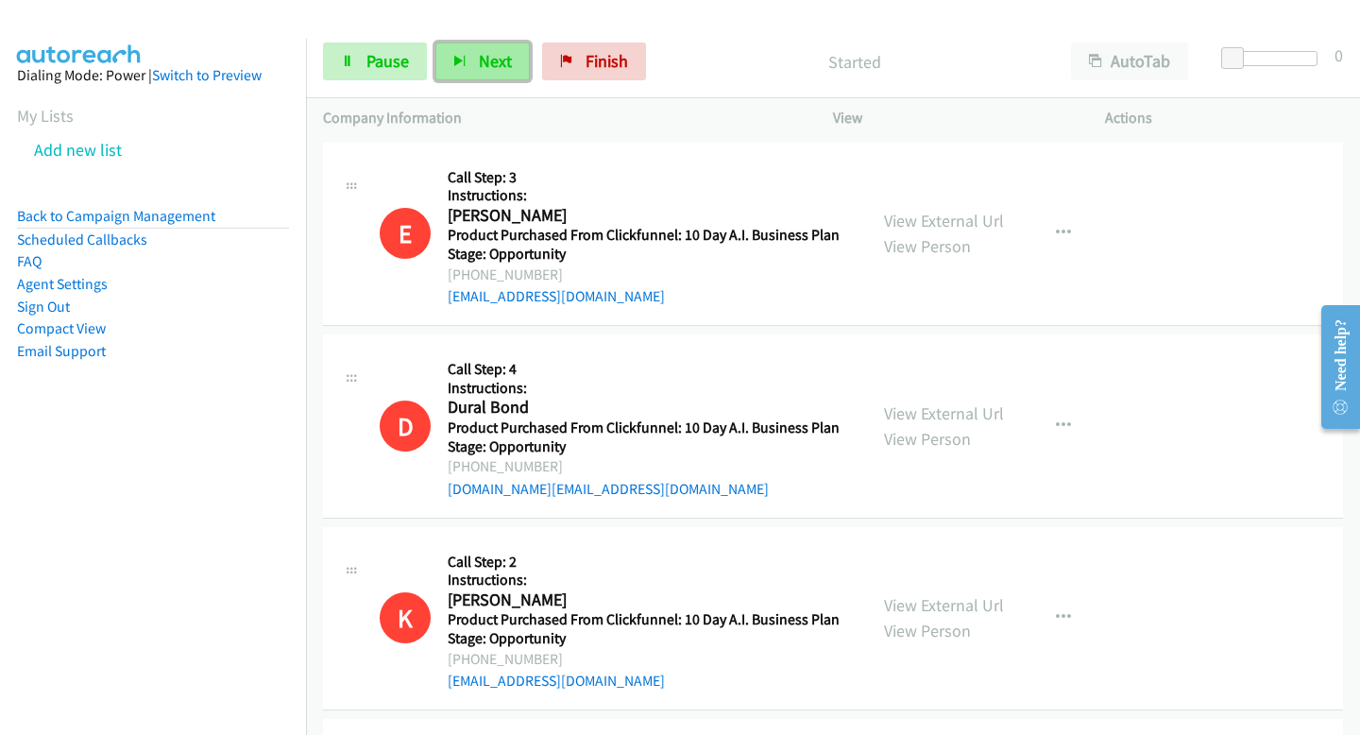
click at [507, 72] on button "Next" at bounding box center [482, 61] width 94 height 38
click at [498, 64] on span "Next" at bounding box center [495, 61] width 33 height 22
click at [512, 70] on button "Next" at bounding box center [482, 61] width 94 height 38
click at [589, 216] on h2 "Erika Mendoza" at bounding box center [641, 216] width 387 height 22
click at [497, 63] on span "Next" at bounding box center [495, 61] width 33 height 22
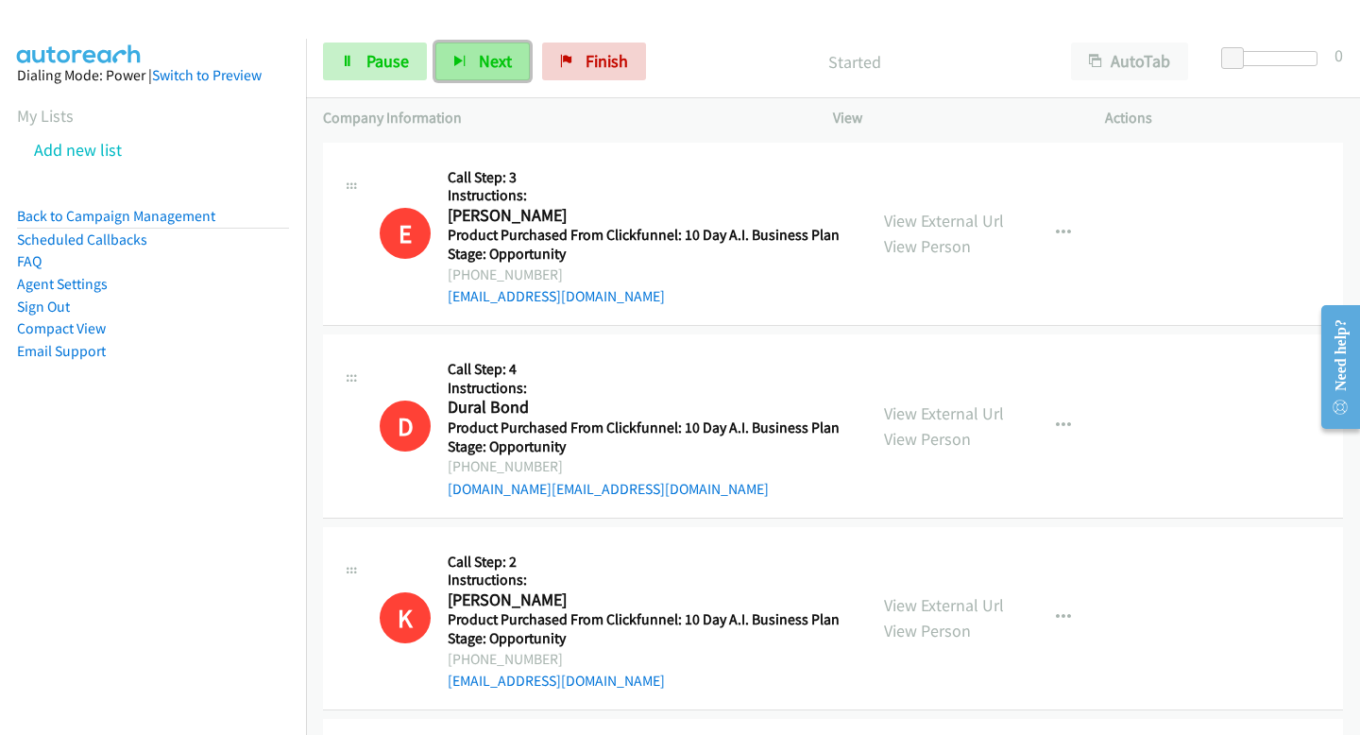
click at [485, 65] on span "Next" at bounding box center [495, 61] width 33 height 22
click at [492, 67] on span "Next" at bounding box center [495, 61] width 33 height 22
click at [479, 49] on button "Next" at bounding box center [482, 61] width 94 height 38
click at [492, 59] on span "Next" at bounding box center [495, 61] width 33 height 22
click at [500, 61] on span "Next" at bounding box center [495, 61] width 33 height 22
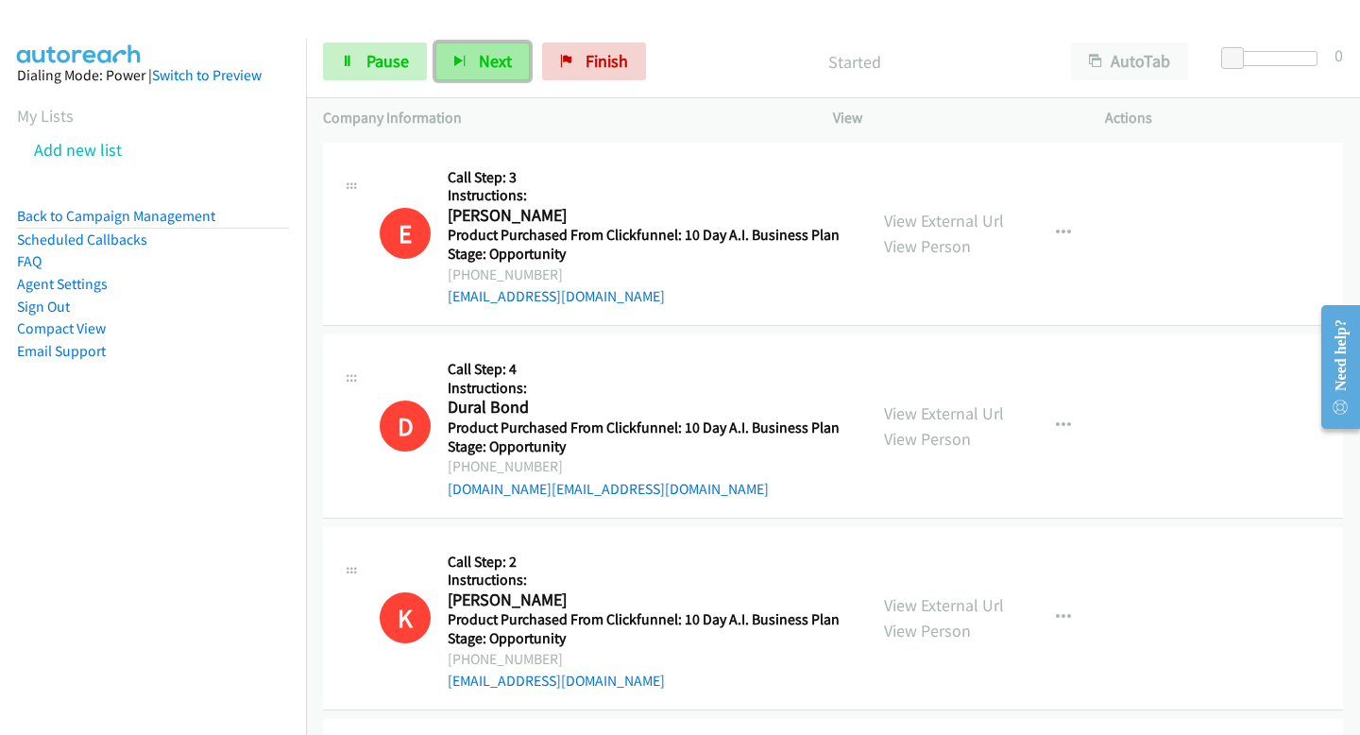
click at [499, 79] on button "Next" at bounding box center [482, 61] width 94 height 38
click at [447, 47] on button "Next" at bounding box center [482, 61] width 94 height 38
click at [491, 67] on span "Next" at bounding box center [495, 61] width 33 height 22
click at [512, 70] on button "Next" at bounding box center [482, 61] width 94 height 38
click at [510, 39] on div "Start Calls Pause Next Finish Started AutoTab AutoTab 0" at bounding box center [833, 61] width 1054 height 73
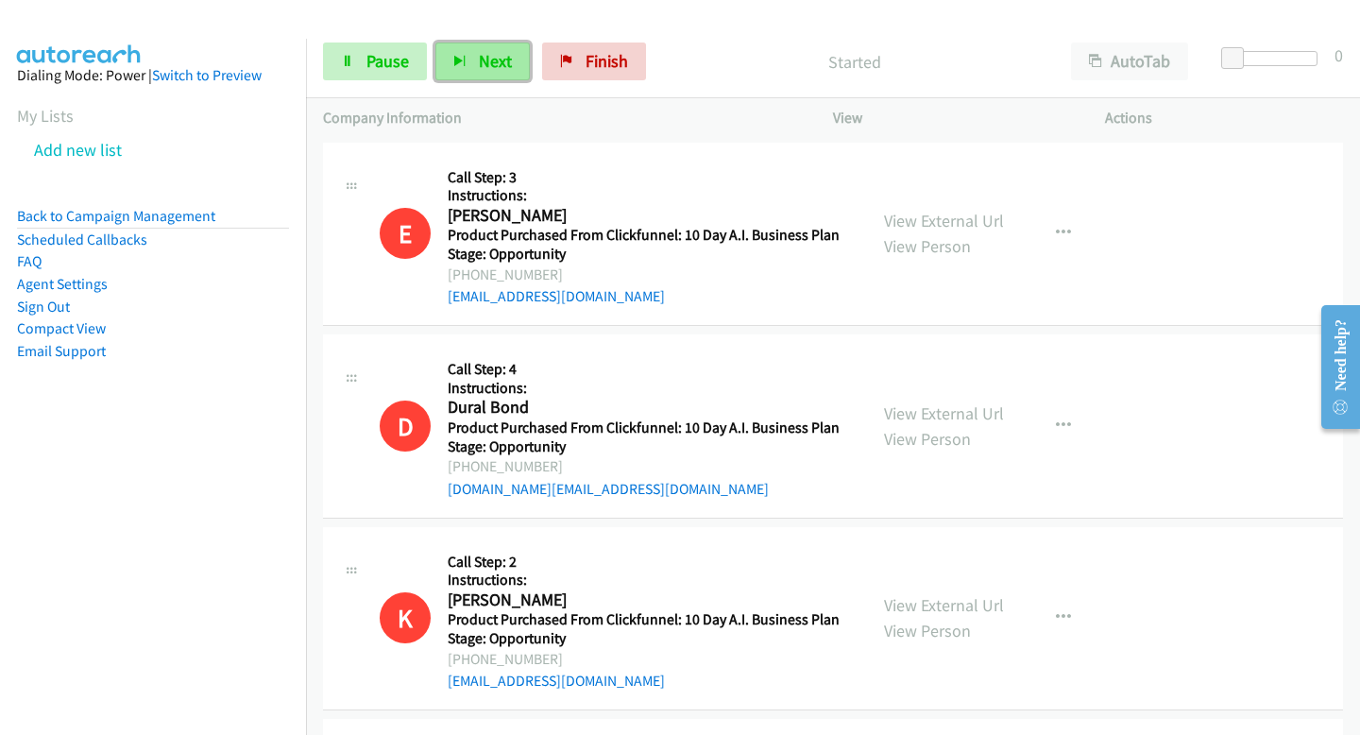
click at [502, 66] on span "Next" at bounding box center [495, 61] width 33 height 22
click at [467, 42] on div "Start Calls Pause Next Finish Started AutoTab AutoTab 0" at bounding box center [833, 61] width 1054 height 73
click at [471, 59] on button "Next" at bounding box center [482, 61] width 94 height 38
click at [514, 66] on button "Next" at bounding box center [482, 61] width 94 height 38
click at [482, 65] on span "Next" at bounding box center [495, 61] width 33 height 22
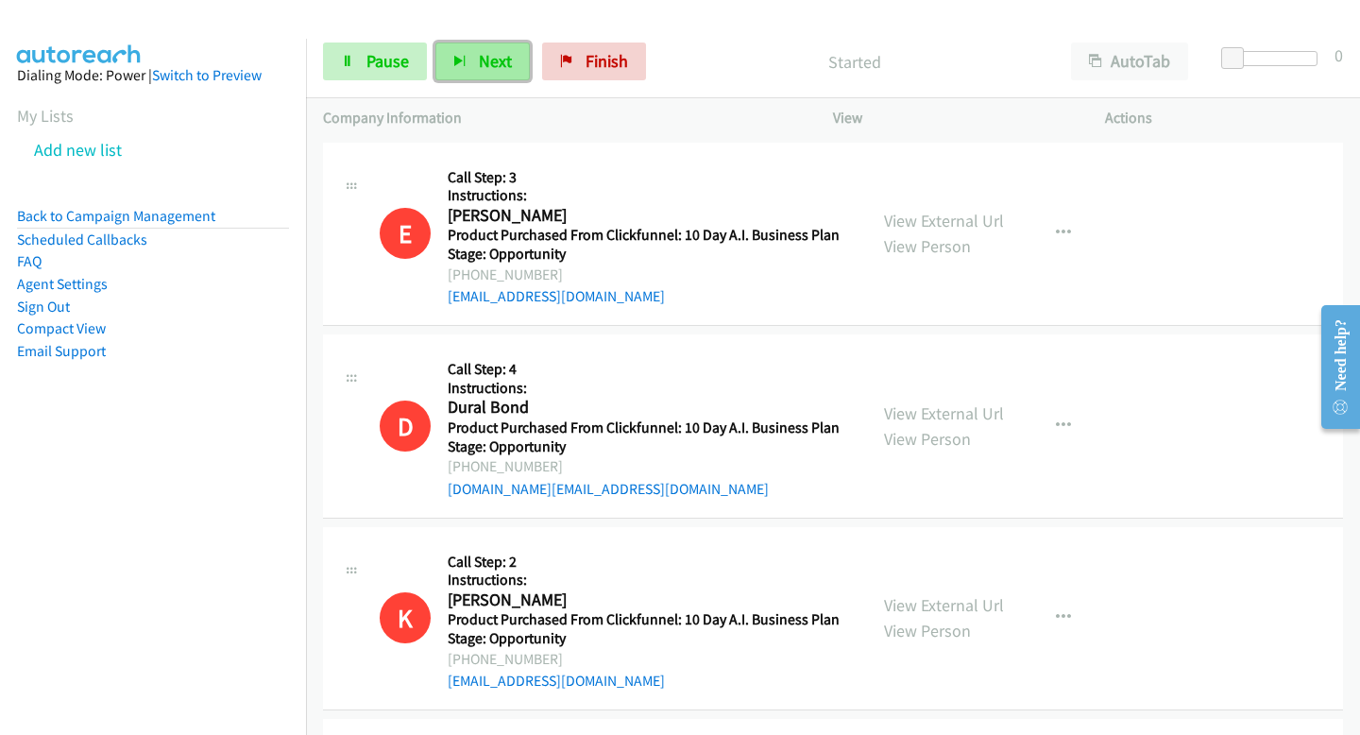
click at [513, 52] on button "Next" at bounding box center [482, 61] width 94 height 38
click at [486, 49] on button "Next" at bounding box center [482, 61] width 94 height 38
click at [492, 61] on span "Next" at bounding box center [495, 61] width 33 height 22
click at [462, 55] on button "Next" at bounding box center [482, 61] width 94 height 38
click at [486, 58] on span "Next" at bounding box center [495, 61] width 33 height 22
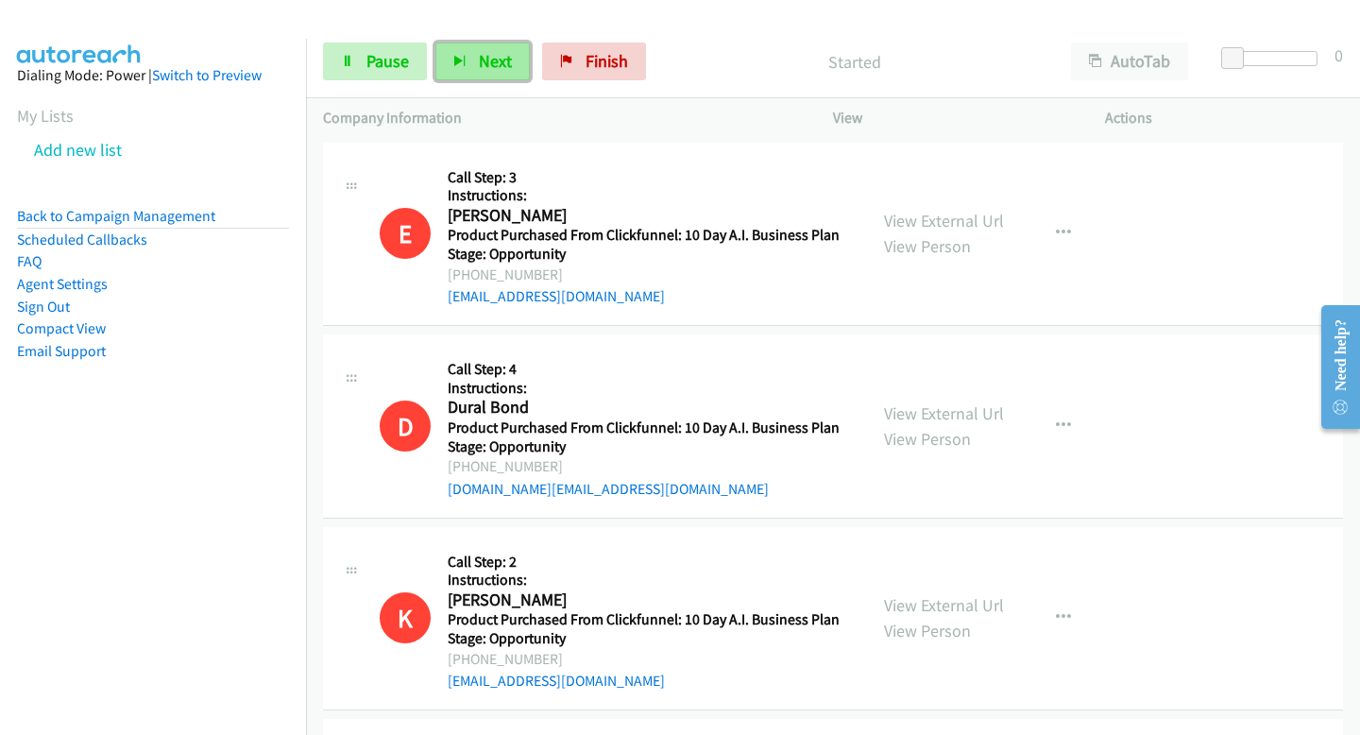
drag, startPoint x: 508, startPoint y: 71, endPoint x: 511, endPoint y: 59, distance: 11.7
click at [512, 66] on button "Next" at bounding box center [482, 61] width 94 height 38
click at [661, 151] on div "E Callback Scheduled Call Step: 3 Instructions: Erika Mendoza America/Los_Angel…" at bounding box center [833, 235] width 1020 height 184
click at [526, 63] on button "Next" at bounding box center [482, 61] width 94 height 38
click at [508, 59] on span "Next" at bounding box center [495, 61] width 33 height 22
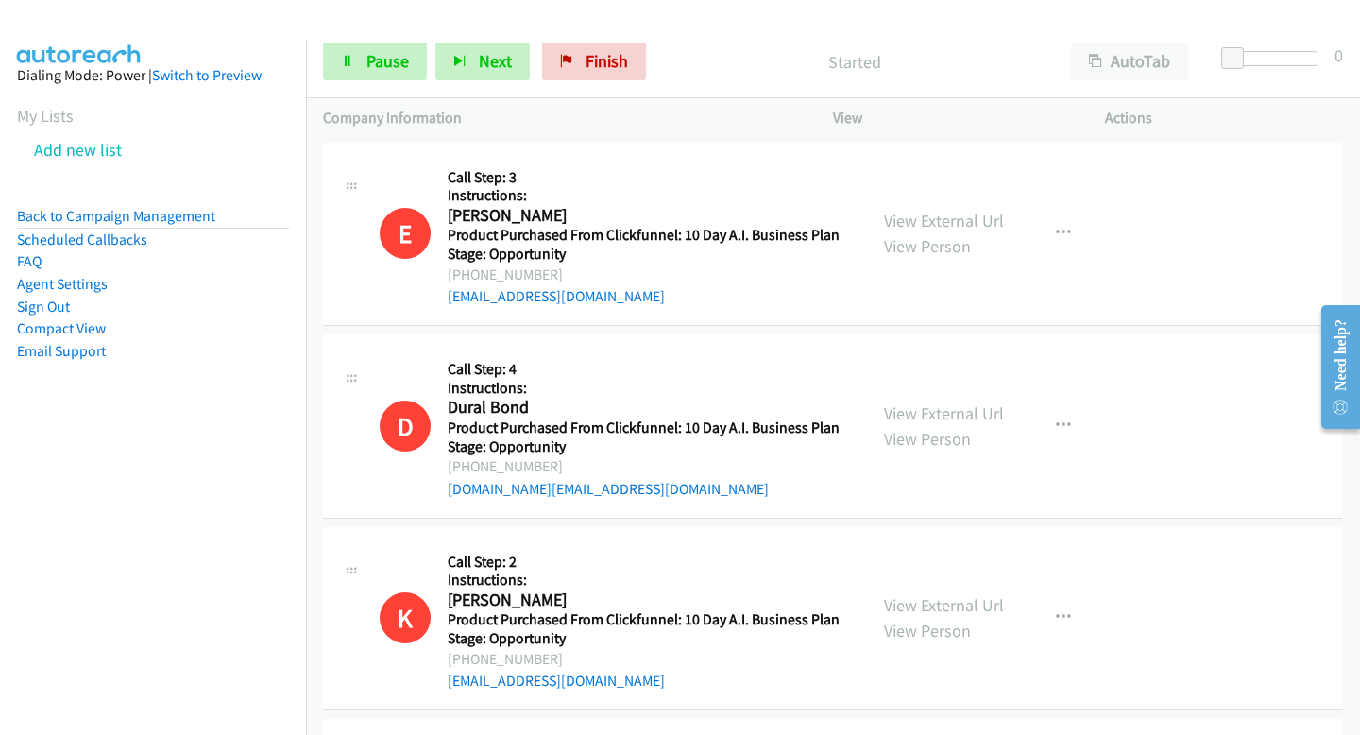
click at [490, 100] on div "Company Information" at bounding box center [561, 118] width 510 height 40
click at [489, 82] on div "Start Calls Pause Next Finish Started AutoTab AutoTab 0" at bounding box center [833, 61] width 1054 height 73
click at [484, 60] on span "Next" at bounding box center [495, 61] width 33 height 22
click at [501, 67] on span "Next" at bounding box center [495, 61] width 33 height 22
click at [508, 43] on button "Next" at bounding box center [482, 61] width 94 height 38
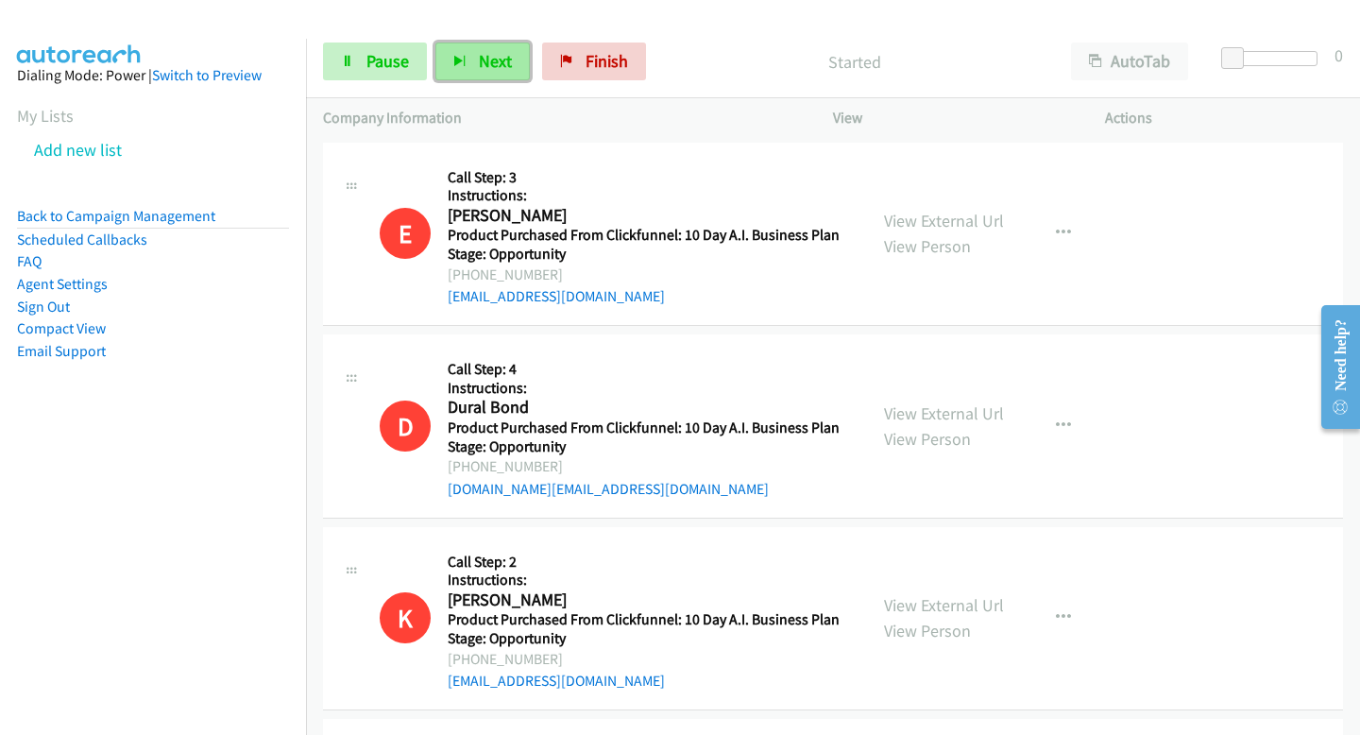
click at [466, 46] on button "Next" at bounding box center [482, 61] width 94 height 38
click at [475, 71] on button "Next" at bounding box center [482, 61] width 94 height 38
click at [467, 44] on button "Next" at bounding box center [482, 61] width 94 height 38
click at [503, 57] on span "Next" at bounding box center [495, 61] width 33 height 22
click at [496, 46] on button "Next" at bounding box center [482, 61] width 94 height 38
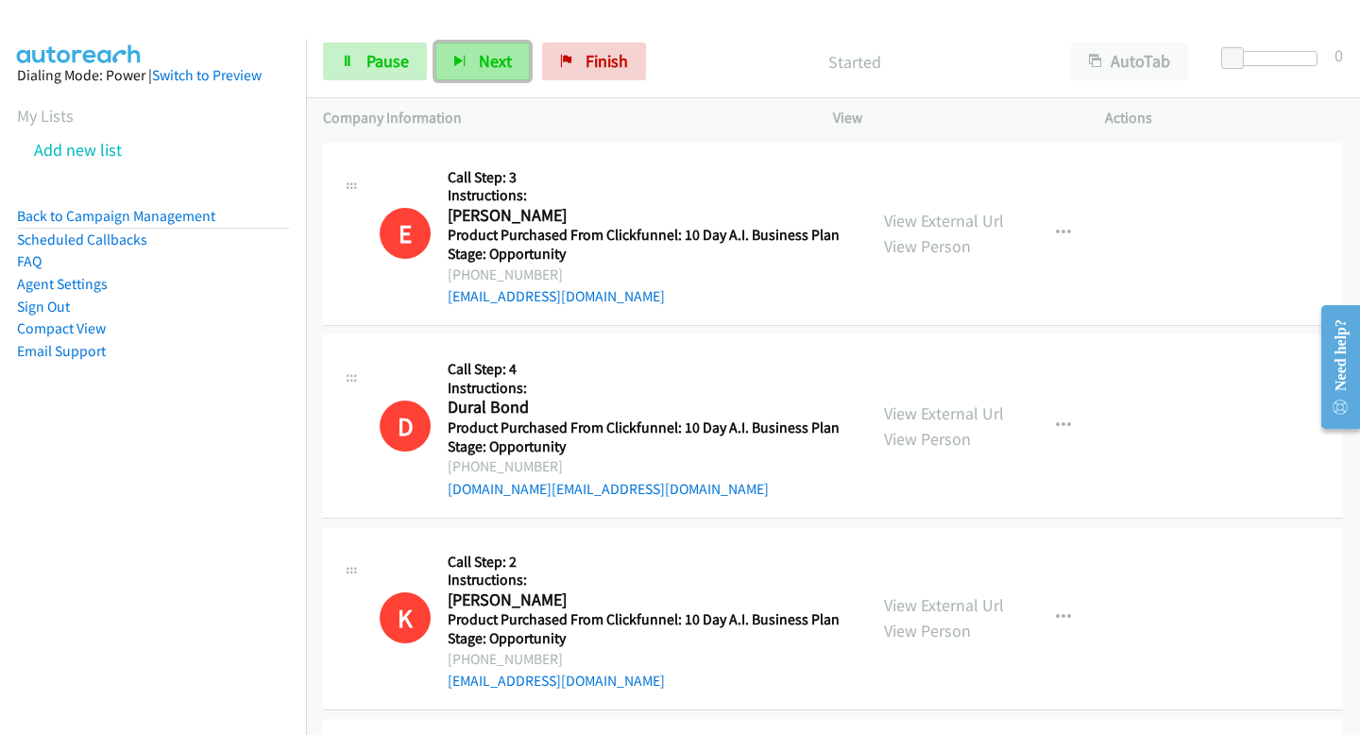
click at [518, 54] on button "Next" at bounding box center [482, 61] width 94 height 38
click at [467, 79] on button "Next" at bounding box center [482, 61] width 94 height 38
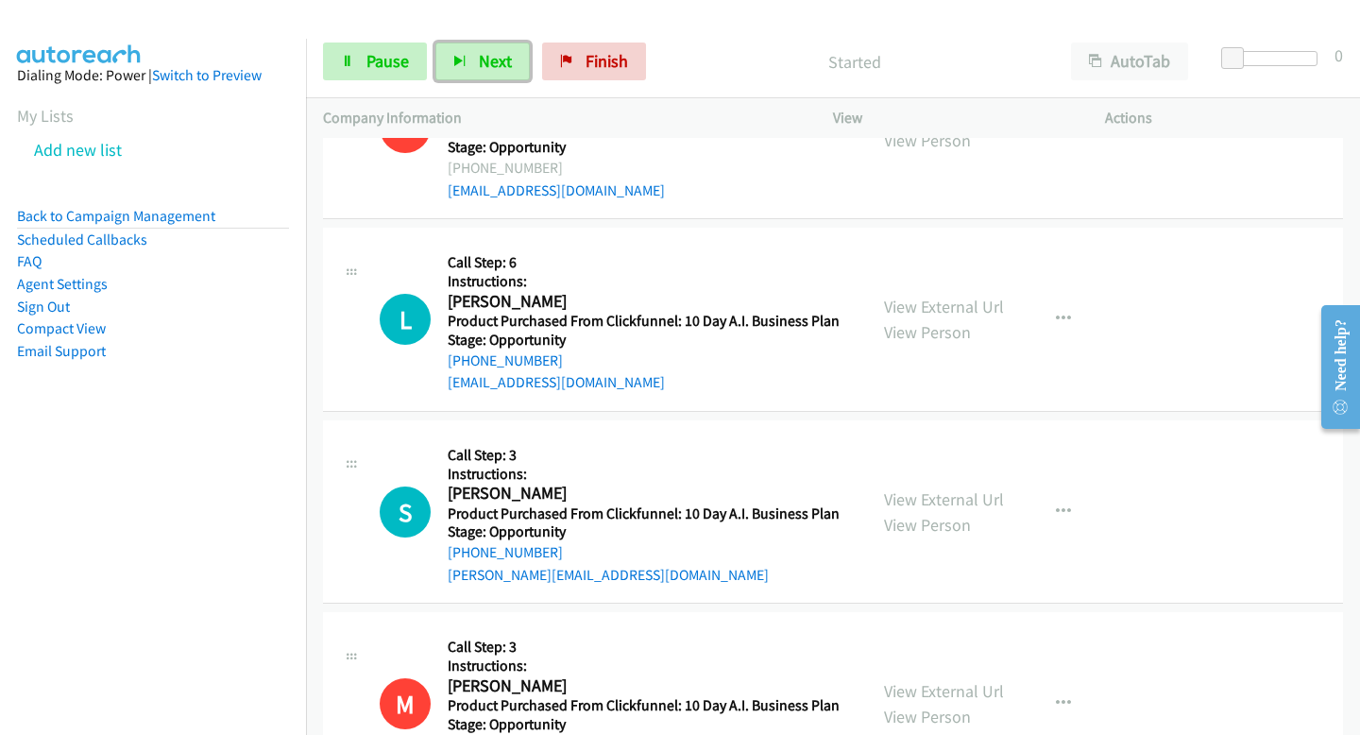
scroll to position [13159, 0]
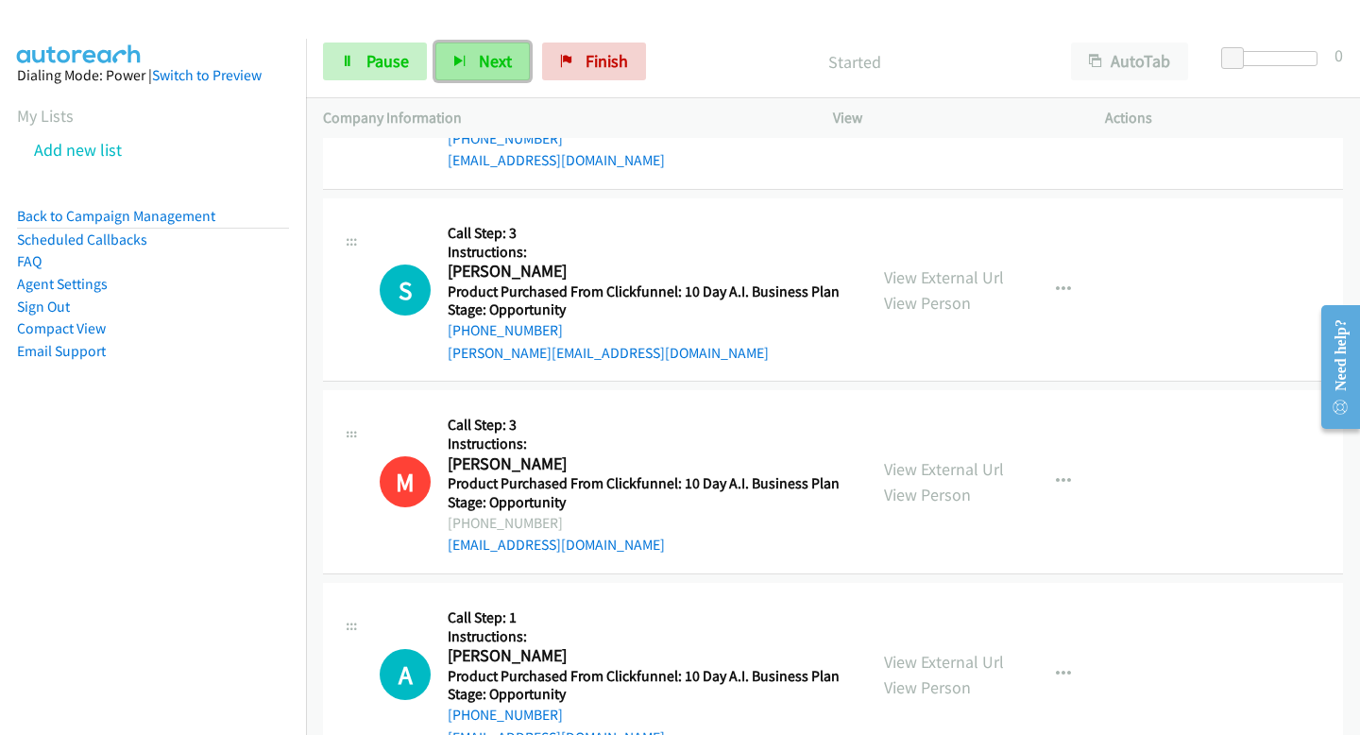
click at [450, 53] on button "Next" at bounding box center [482, 61] width 94 height 38
click at [465, 56] on button "Next" at bounding box center [482, 61] width 94 height 38
click at [451, 60] on button "Next" at bounding box center [482, 61] width 94 height 38
click at [472, 42] on button "Next" at bounding box center [482, 61] width 94 height 38
click at [484, 58] on span "Next" at bounding box center [495, 61] width 33 height 22
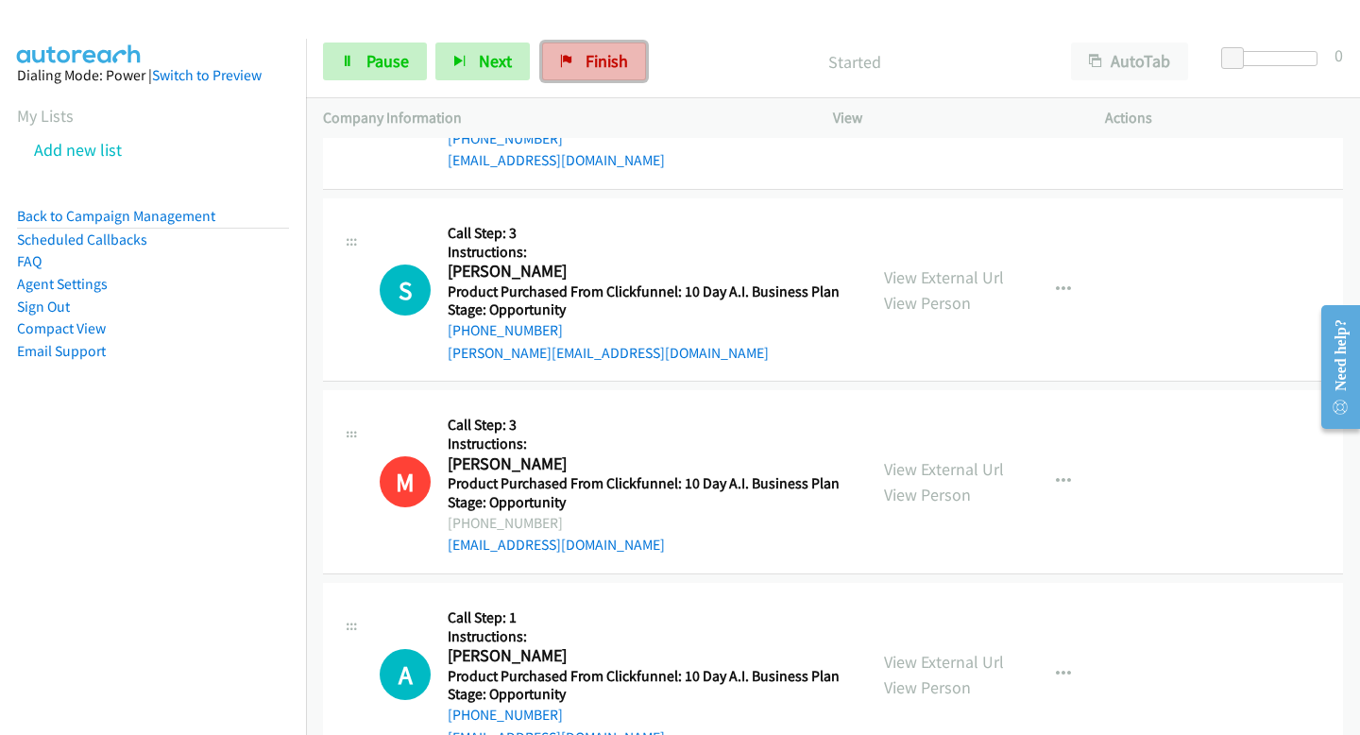
click at [542, 72] on link "Finish" at bounding box center [594, 61] width 104 height 38
click at [478, 74] on button "Next" at bounding box center [482, 61] width 94 height 38
click at [509, 72] on button "Next" at bounding box center [482, 61] width 94 height 38
click at [508, 67] on span "Next" at bounding box center [495, 61] width 33 height 22
click at [484, 76] on button "Next" at bounding box center [482, 61] width 94 height 38
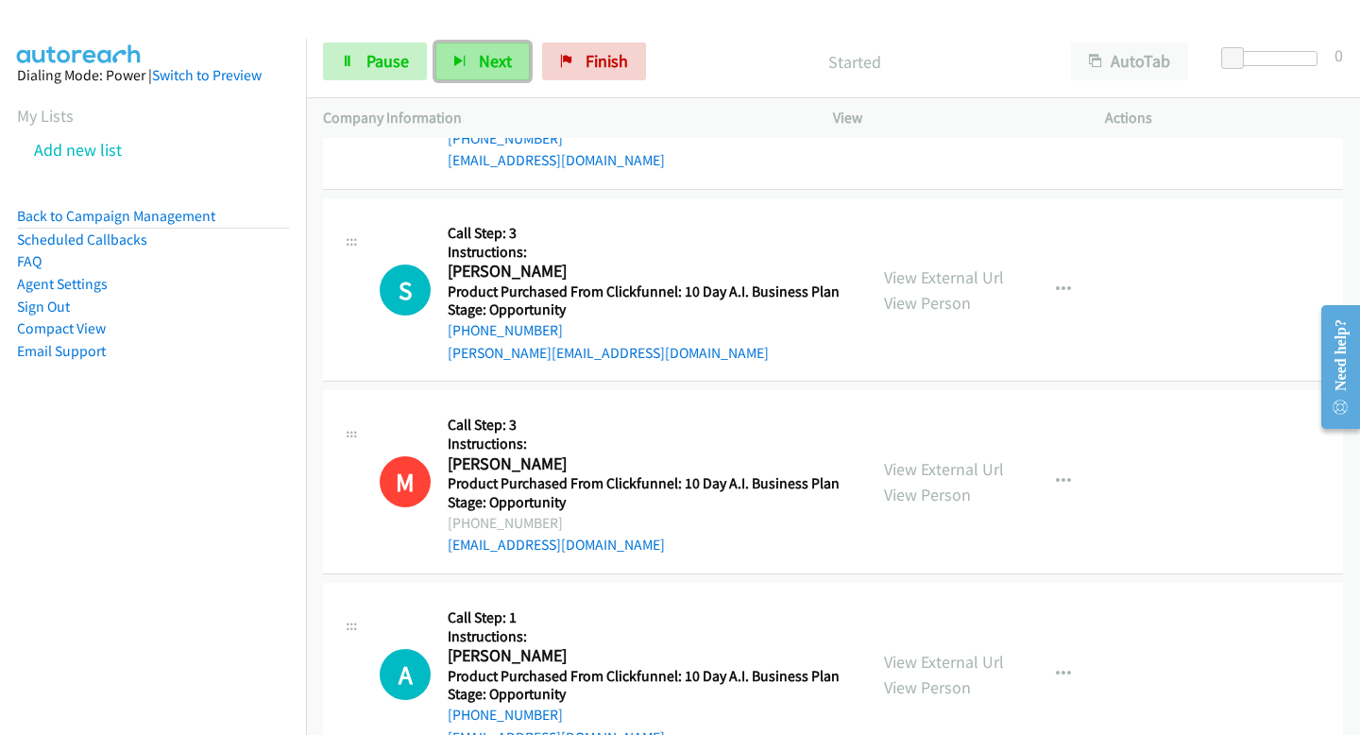
click at [502, 59] on span "Next" at bounding box center [495, 61] width 33 height 22
click at [474, 66] on button "Next" at bounding box center [482, 61] width 94 height 38
click at [463, 54] on button "Next" at bounding box center [482, 61] width 94 height 38
click at [497, 70] on span "Next" at bounding box center [495, 61] width 33 height 22
click at [462, 58] on icon "button" at bounding box center [459, 62] width 13 height 13
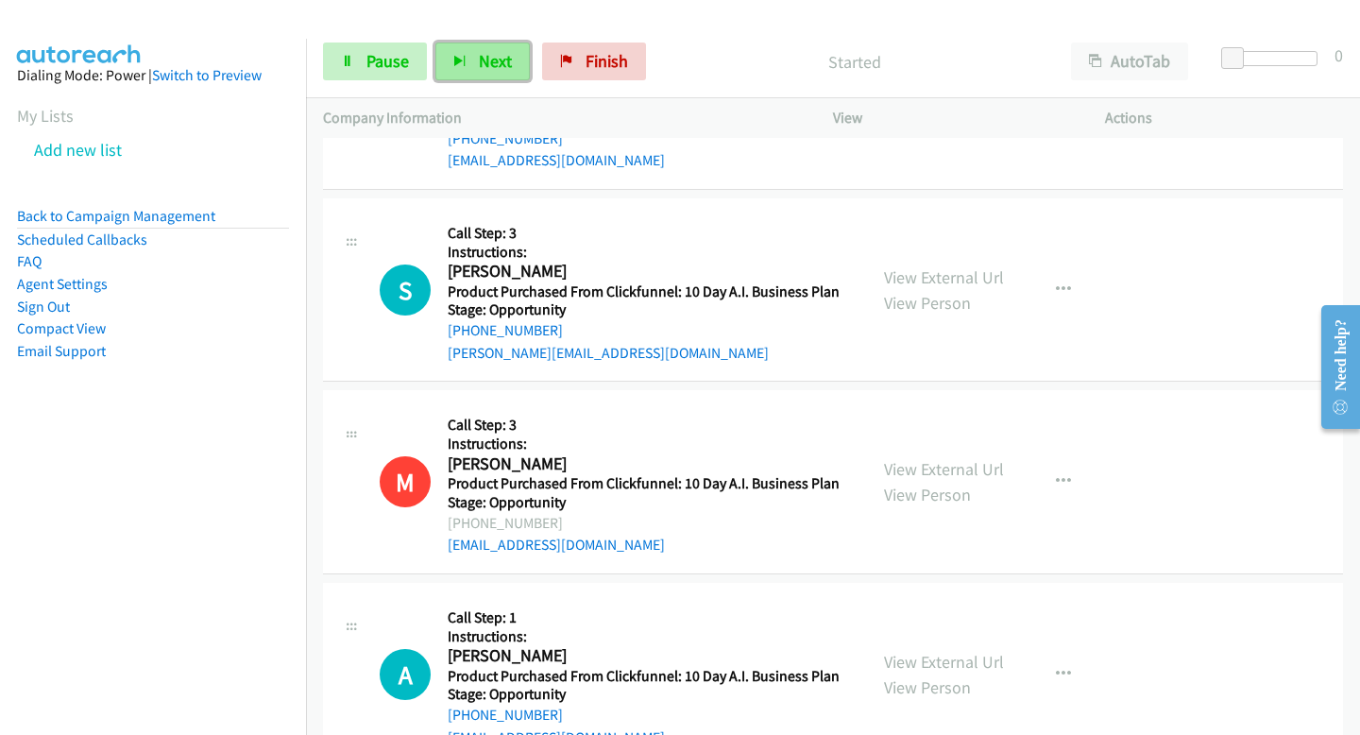
click at [458, 64] on icon "button" at bounding box center [459, 62] width 13 height 13
click at [456, 65] on icon "button" at bounding box center [459, 62] width 13 height 13
click at [510, 69] on button "Next" at bounding box center [482, 61] width 94 height 38
click at [480, 48] on button "Next" at bounding box center [482, 61] width 94 height 38
click at [477, 77] on button "Next" at bounding box center [482, 61] width 94 height 38
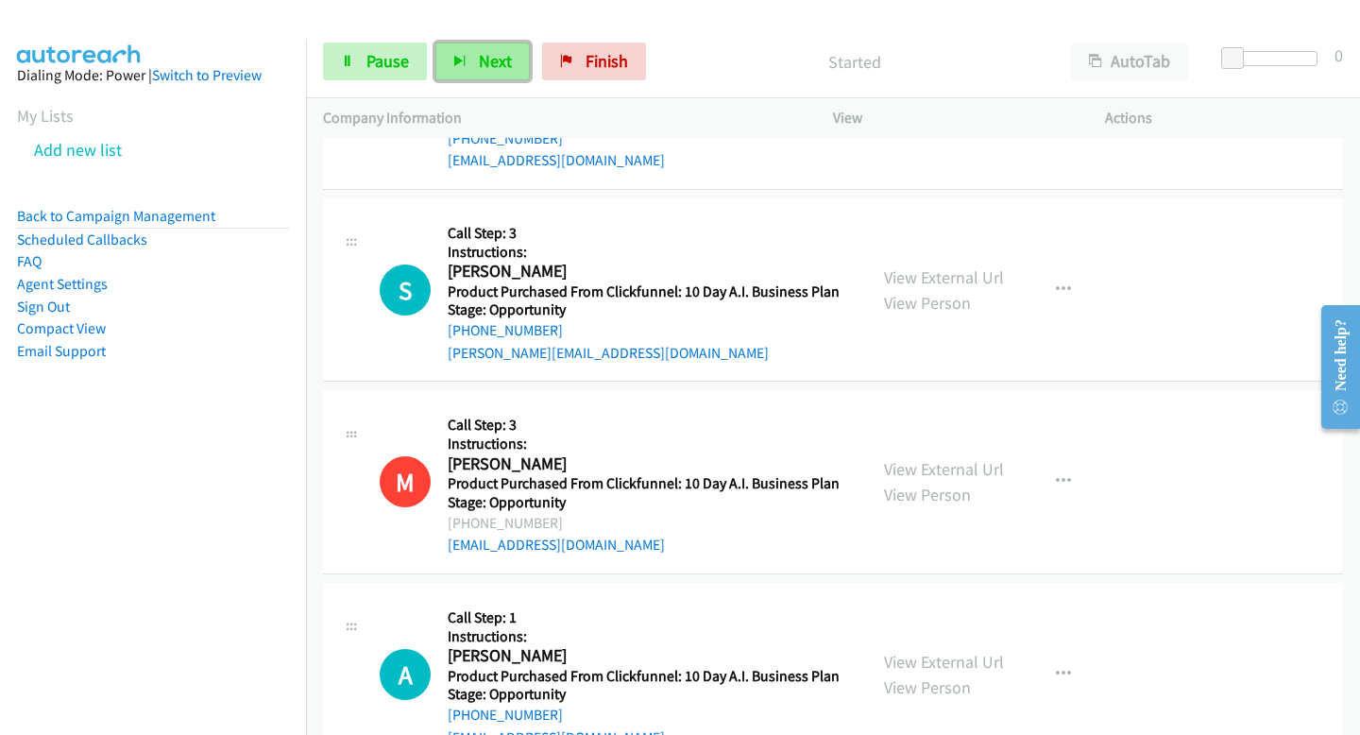
click at [469, 75] on button "Next" at bounding box center [482, 61] width 94 height 38
click at [509, 69] on button "Next" at bounding box center [482, 61] width 94 height 38
click at [477, 41] on div "Start Calls Pause Next Finish Started AutoTab AutoTab 0" at bounding box center [833, 61] width 1054 height 73
click at [479, 53] on span "Next" at bounding box center [495, 61] width 33 height 22
click at [494, 83] on div "Start Calls Pause Next Finish Started AutoTab AutoTab 0" at bounding box center [833, 61] width 1054 height 73
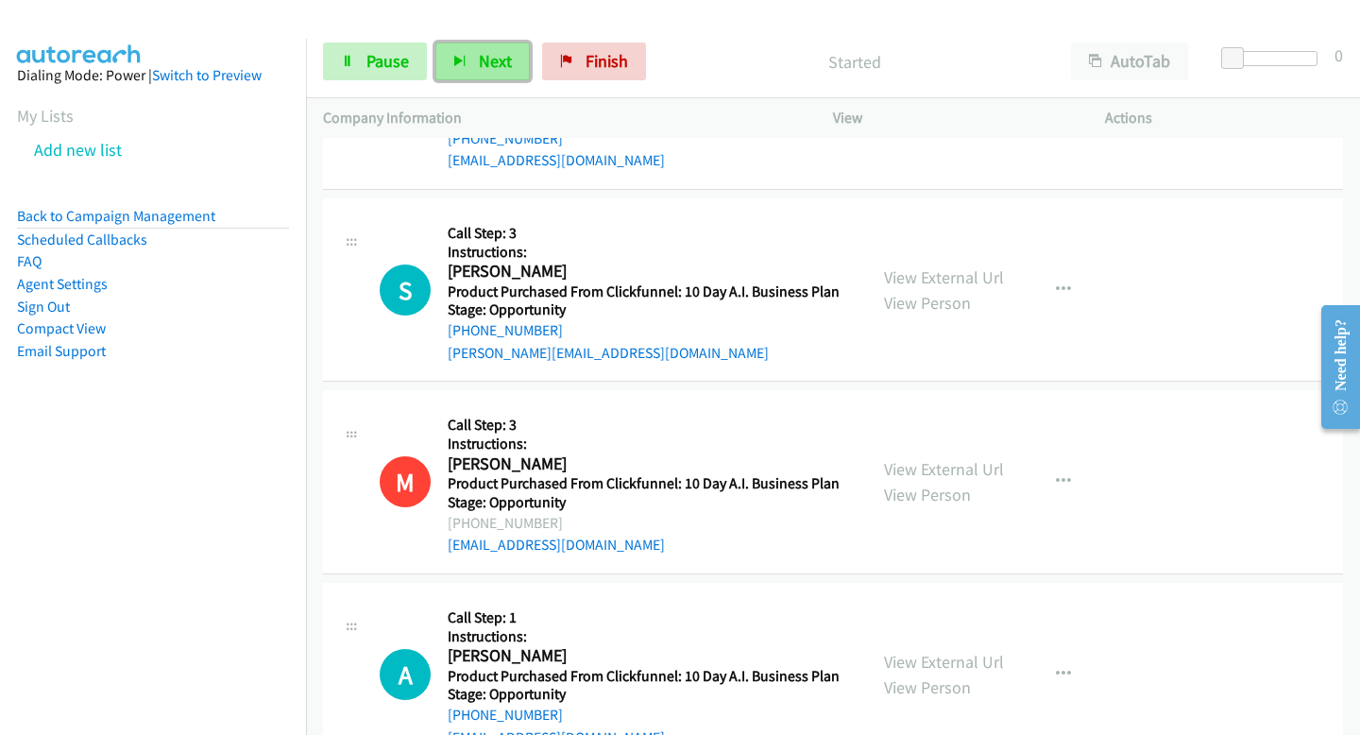
click at [494, 79] on button "Next" at bounding box center [482, 61] width 94 height 38
click at [491, 72] on button "Next" at bounding box center [482, 61] width 94 height 38
click at [511, 57] on button "Next" at bounding box center [482, 61] width 94 height 38
click at [489, 59] on span "Next" at bounding box center [495, 61] width 33 height 22
click at [536, 58] on div "Start Calls Pause Next Finish" at bounding box center [488, 61] width 331 height 38
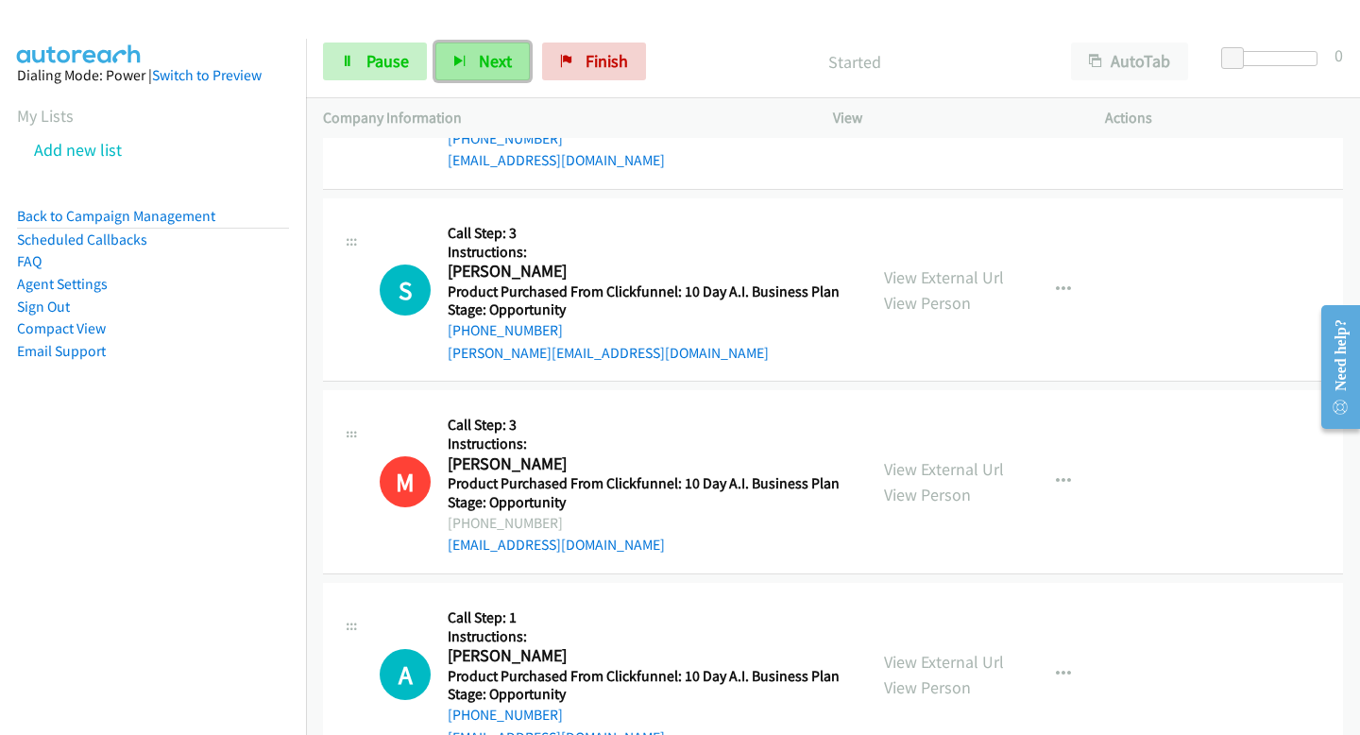
click at [511, 59] on button "Next" at bounding box center [482, 61] width 94 height 38
click at [497, 71] on span "Next" at bounding box center [495, 61] width 33 height 22
click at [490, 65] on span "Next" at bounding box center [495, 61] width 33 height 22
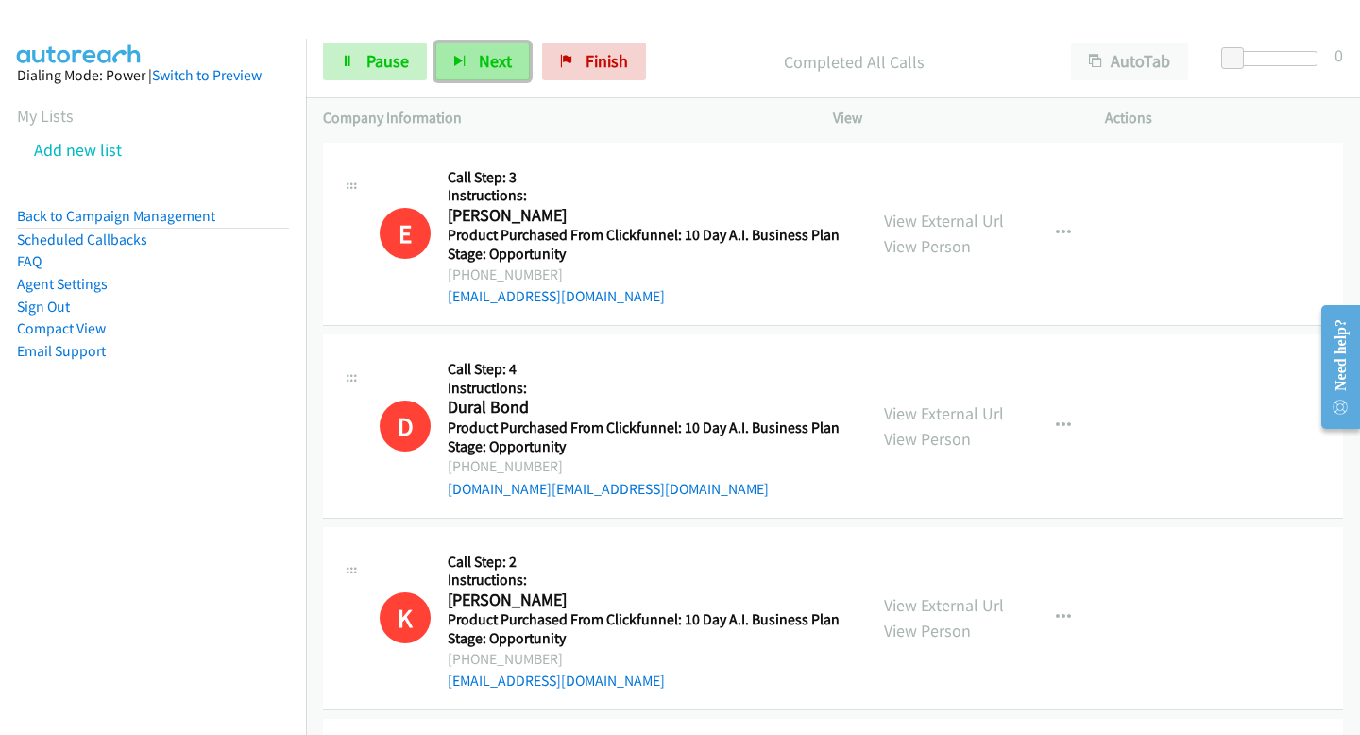
click at [480, 63] on span "Next" at bounding box center [495, 61] width 33 height 22
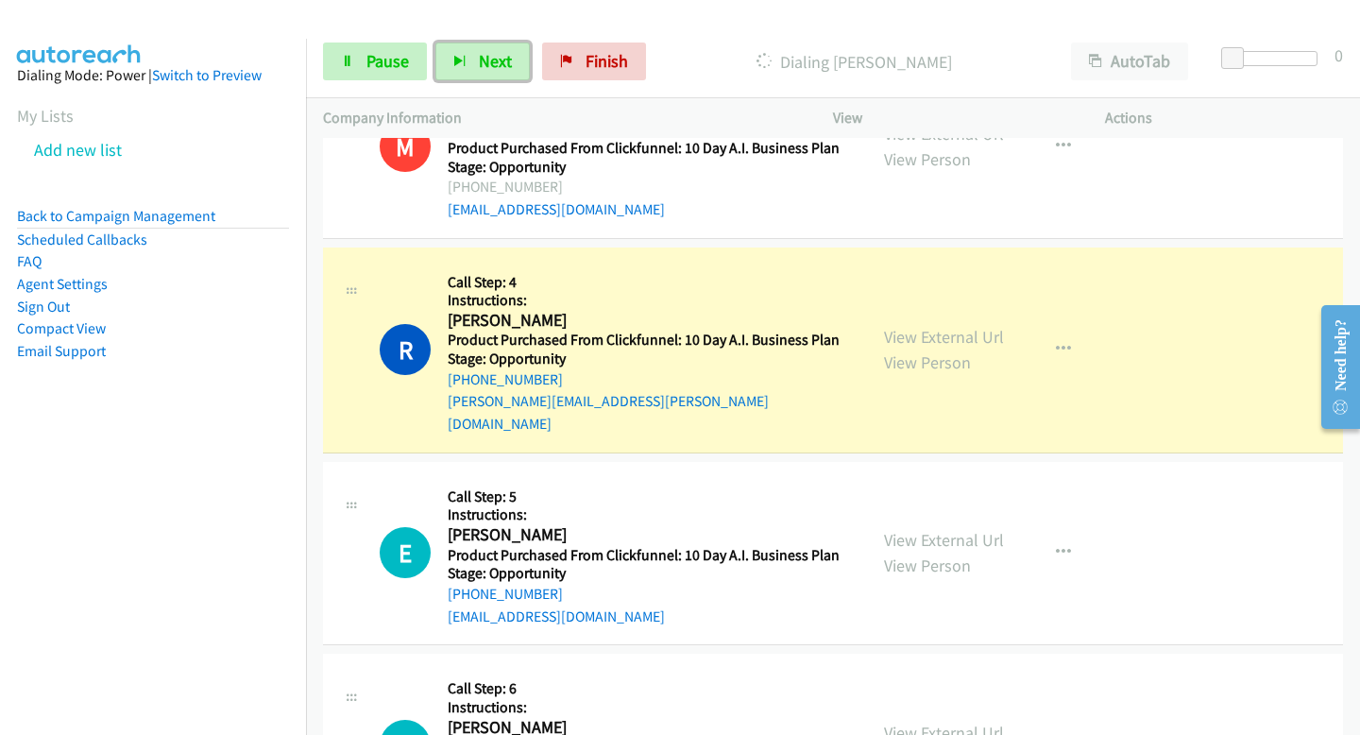
scroll to position [1038, 0]
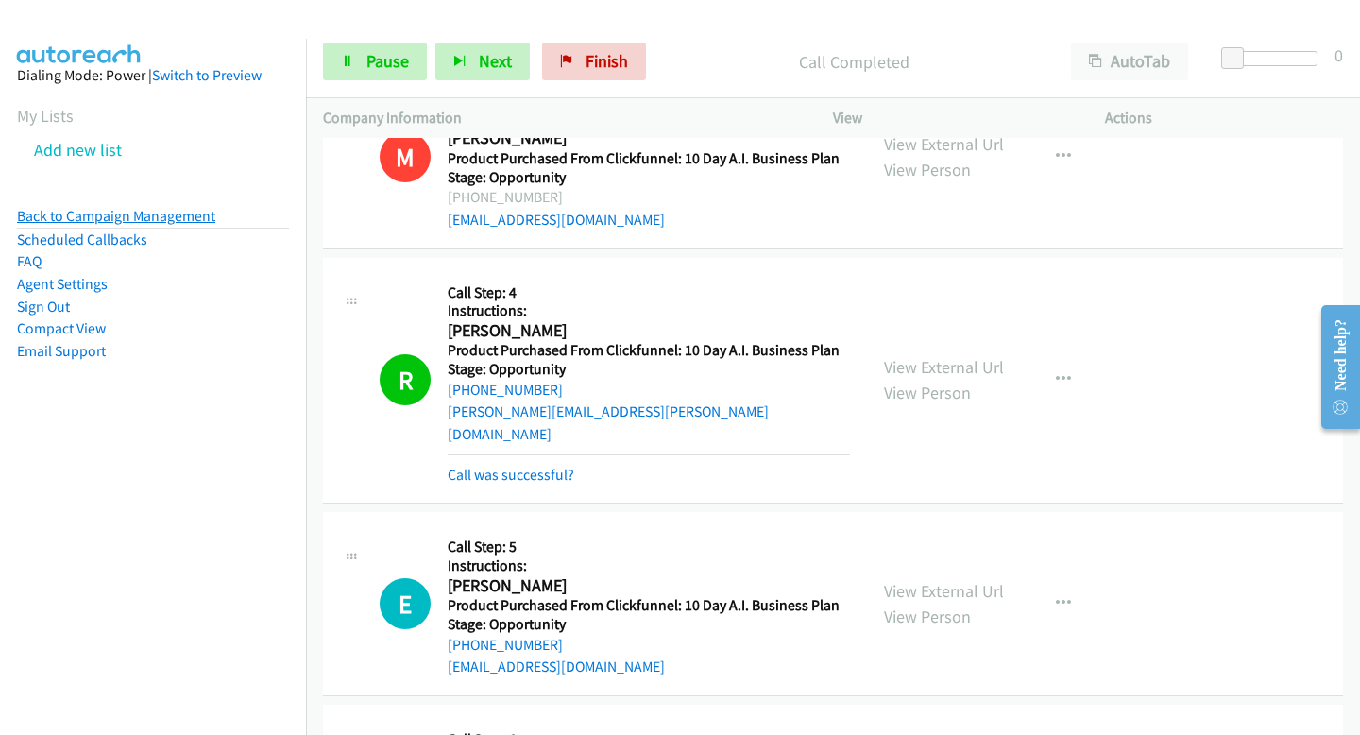
click at [186, 219] on link "Back to Campaign Management" at bounding box center [116, 216] width 198 height 18
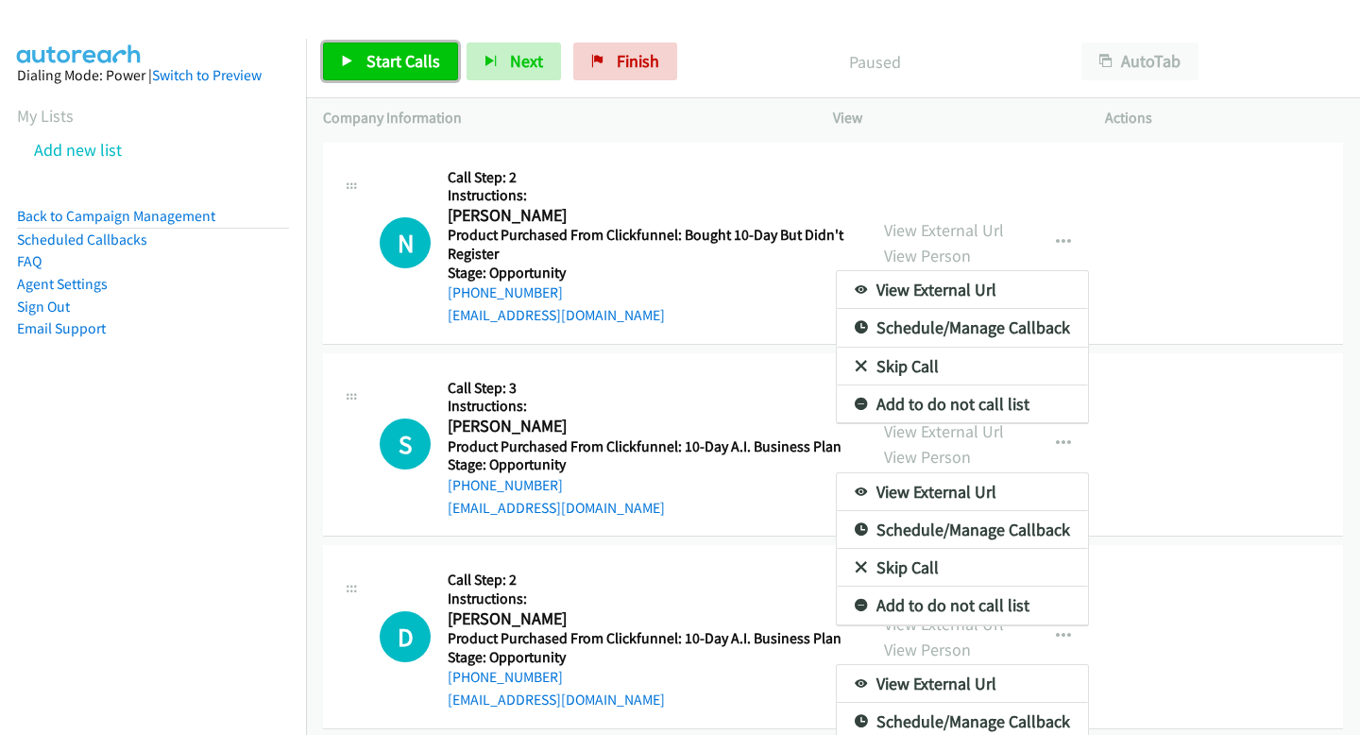
click at [381, 59] on span "Start Calls" at bounding box center [403, 61] width 74 height 22
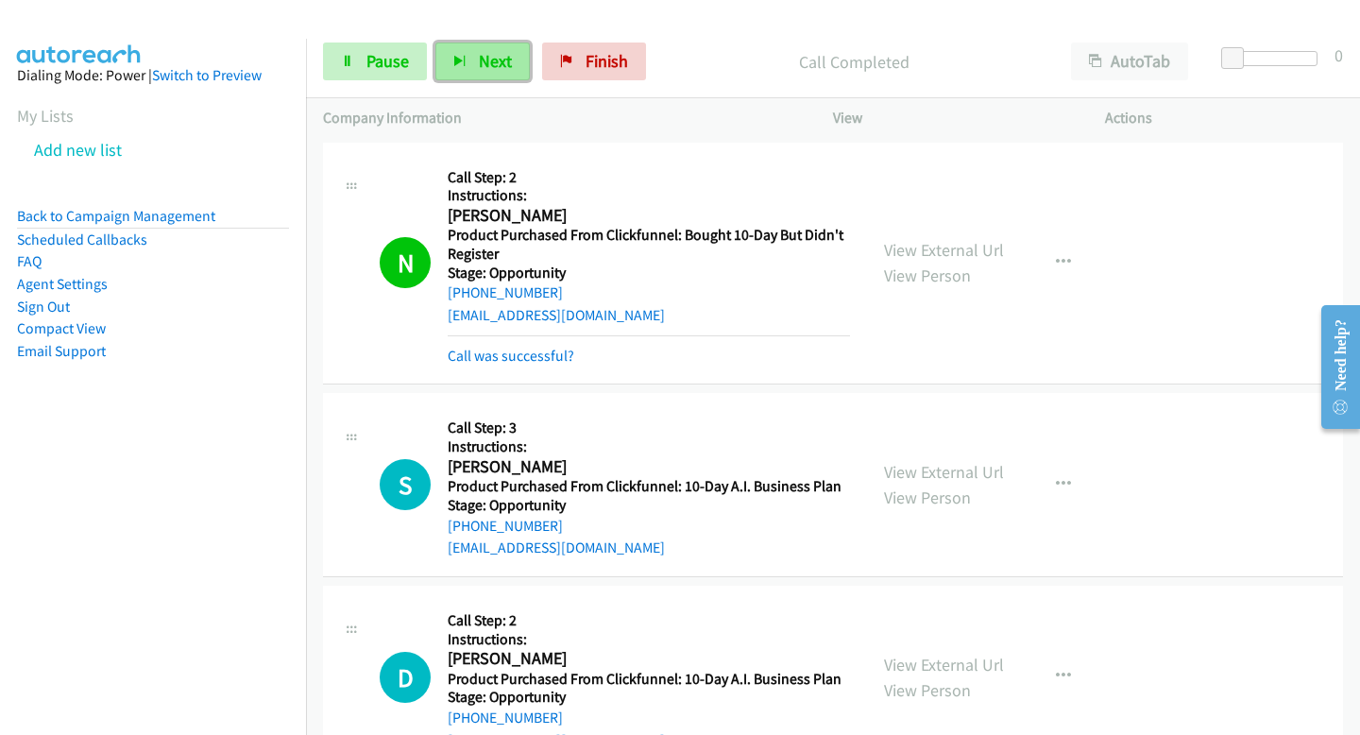
click at [483, 55] on span "Next" at bounding box center [495, 61] width 33 height 22
click at [475, 60] on button "Next" at bounding box center [482, 61] width 94 height 38
click at [467, 66] on button "Next" at bounding box center [482, 61] width 94 height 38
click at [492, 59] on span "Next" at bounding box center [495, 61] width 33 height 22
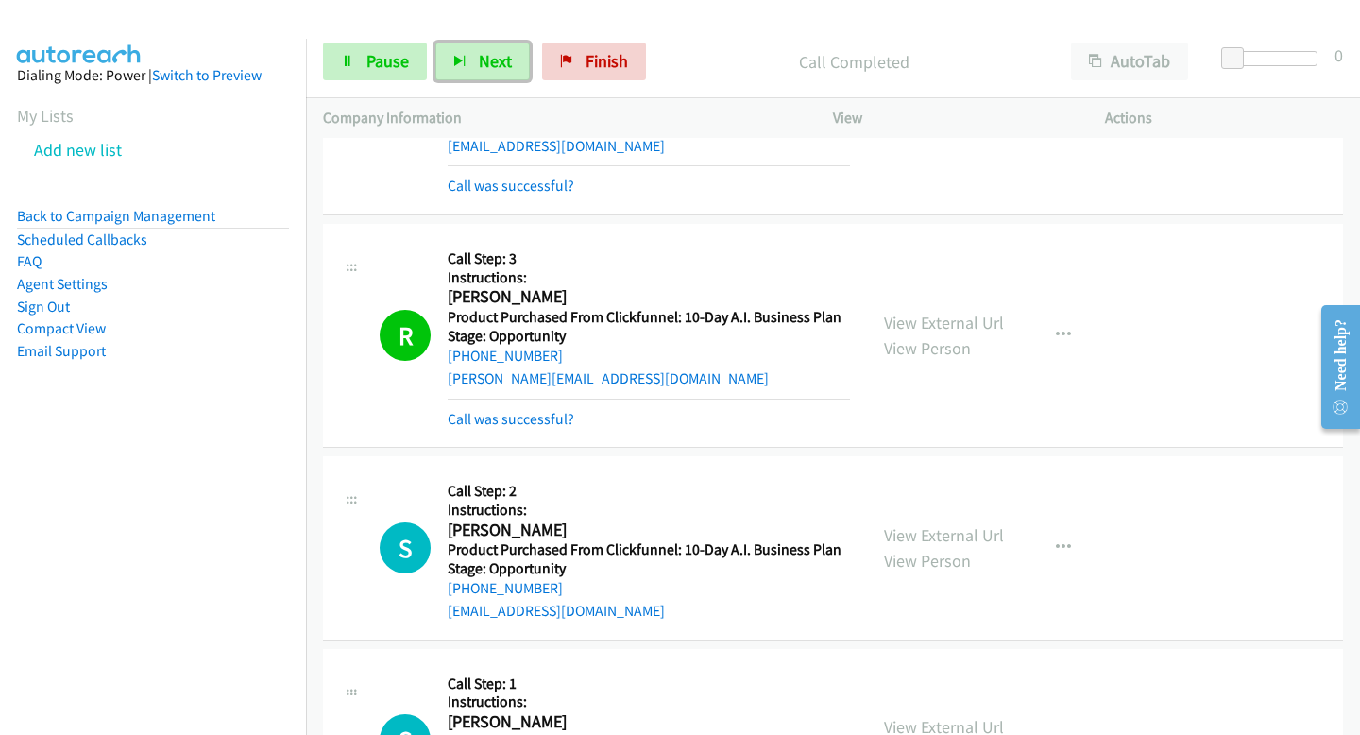
scroll to position [1454, 0]
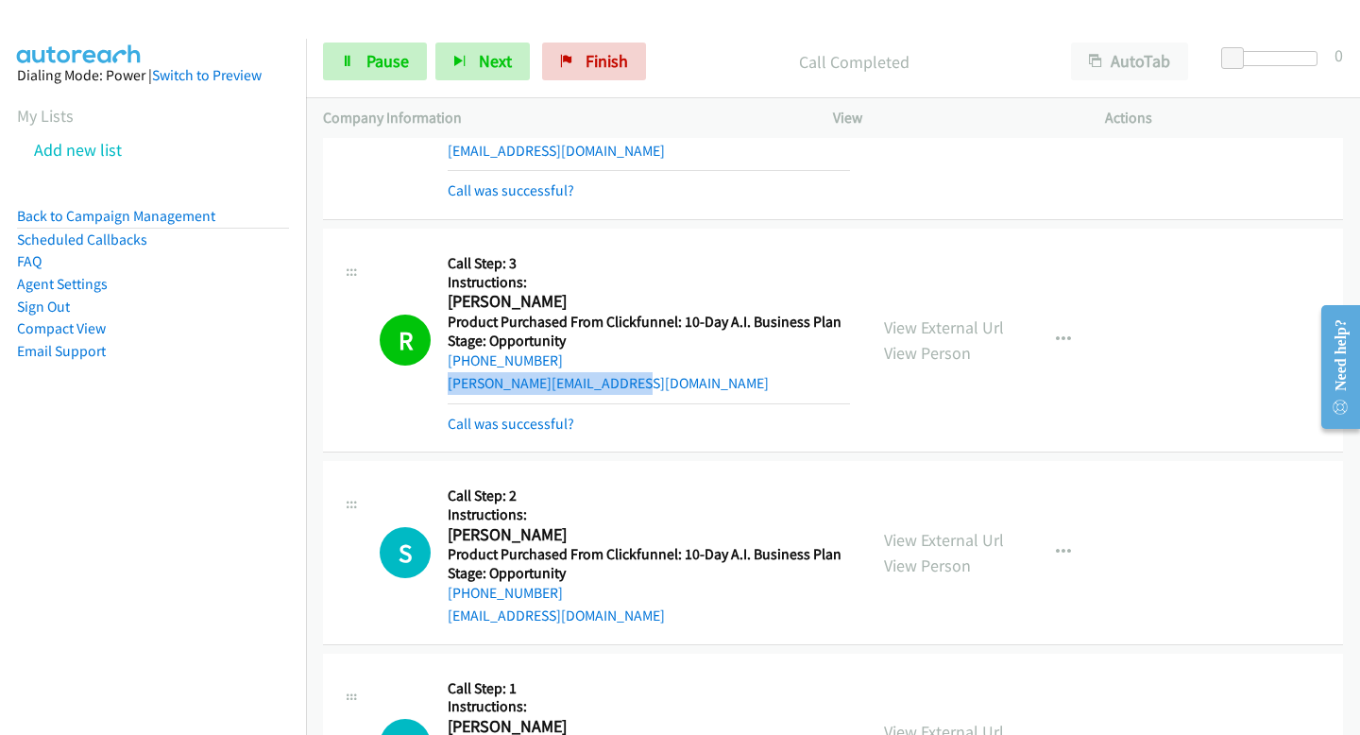
drag, startPoint x: 634, startPoint y: 381, endPoint x: 444, endPoint y: 382, distance: 189.8
click at [444, 382] on div "R Callback Scheduled Call Step: 3 Instructions: Ricardo Sanabia America/Halifax…" at bounding box center [615, 340] width 470 height 189
copy link "ricardo.sanabia1@gmail.com"
click at [488, 68] on span "Next" at bounding box center [495, 61] width 33 height 22
click at [498, 88] on div "Start Calls Pause Next Finish Call Completed AutoTab AutoTab 0" at bounding box center [833, 61] width 1054 height 73
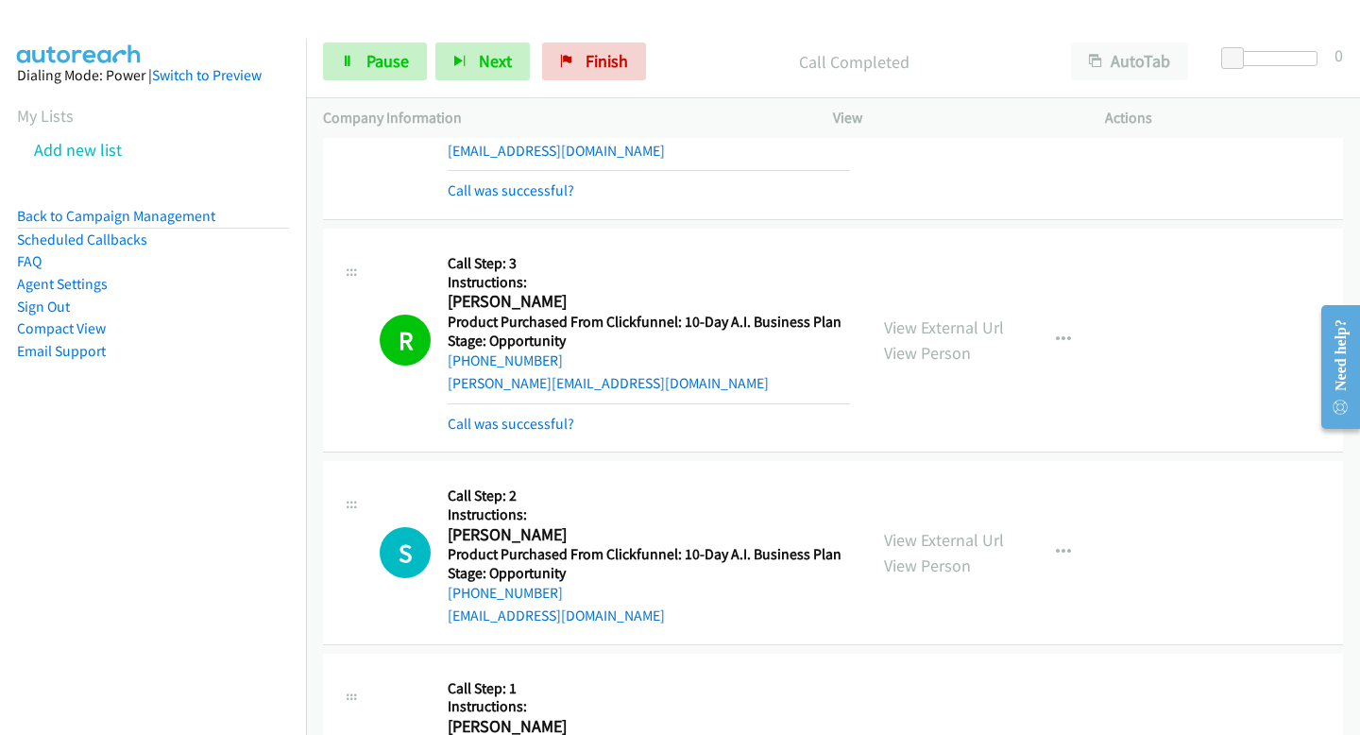
click at [404, 41] on div "Start Calls Pause Next Finish Call Completed AutoTab AutoTab 0" at bounding box center [833, 61] width 1054 height 73
click at [404, 55] on span "Pause" at bounding box center [387, 61] width 42 height 22
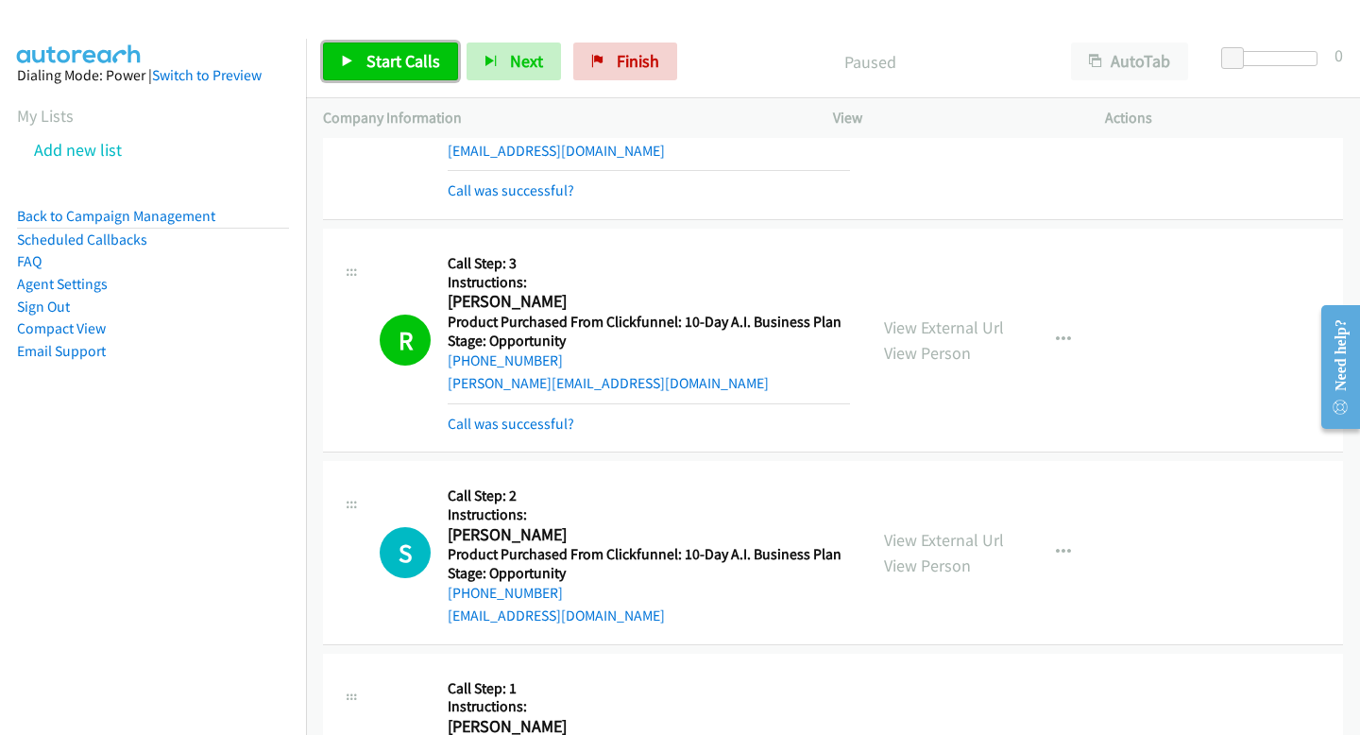
click at [348, 64] on icon at bounding box center [347, 62] width 13 height 13
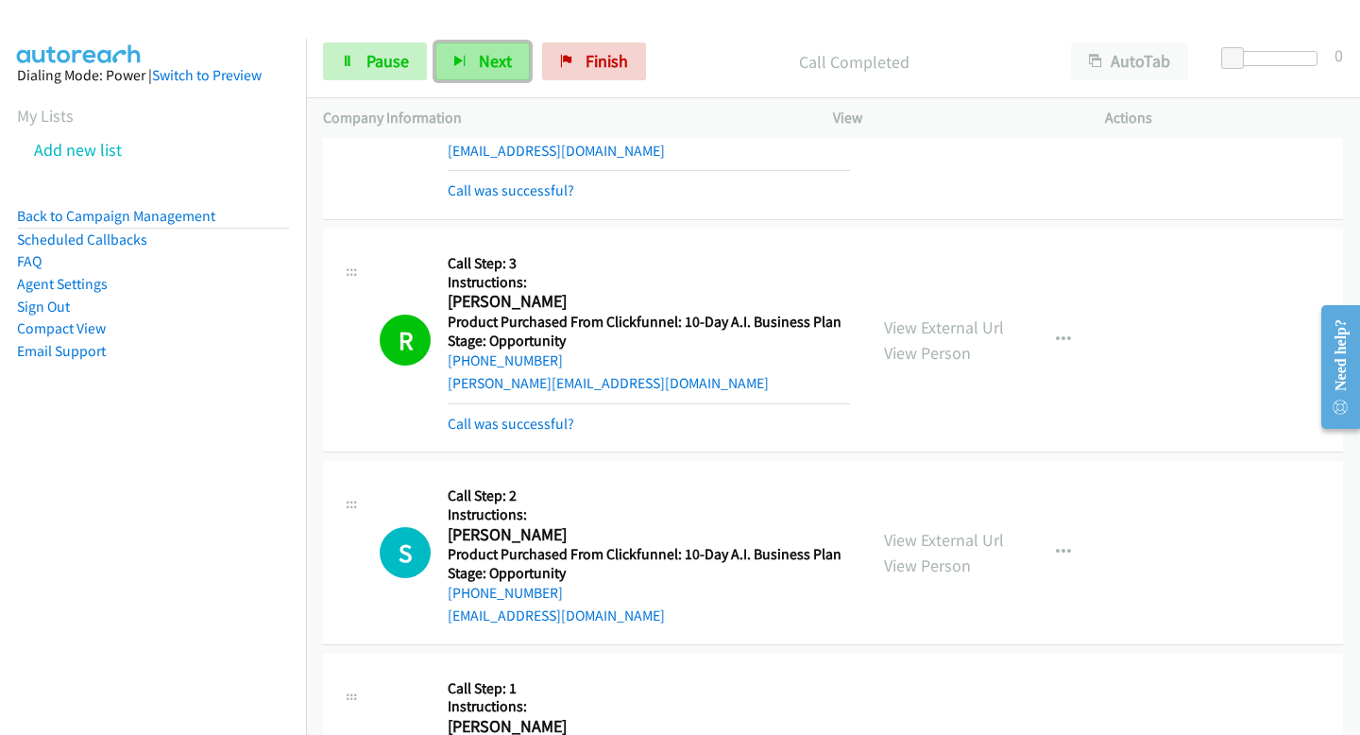
click at [509, 73] on button "Next" at bounding box center [482, 61] width 94 height 38
click at [481, 44] on button "Next" at bounding box center [482, 61] width 94 height 38
click at [481, 48] on button "Next" at bounding box center [482, 61] width 94 height 38
click at [480, 66] on span "Next" at bounding box center [495, 61] width 33 height 22
click at [378, 69] on span "Pause" at bounding box center [387, 61] width 42 height 22
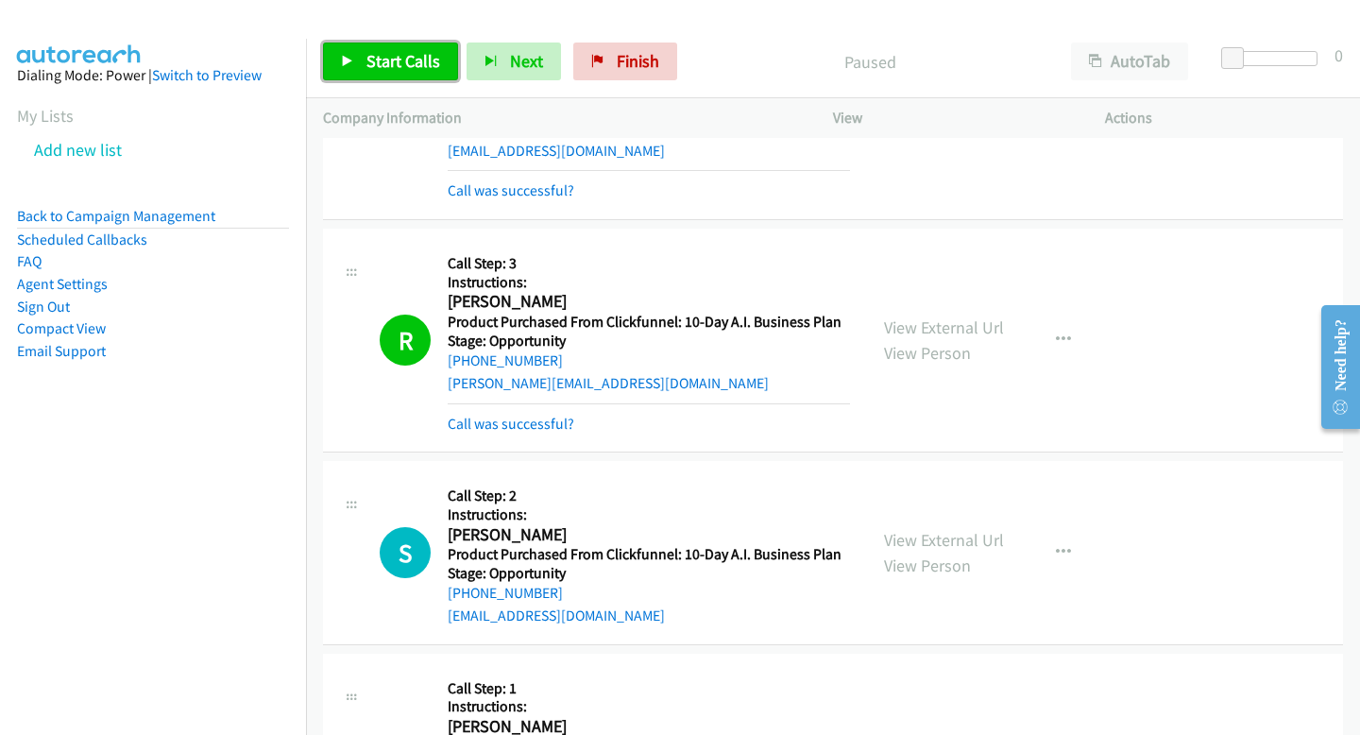
click at [378, 69] on span "Start Calls" at bounding box center [403, 61] width 74 height 22
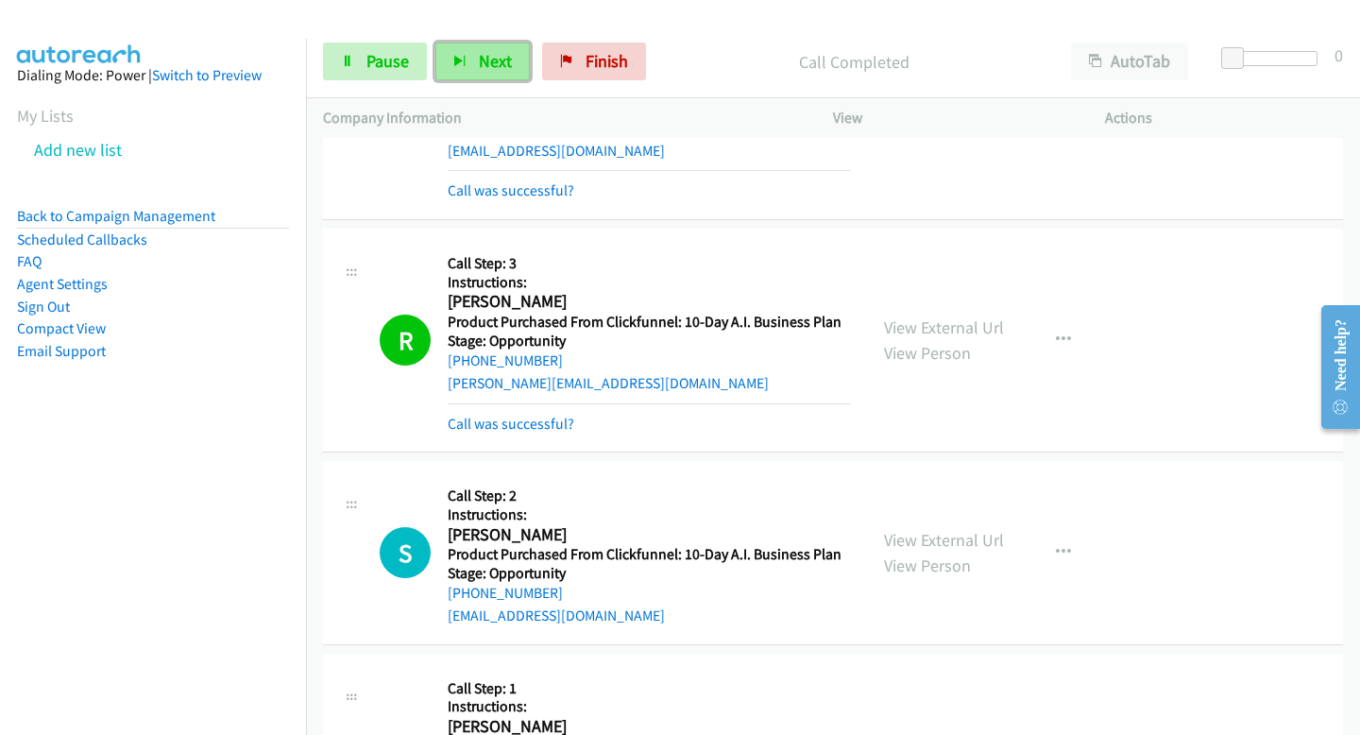
click at [457, 71] on button "Next" at bounding box center [482, 61] width 94 height 38
click at [446, 59] on button "Next" at bounding box center [482, 61] width 94 height 38
click at [484, 78] on button "Next" at bounding box center [482, 61] width 94 height 38
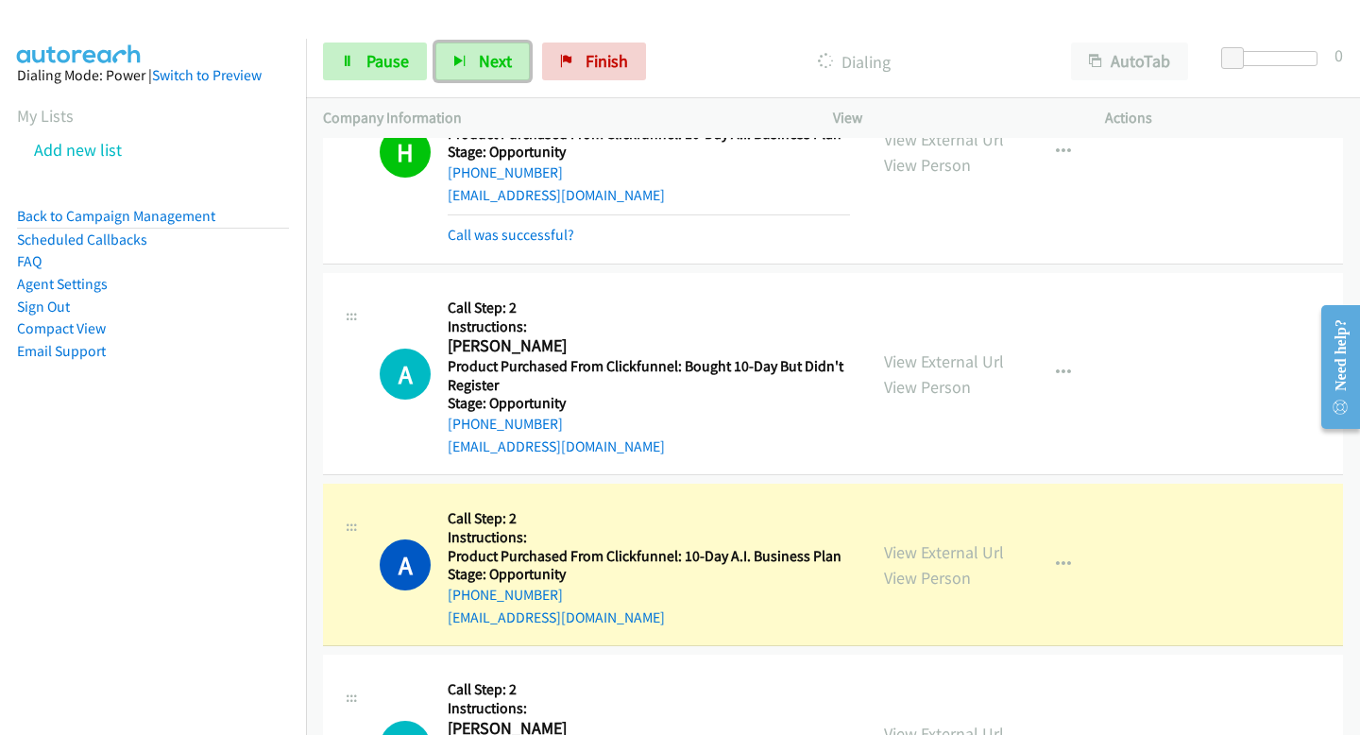
scroll to position [4477, 0]
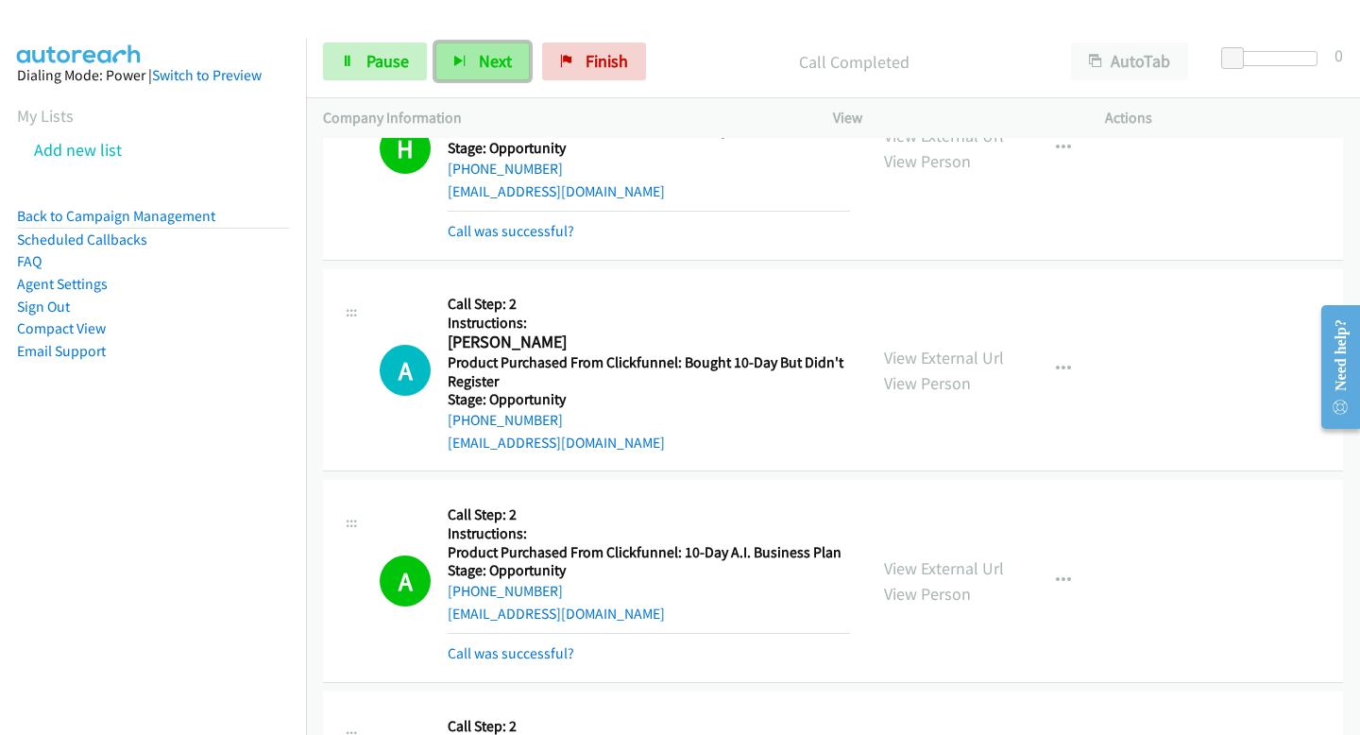
click at [501, 63] on span "Next" at bounding box center [495, 61] width 33 height 22
click at [490, 69] on span "Next" at bounding box center [495, 61] width 33 height 22
click at [493, 63] on span "Next" at bounding box center [495, 61] width 33 height 22
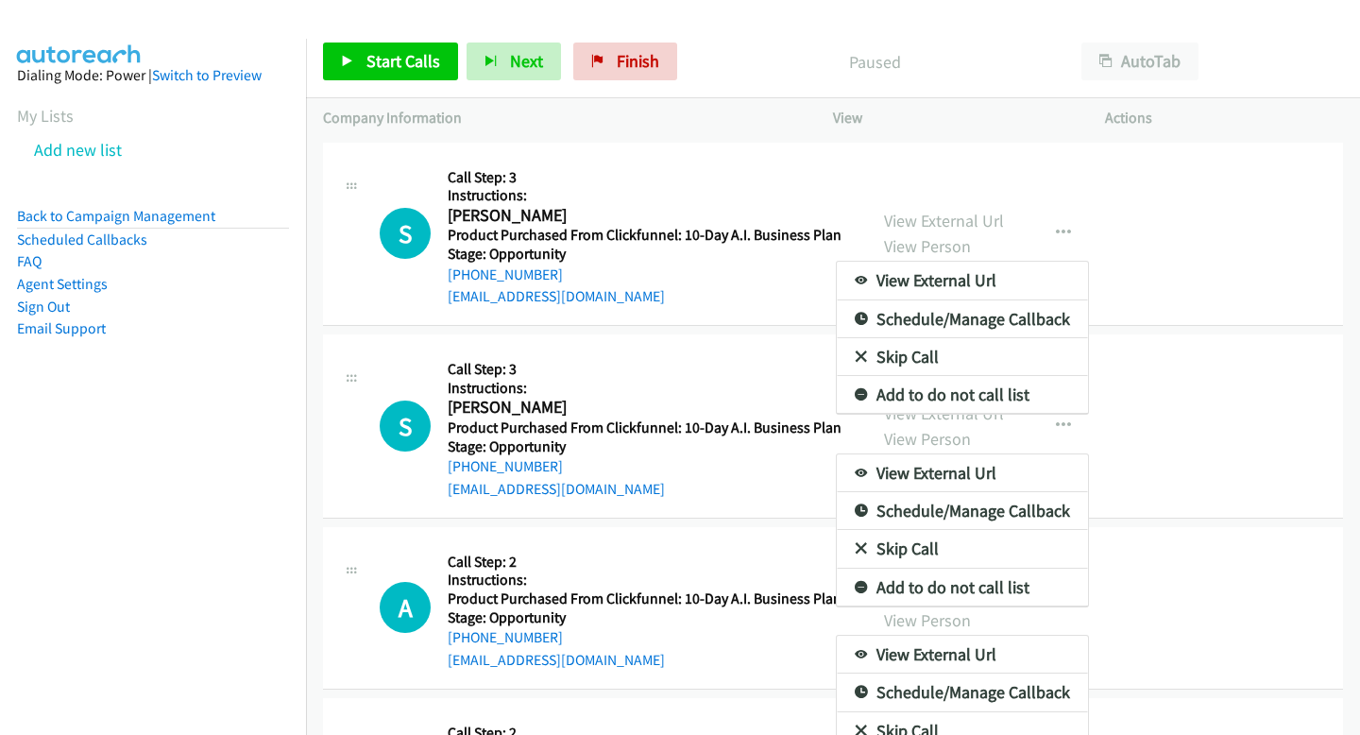
click at [351, 75] on div at bounding box center [680, 367] width 1360 height 735
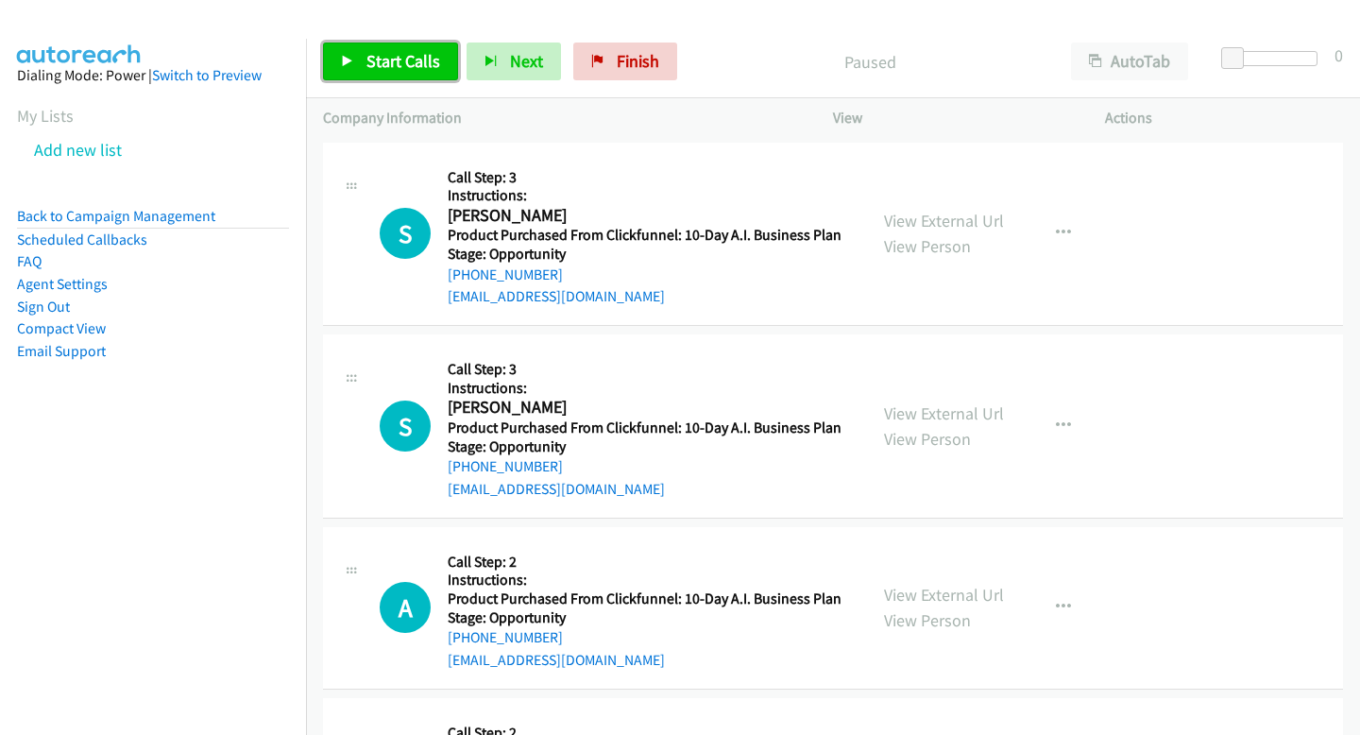
click at [351, 69] on link "Start Calls" at bounding box center [390, 61] width 135 height 38
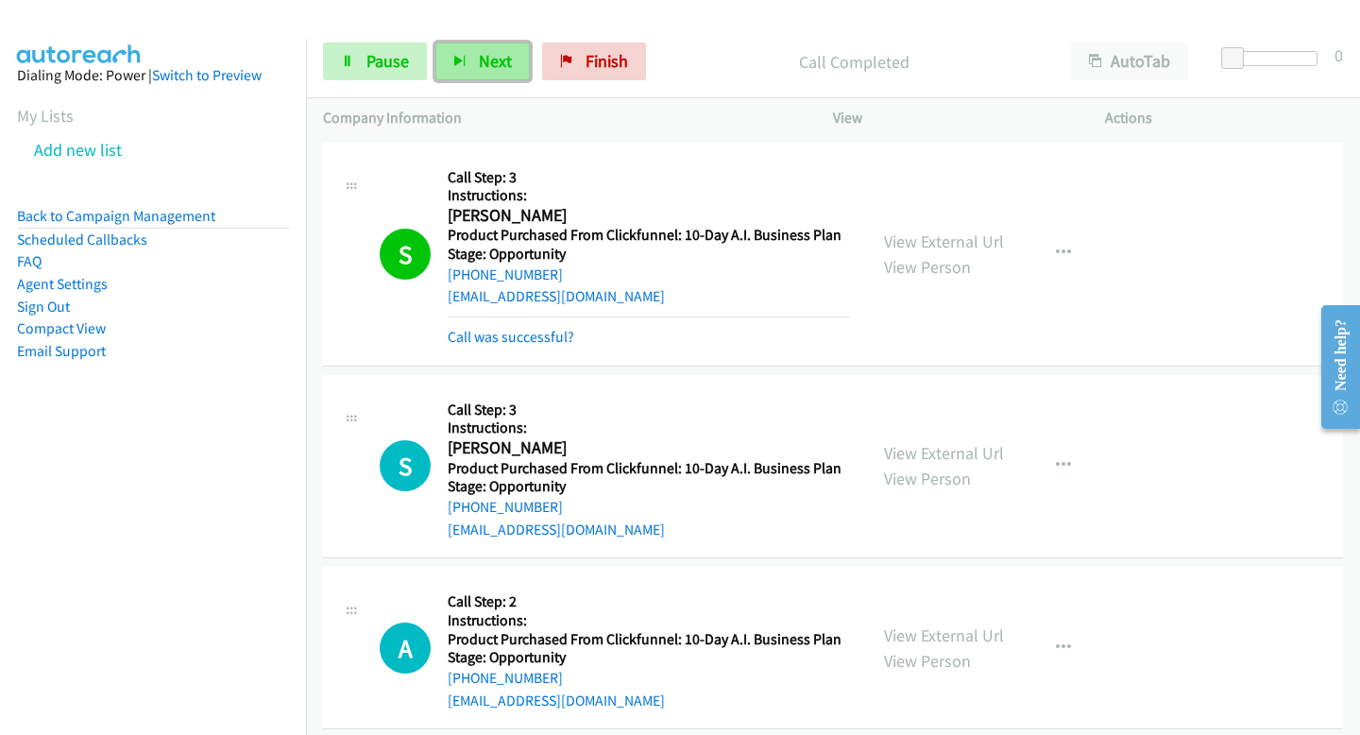
click at [509, 51] on button "Next" at bounding box center [482, 61] width 94 height 38
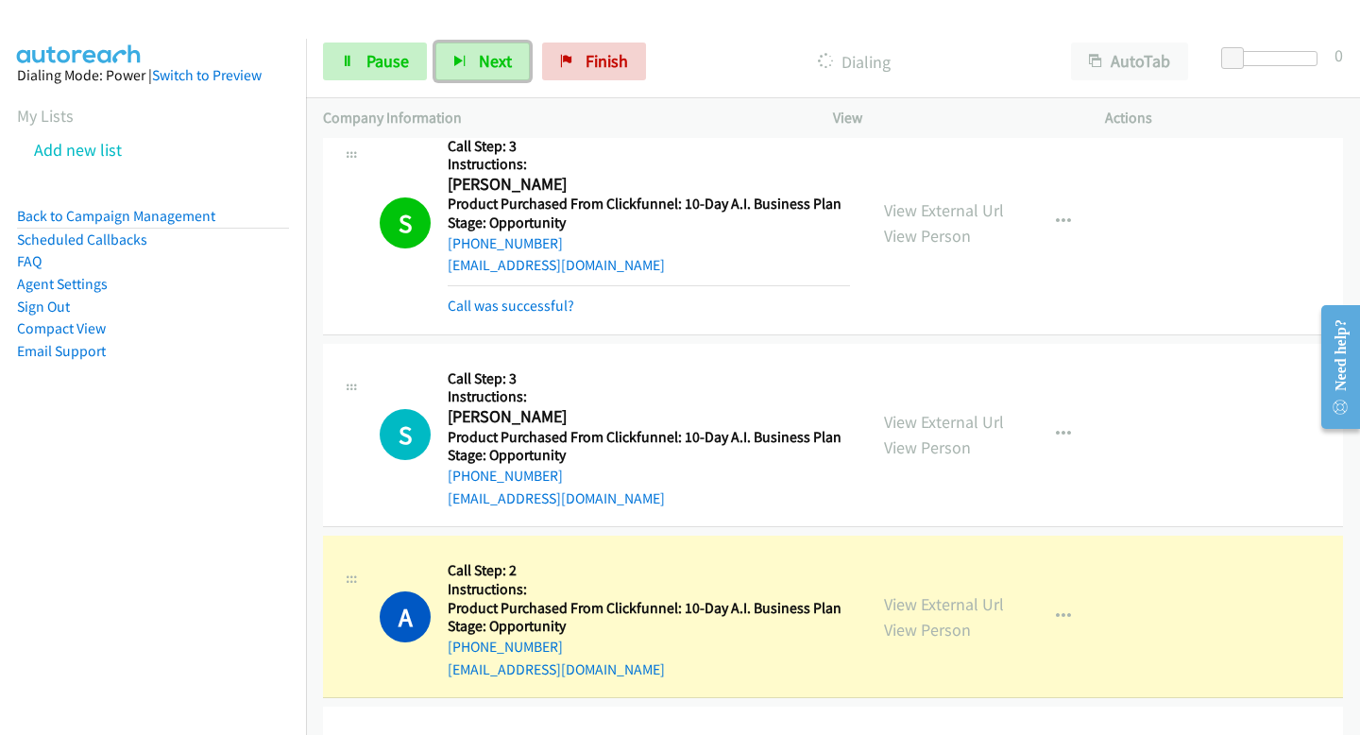
scroll to position [39, 0]
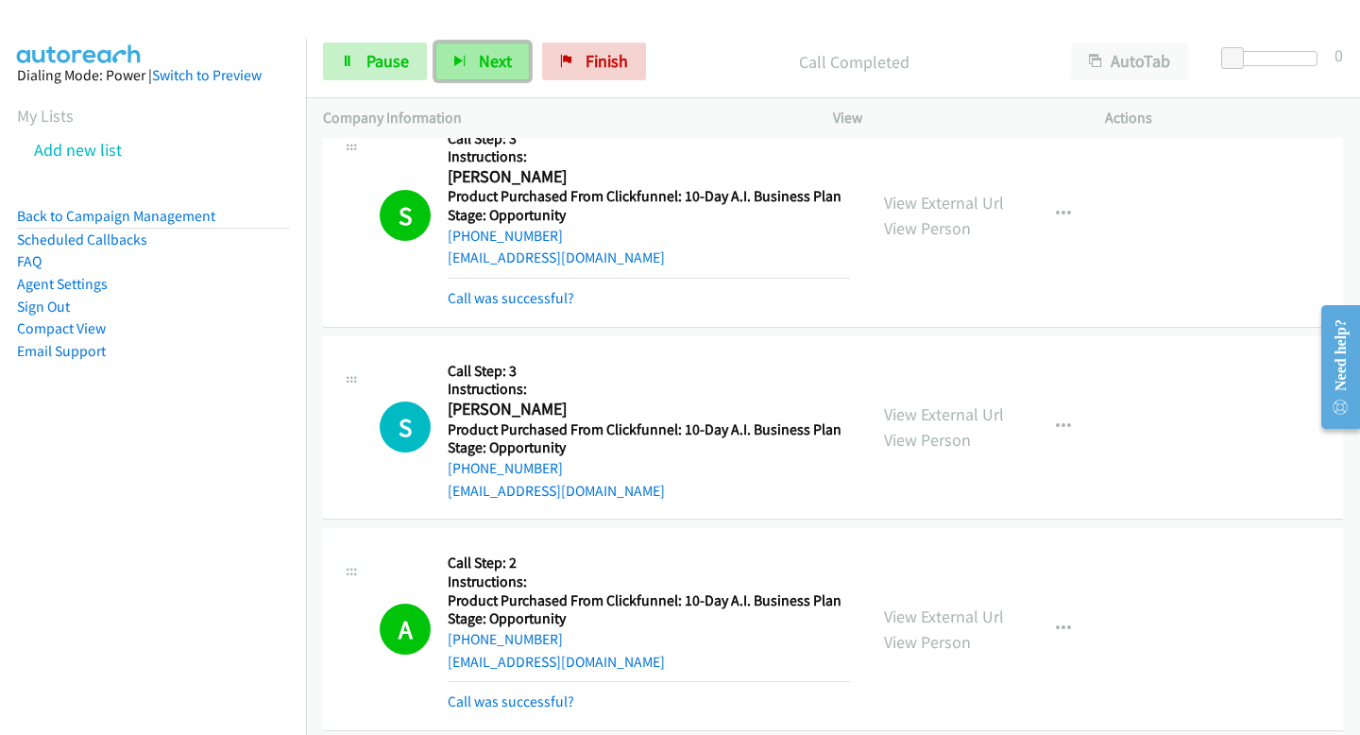
click at [474, 52] on button "Next" at bounding box center [482, 61] width 94 height 38
click at [500, 52] on span "Next" at bounding box center [495, 61] width 33 height 22
click at [518, 80] on button "Next" at bounding box center [482, 61] width 94 height 38
click at [501, 49] on button "Next" at bounding box center [482, 61] width 94 height 38
click at [516, 48] on button "Next" at bounding box center [482, 61] width 94 height 38
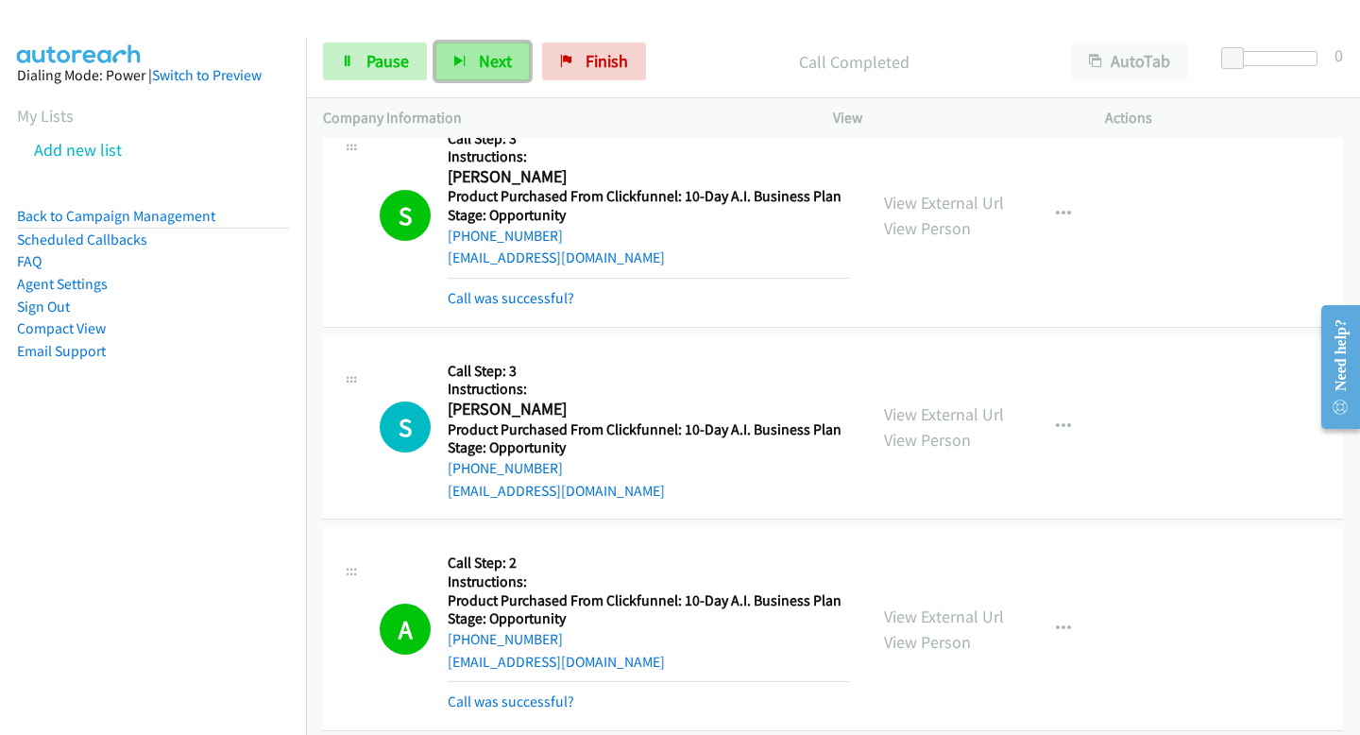
click at [504, 62] on span "Next" at bounding box center [495, 61] width 33 height 22
click at [484, 56] on span "Next" at bounding box center [495, 61] width 33 height 22
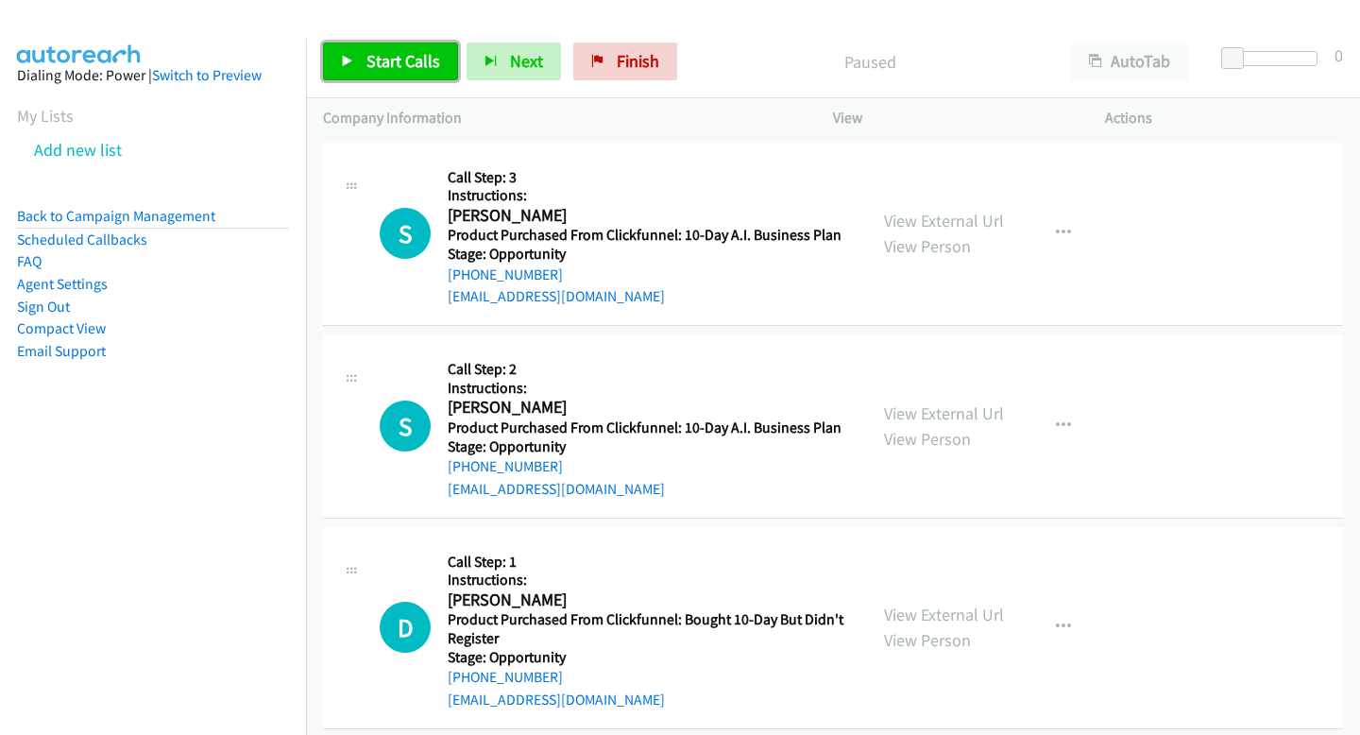
click at [353, 62] on link "Start Calls" at bounding box center [390, 61] width 135 height 38
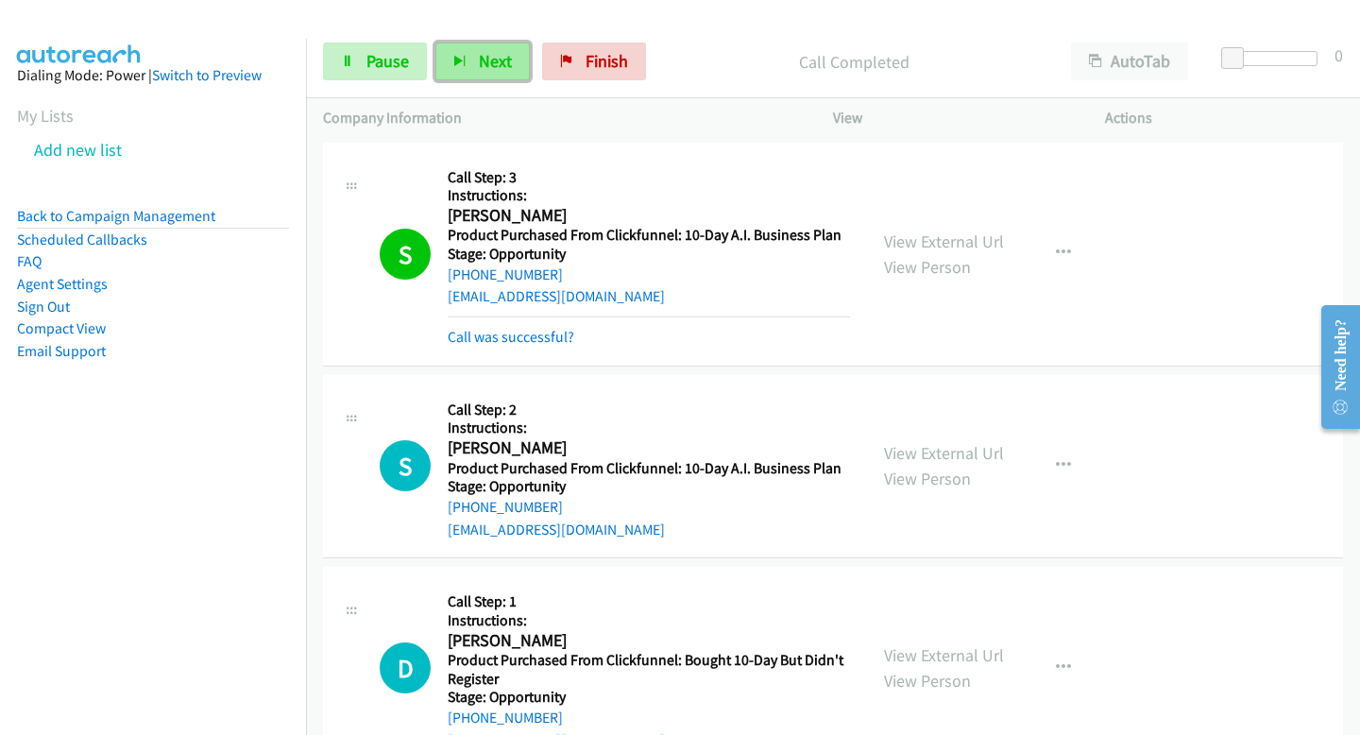
click at [470, 50] on button "Next" at bounding box center [482, 61] width 94 height 38
click at [467, 55] on button "Next" at bounding box center [482, 61] width 94 height 38
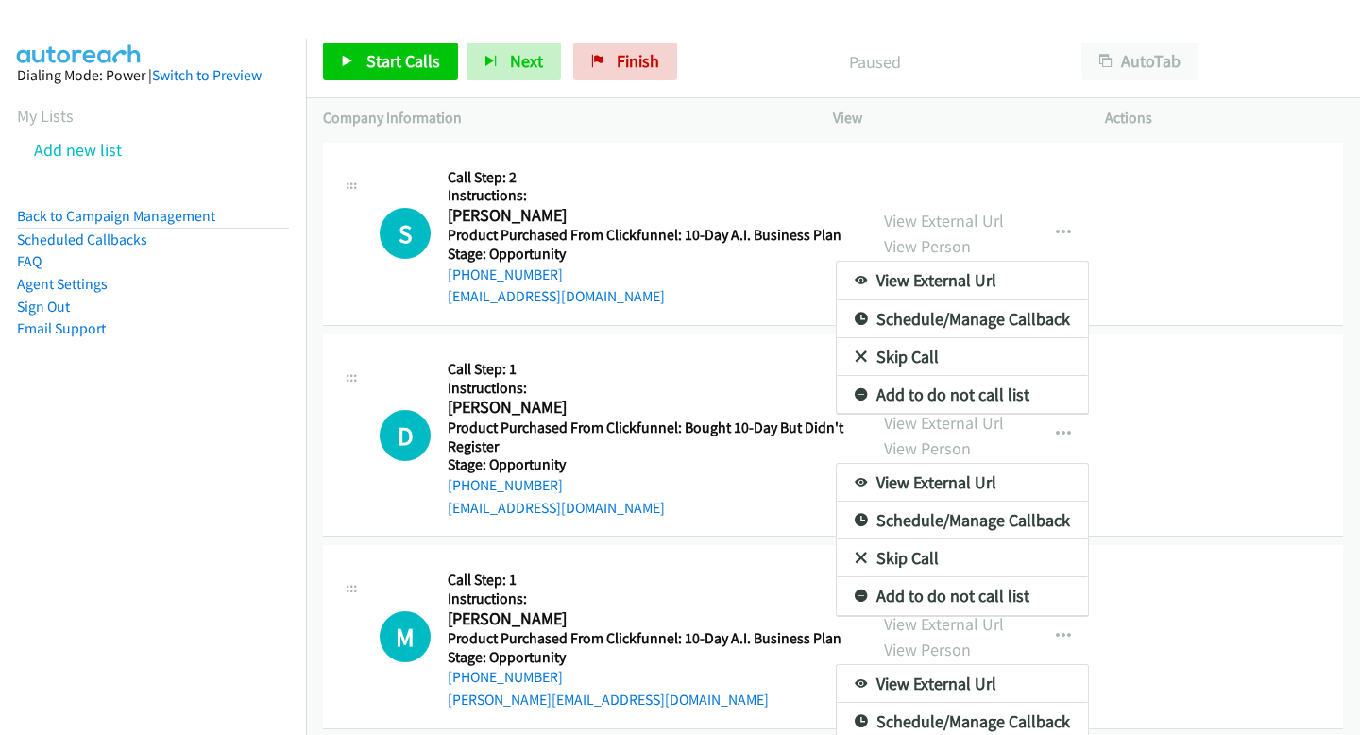
click at [352, 63] on div at bounding box center [680, 367] width 1360 height 735
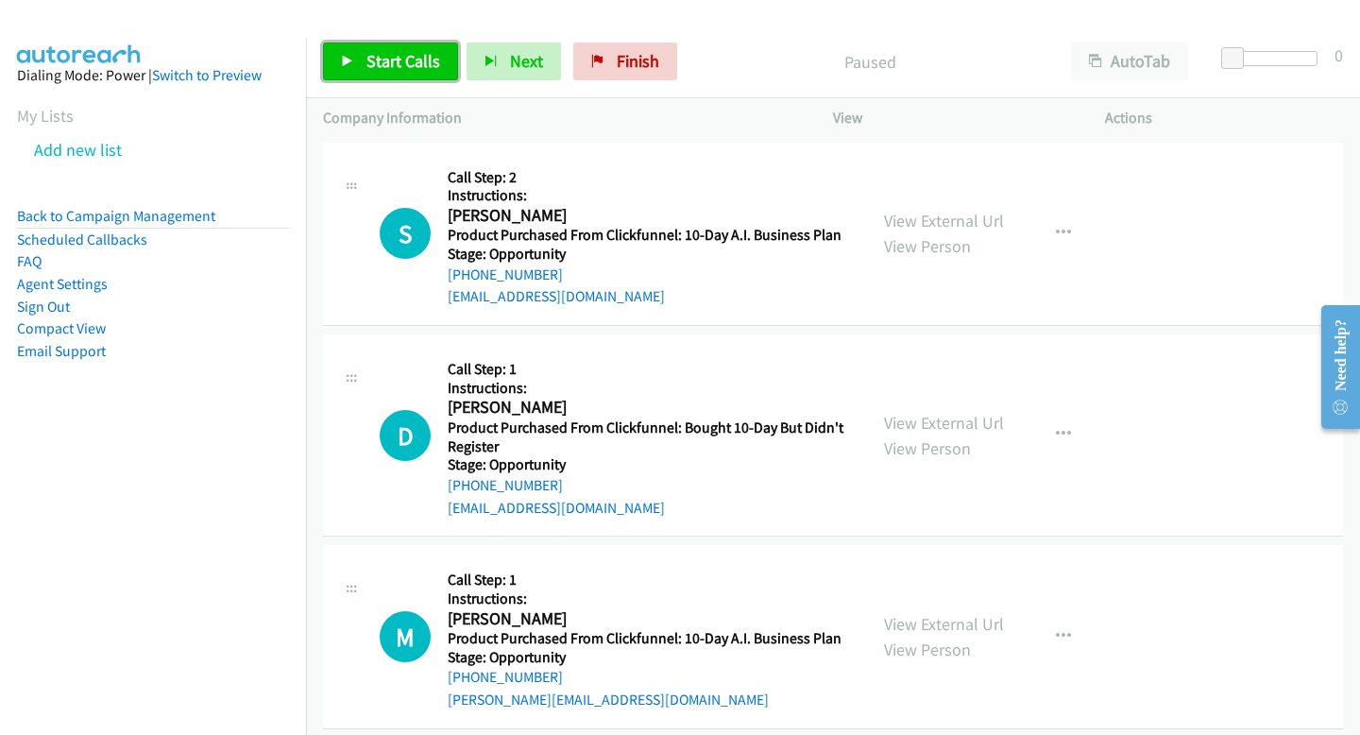
click at [338, 58] on link "Start Calls" at bounding box center [390, 61] width 135 height 38
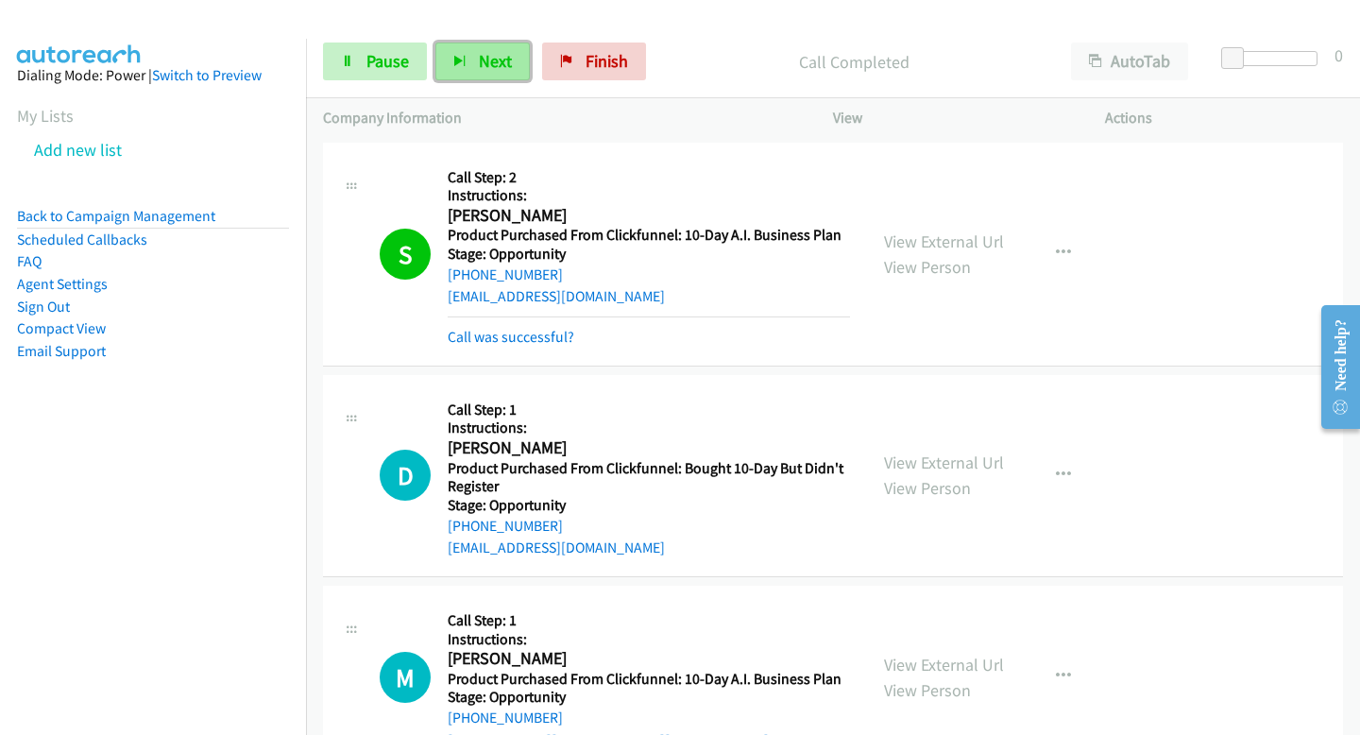
click at [510, 72] on button "Next" at bounding box center [482, 61] width 94 height 38
click at [508, 61] on span "Next" at bounding box center [495, 61] width 33 height 22
click at [460, 59] on icon "button" at bounding box center [459, 62] width 13 height 13
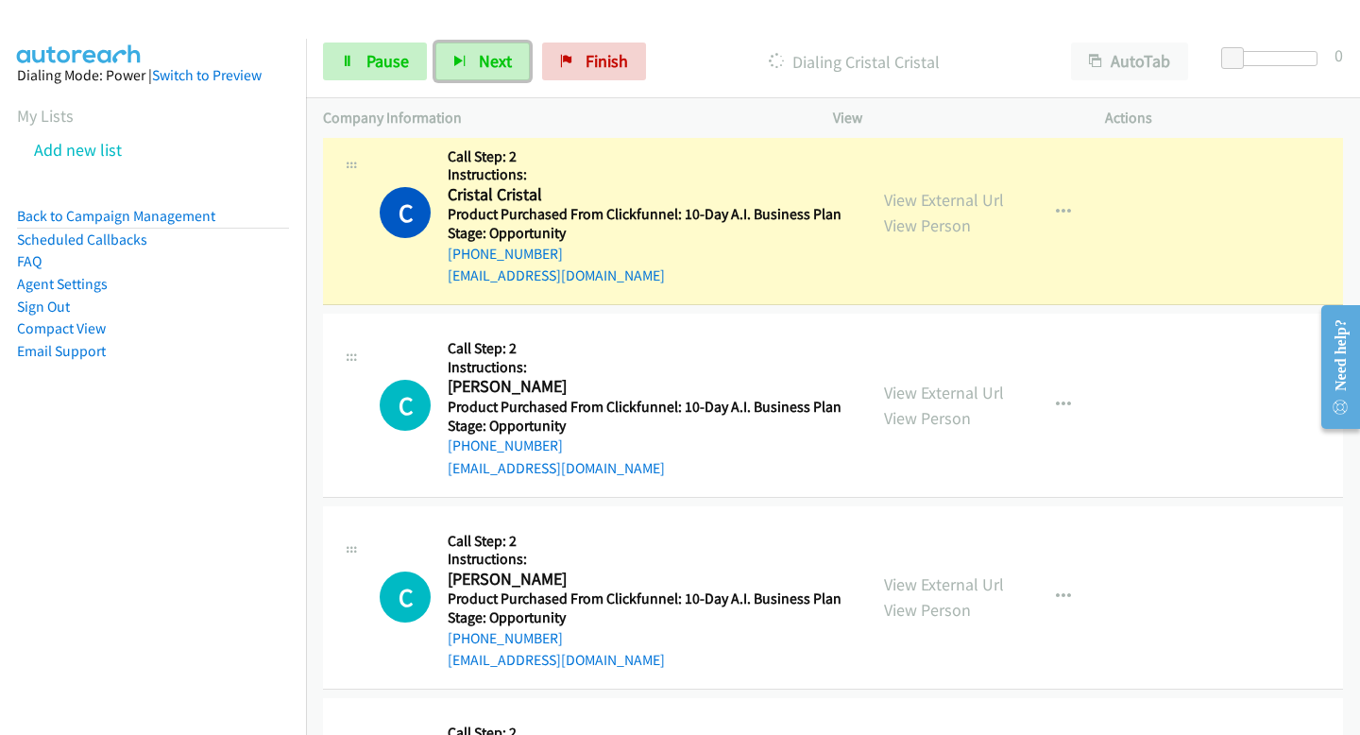
scroll to position [1296, 0]
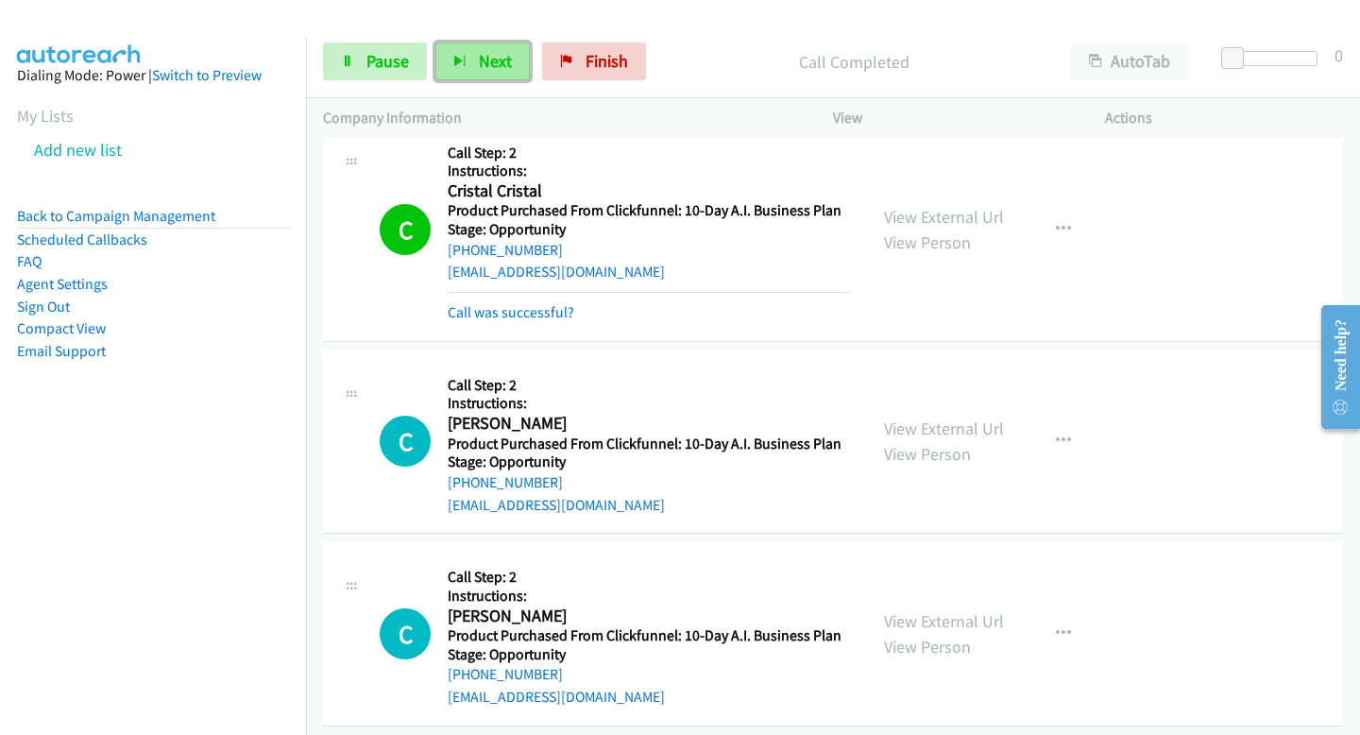
click at [461, 74] on button "Next" at bounding box center [482, 61] width 94 height 38
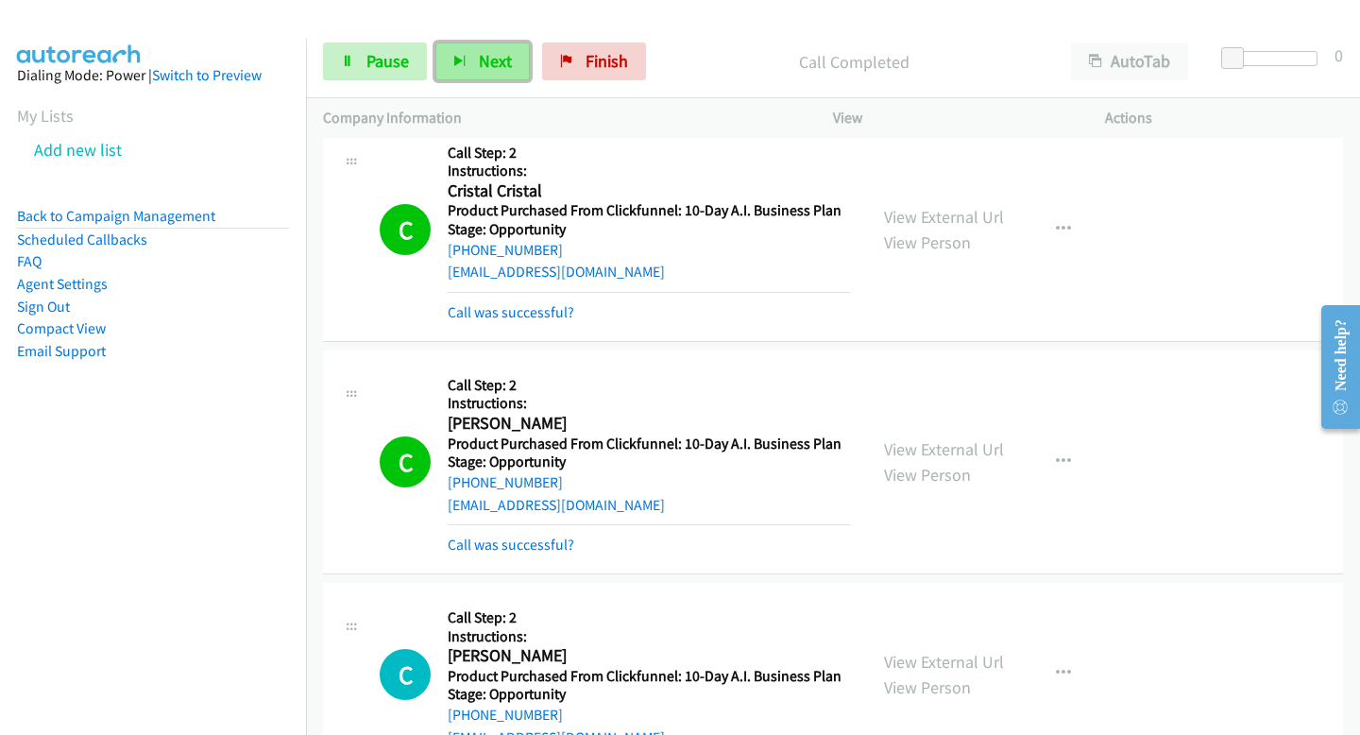
click at [479, 62] on span "Next" at bounding box center [495, 61] width 33 height 22
click at [490, 96] on div "Start Calls Pause Next Finish Call Completed AutoTab AutoTab 0" at bounding box center [833, 61] width 1054 height 73
click at [483, 44] on button "Next" at bounding box center [482, 61] width 94 height 38
click at [479, 67] on span "Next" at bounding box center [495, 61] width 33 height 22
click at [474, 76] on button "Next" at bounding box center [482, 61] width 94 height 38
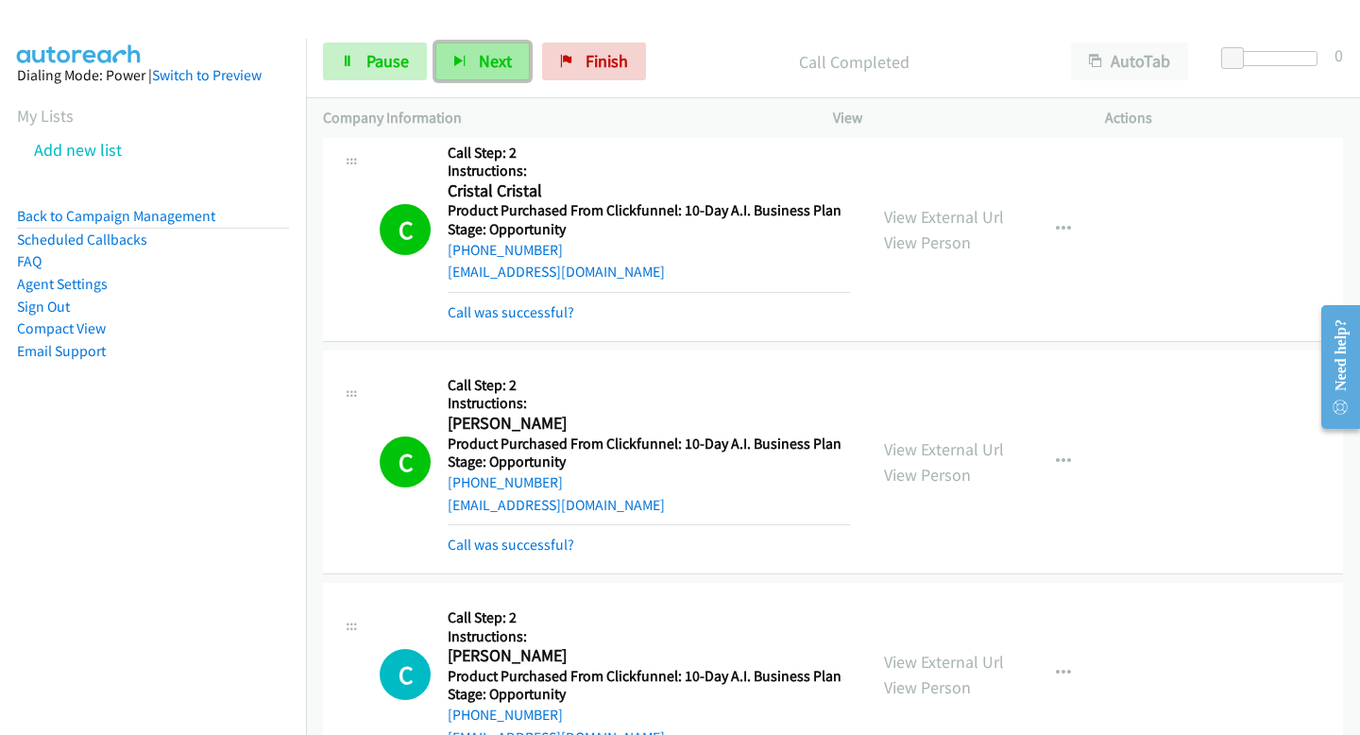
click at [501, 46] on button "Next" at bounding box center [482, 61] width 94 height 38
click at [463, 27] on div "Start Calls Pause Next Finish Call Completed AutoTab AutoTab 0" at bounding box center [833, 61] width 1054 height 73
click at [464, 43] on button "Next" at bounding box center [482, 61] width 94 height 38
click at [490, 58] on span "Next" at bounding box center [495, 61] width 33 height 22
click at [443, 56] on button "Next" at bounding box center [482, 61] width 94 height 38
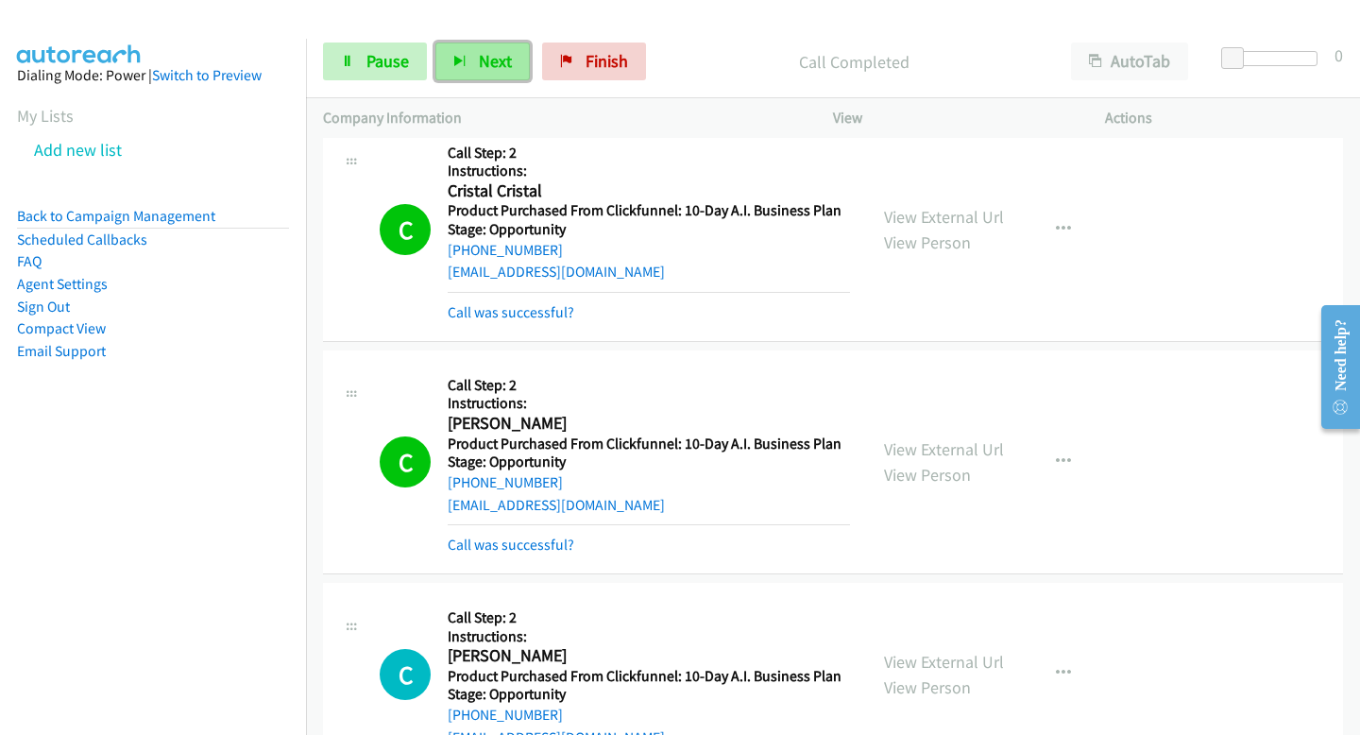
click at [473, 59] on button "Next" at bounding box center [482, 61] width 94 height 38
click at [476, 68] on button "Next" at bounding box center [482, 61] width 94 height 38
click at [504, 75] on button "Next" at bounding box center [482, 61] width 94 height 38
click at [496, 67] on span "Next" at bounding box center [495, 61] width 33 height 22
click at [468, 52] on button "Next" at bounding box center [482, 61] width 94 height 38
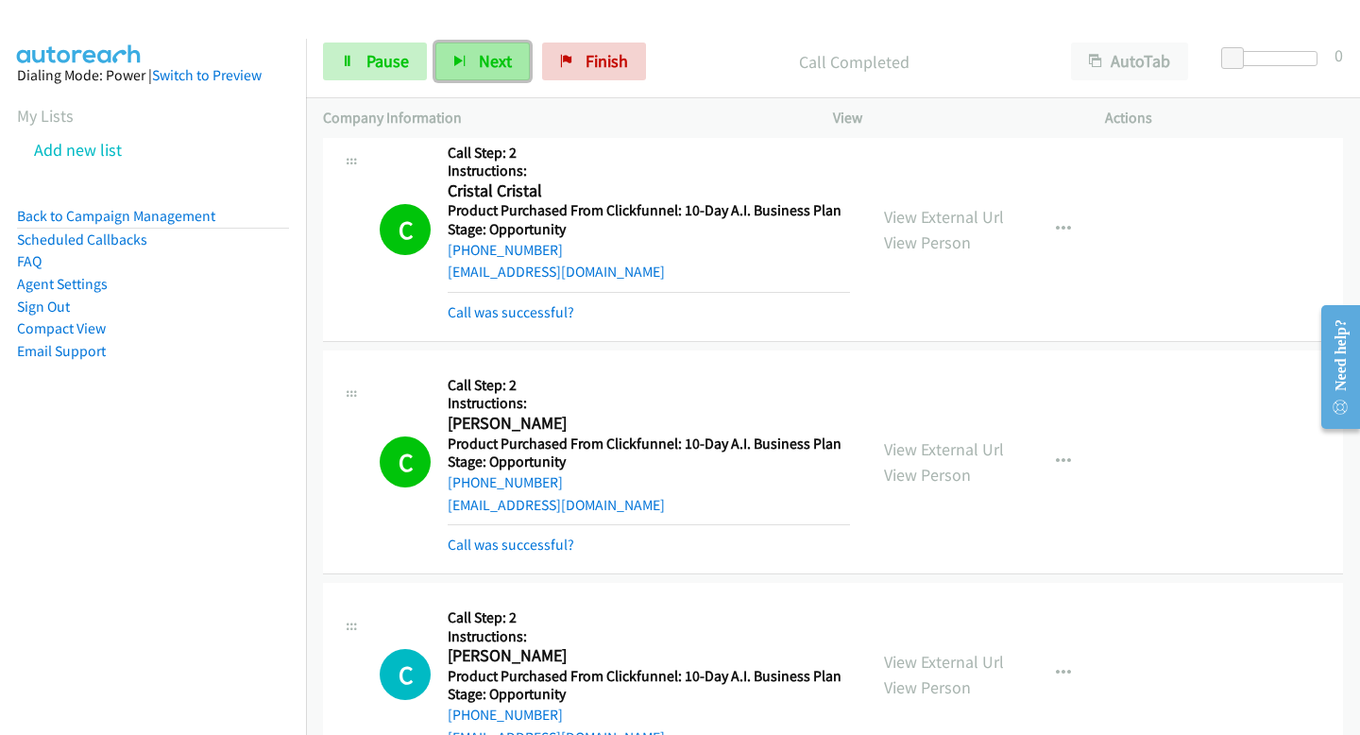
click at [475, 68] on button "Next" at bounding box center [482, 61] width 94 height 38
click at [495, 56] on span "Next" at bounding box center [495, 61] width 33 height 22
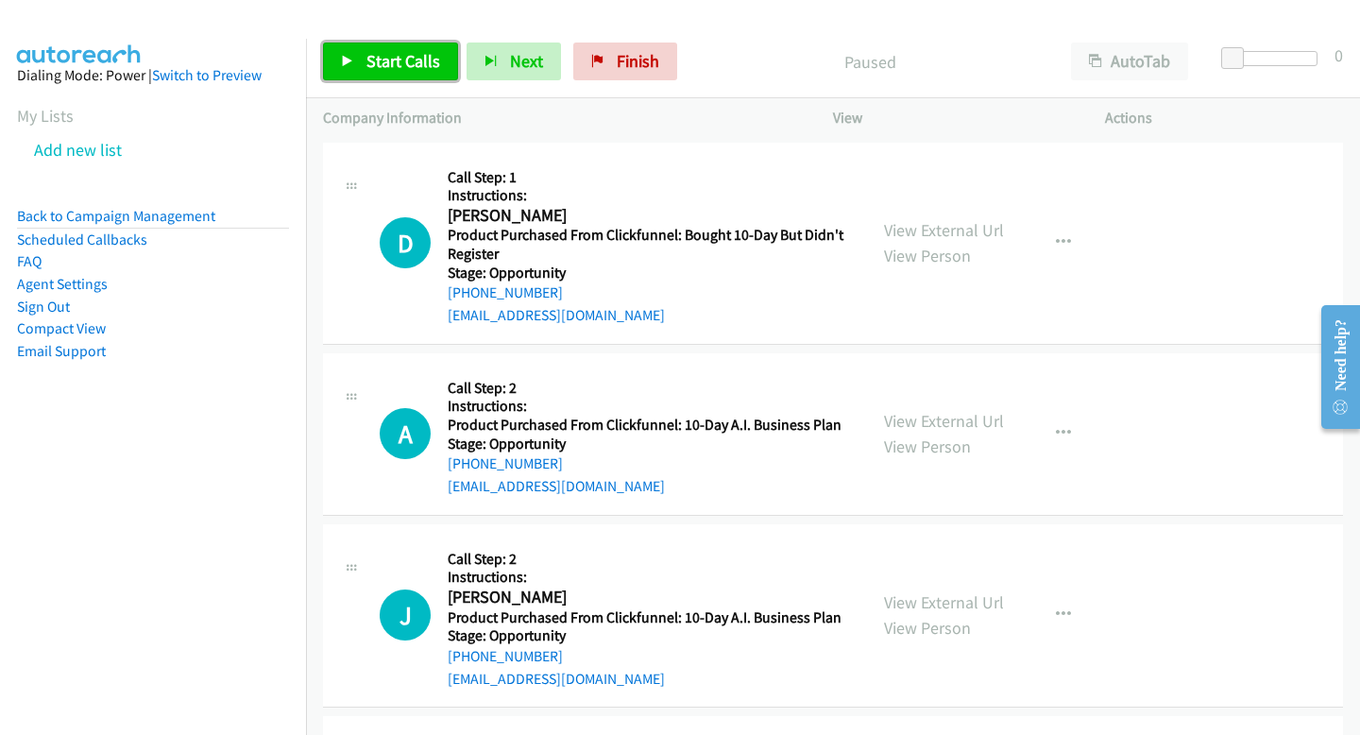
click at [392, 61] on span "Start Calls" at bounding box center [403, 61] width 74 height 22
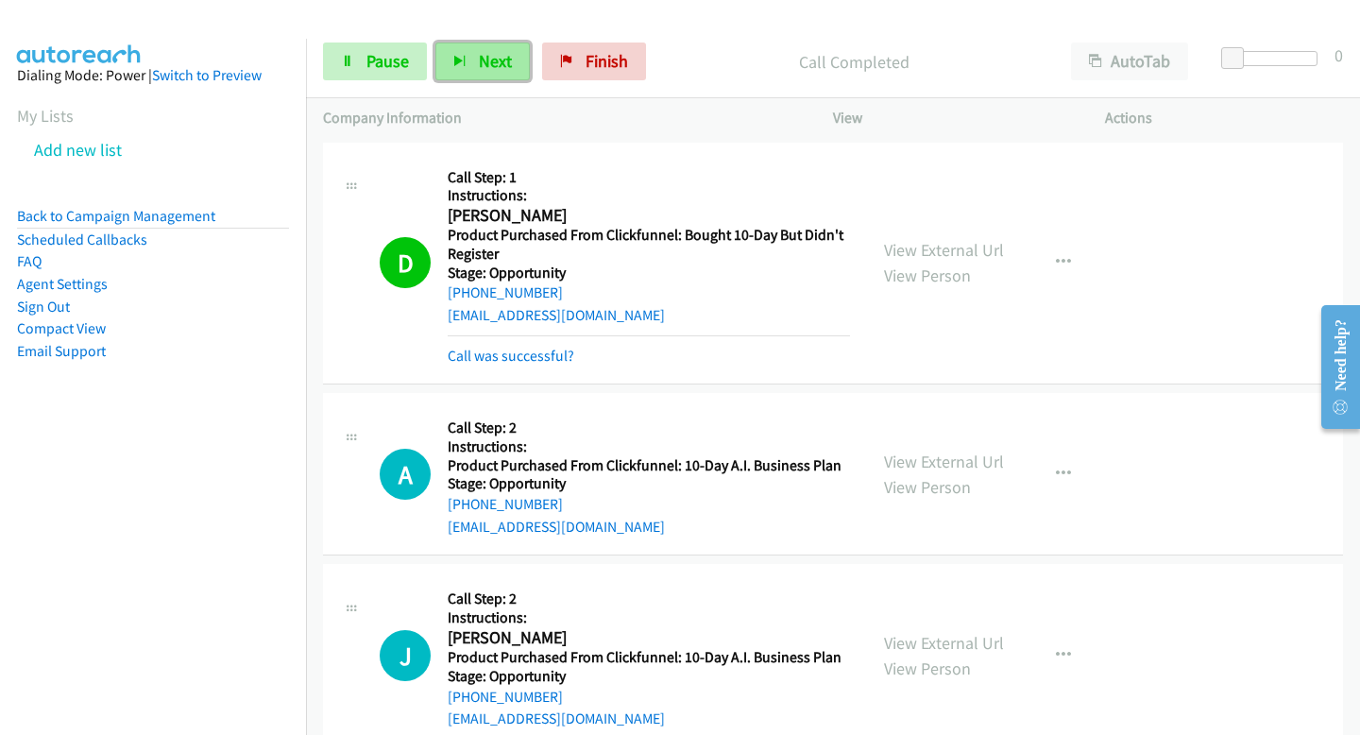
click at [502, 68] on span "Next" at bounding box center [495, 61] width 33 height 22
click at [501, 60] on span "Next" at bounding box center [495, 61] width 33 height 22
click at [520, 44] on button "Next" at bounding box center [482, 61] width 94 height 38
click at [471, 59] on button "Next" at bounding box center [482, 61] width 94 height 38
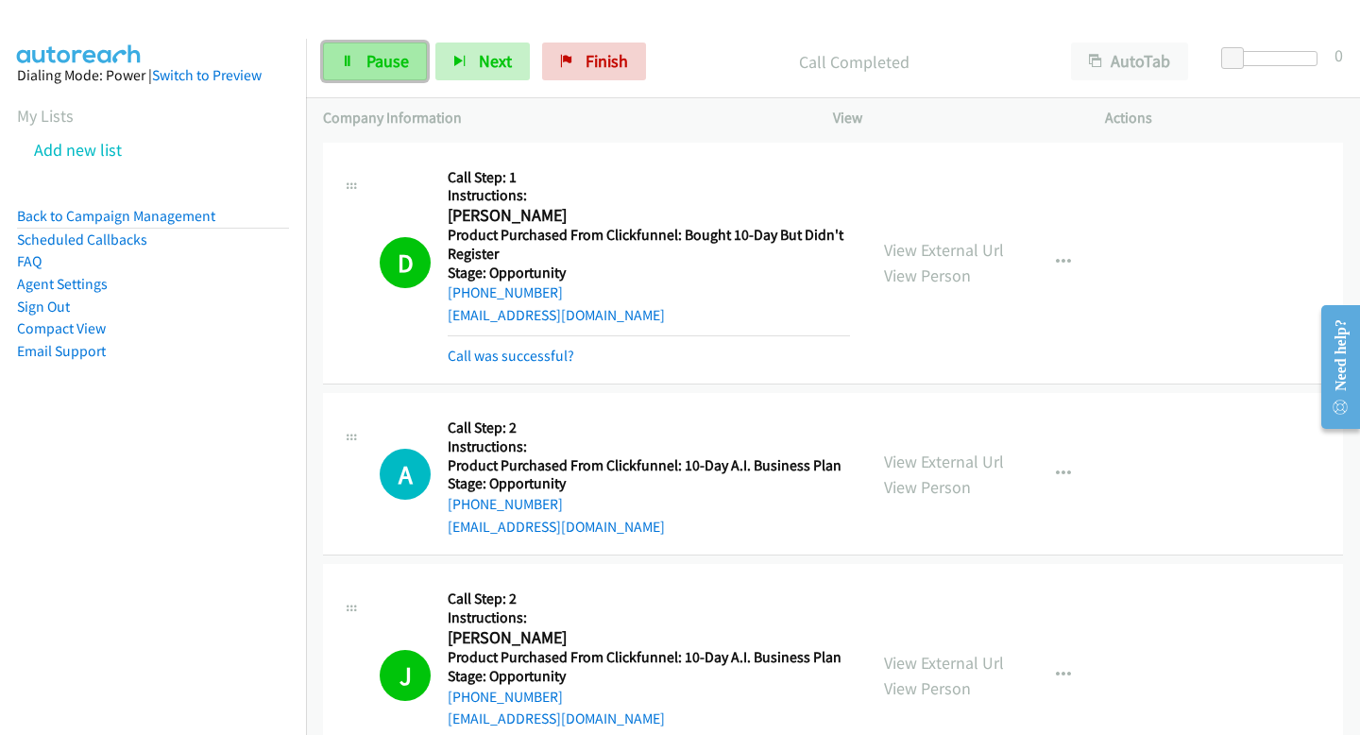
click at [405, 75] on link "Pause" at bounding box center [375, 61] width 104 height 38
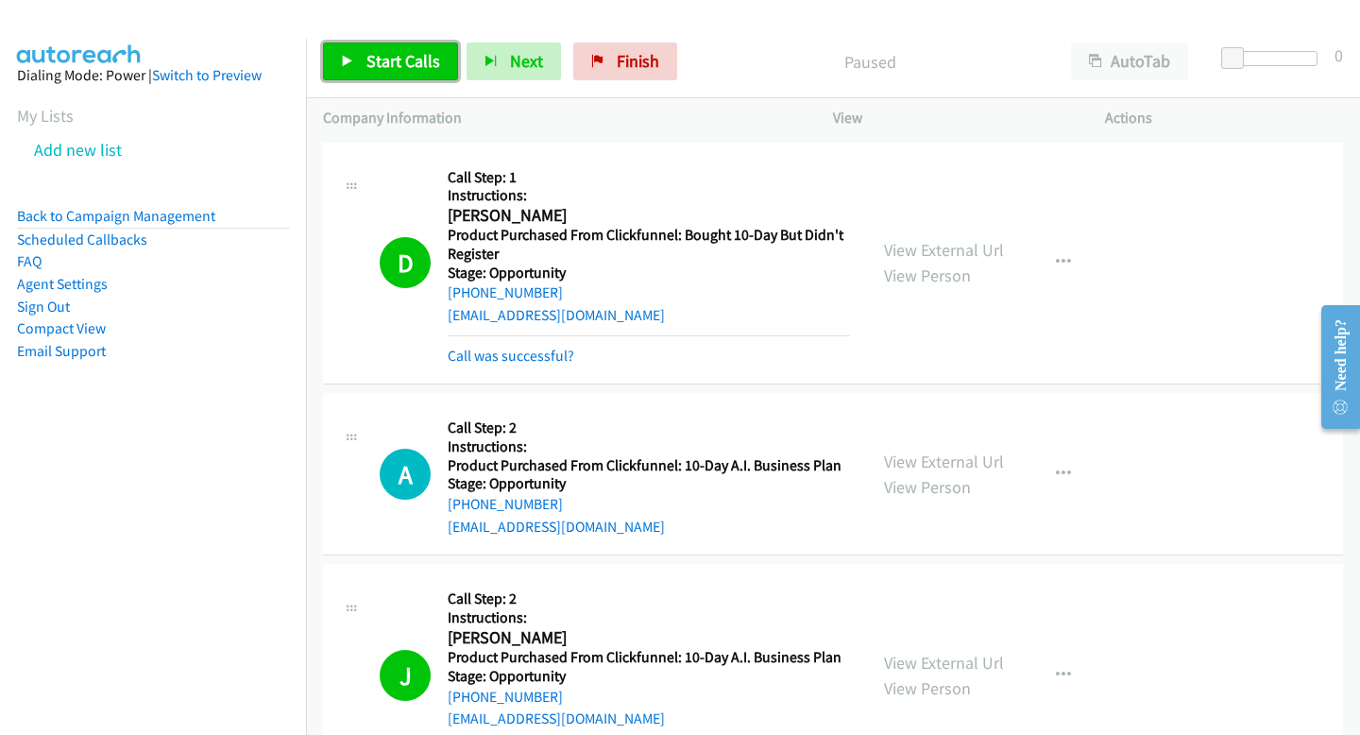
click at [405, 75] on link "Start Calls" at bounding box center [390, 61] width 135 height 38
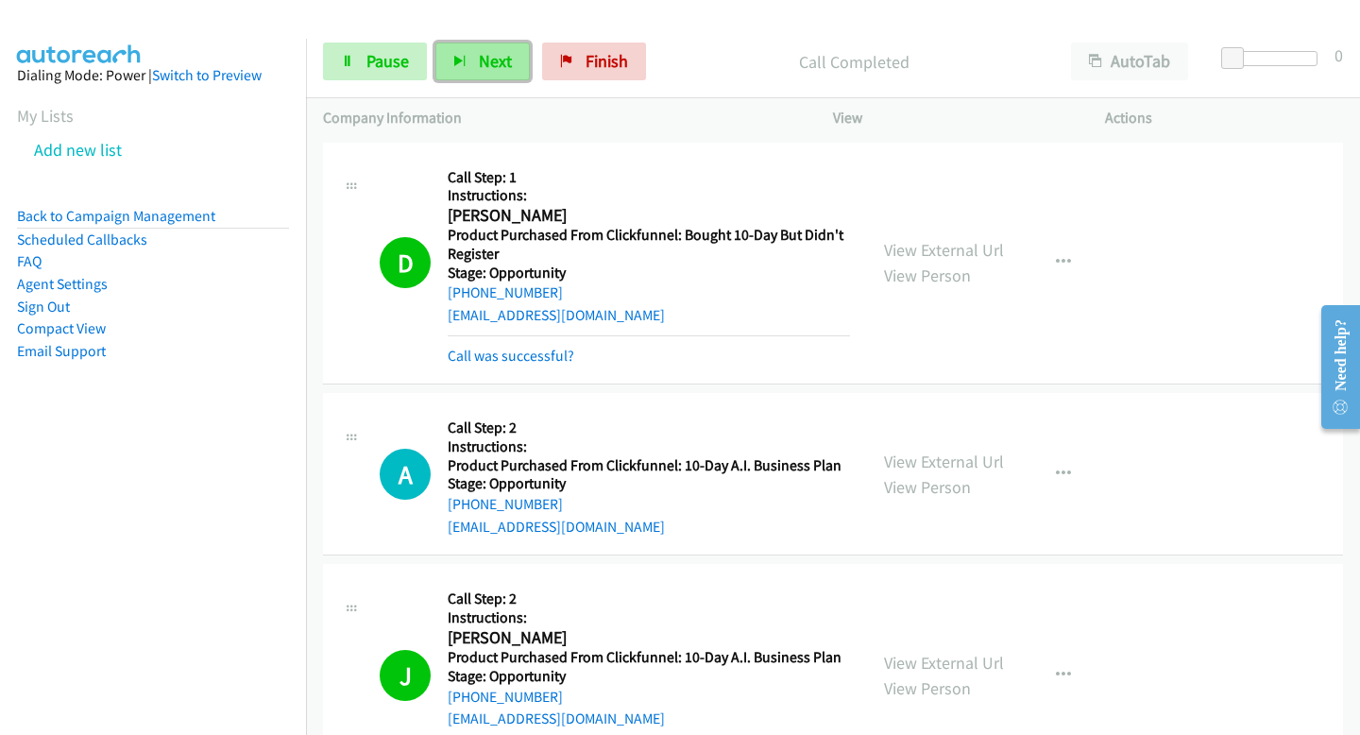
click at [474, 75] on button "Next" at bounding box center [482, 61] width 94 height 38
click at [477, 46] on button "Next" at bounding box center [482, 61] width 94 height 38
click at [482, 50] on span "Next" at bounding box center [495, 61] width 33 height 22
click at [484, 62] on span "Next" at bounding box center [495, 61] width 33 height 22
click at [464, 65] on icon "button" at bounding box center [459, 62] width 13 height 13
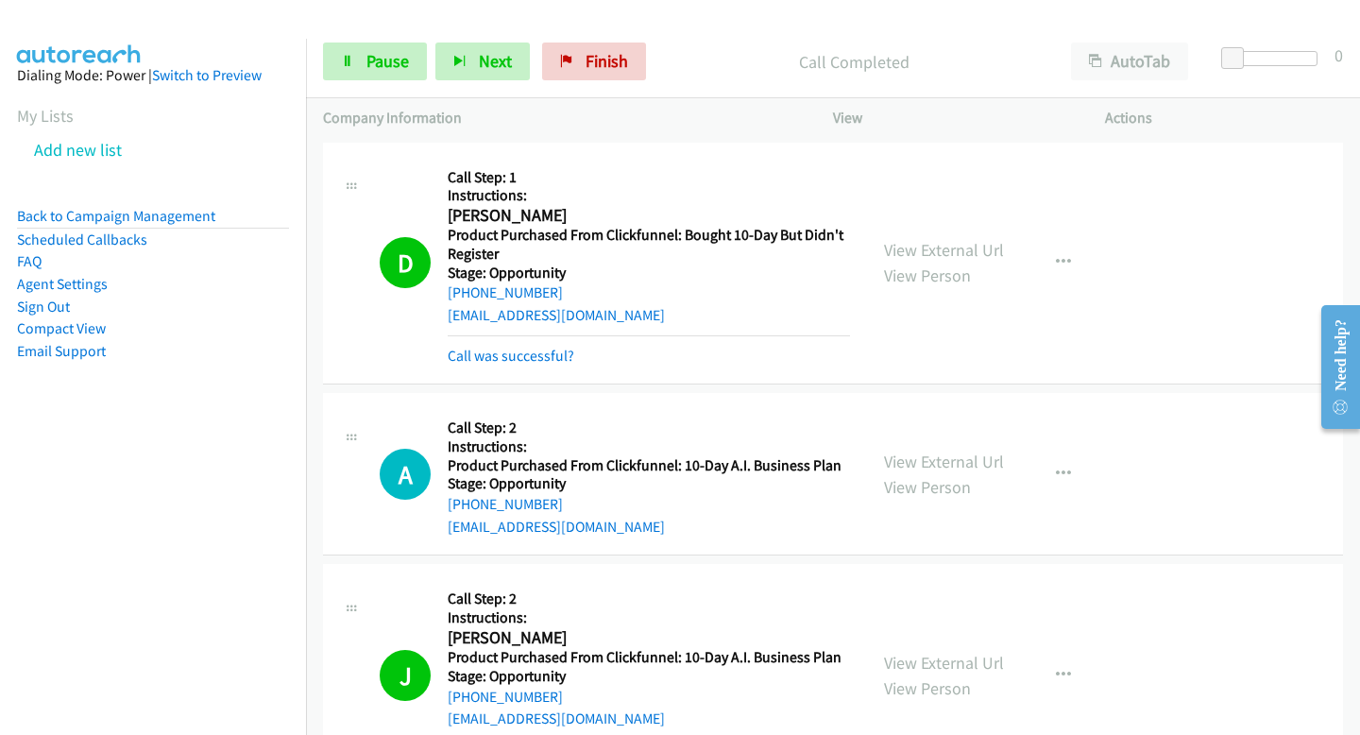
click at [517, 82] on div "Start Calls Pause Next Finish Call Completed AutoTab AutoTab 0" at bounding box center [833, 61] width 1054 height 73
click at [501, 62] on span "Next" at bounding box center [495, 61] width 33 height 22
click at [350, 54] on link "Pause" at bounding box center [375, 61] width 104 height 38
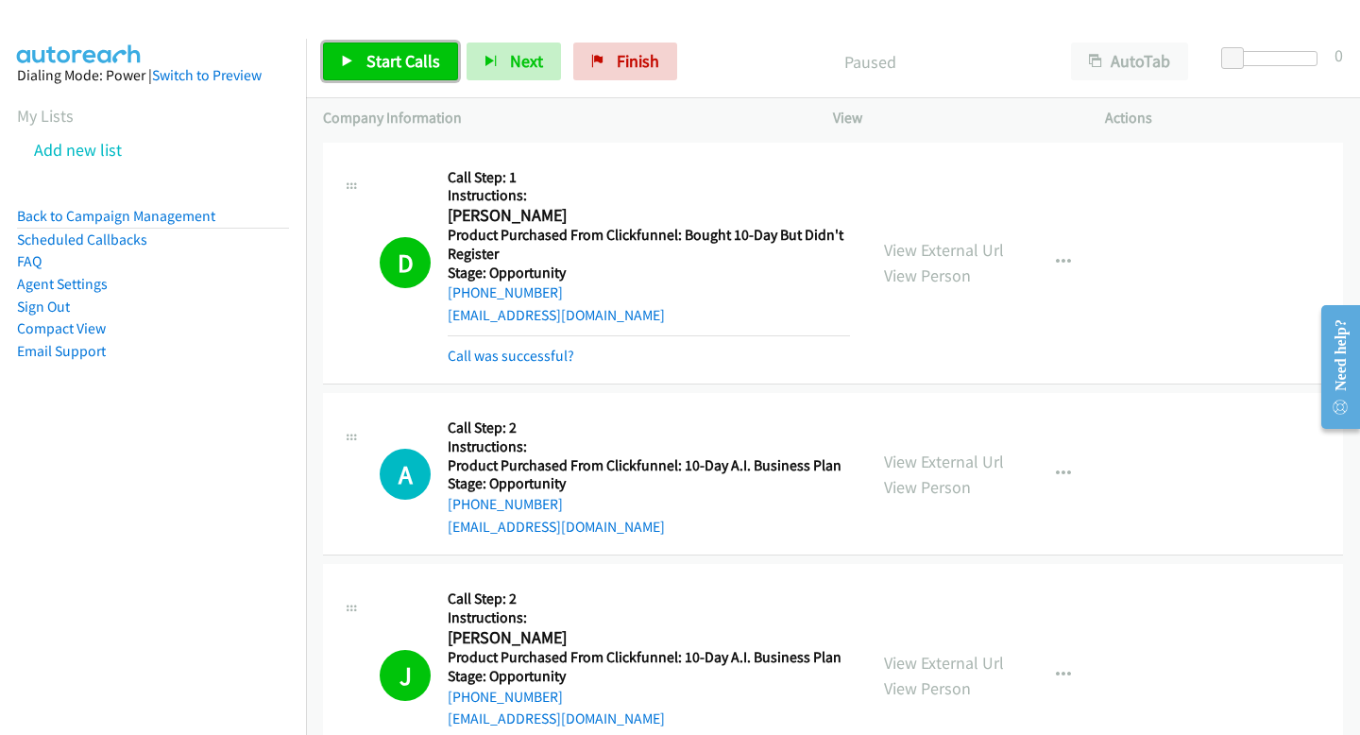
click at [429, 62] on span "Start Calls" at bounding box center [403, 61] width 74 height 22
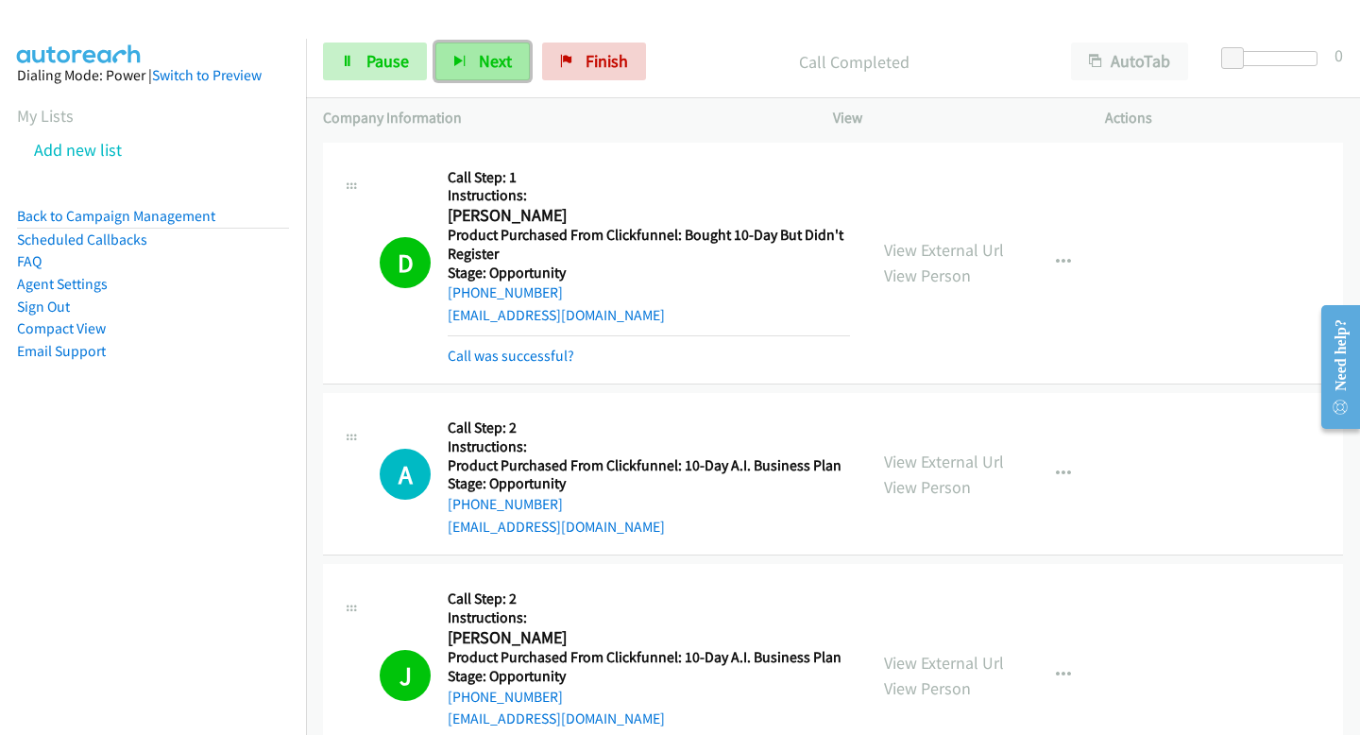
click at [506, 60] on span "Next" at bounding box center [495, 61] width 33 height 22
click at [479, 66] on span "Next" at bounding box center [495, 61] width 33 height 22
click at [490, 76] on button "Next" at bounding box center [482, 61] width 94 height 38
click at [483, 56] on span "Next" at bounding box center [495, 61] width 33 height 22
click at [519, 86] on div "Start Calls Pause Next Finish Call Completed AutoTab AutoTab 0" at bounding box center [833, 61] width 1054 height 73
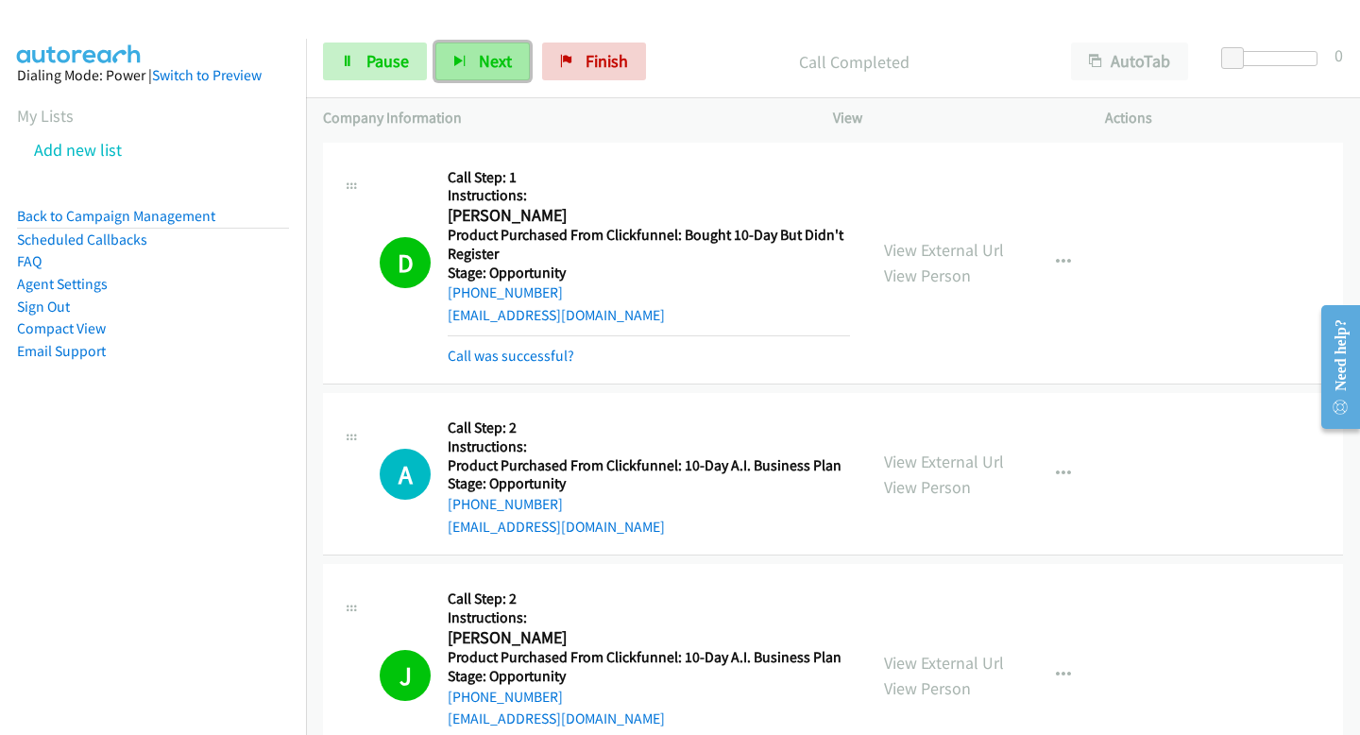
click at [507, 78] on button "Next" at bounding box center [482, 61] width 94 height 38
click at [498, 61] on span "Next" at bounding box center [495, 61] width 33 height 22
click at [485, 62] on span "Next" at bounding box center [495, 61] width 33 height 22
click at [499, 62] on span "Next" at bounding box center [495, 61] width 33 height 22
click at [514, 55] on button "Next" at bounding box center [482, 61] width 94 height 38
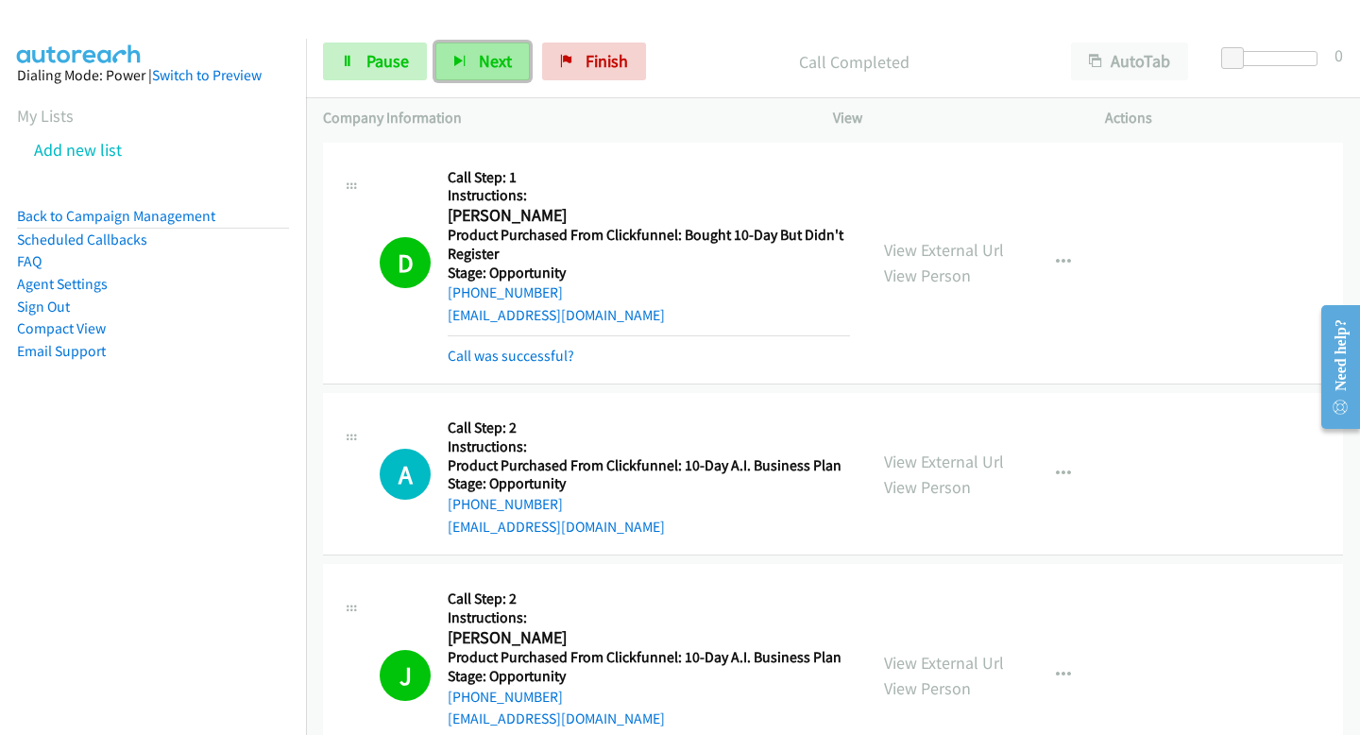
click at [507, 60] on span "Next" at bounding box center [495, 61] width 33 height 22
click at [508, 49] on button "Next" at bounding box center [482, 61] width 94 height 38
click at [503, 48] on button "Next" at bounding box center [482, 61] width 94 height 38
click at [495, 68] on span "Next" at bounding box center [495, 61] width 33 height 22
click at [508, 63] on span "Next" at bounding box center [495, 61] width 33 height 22
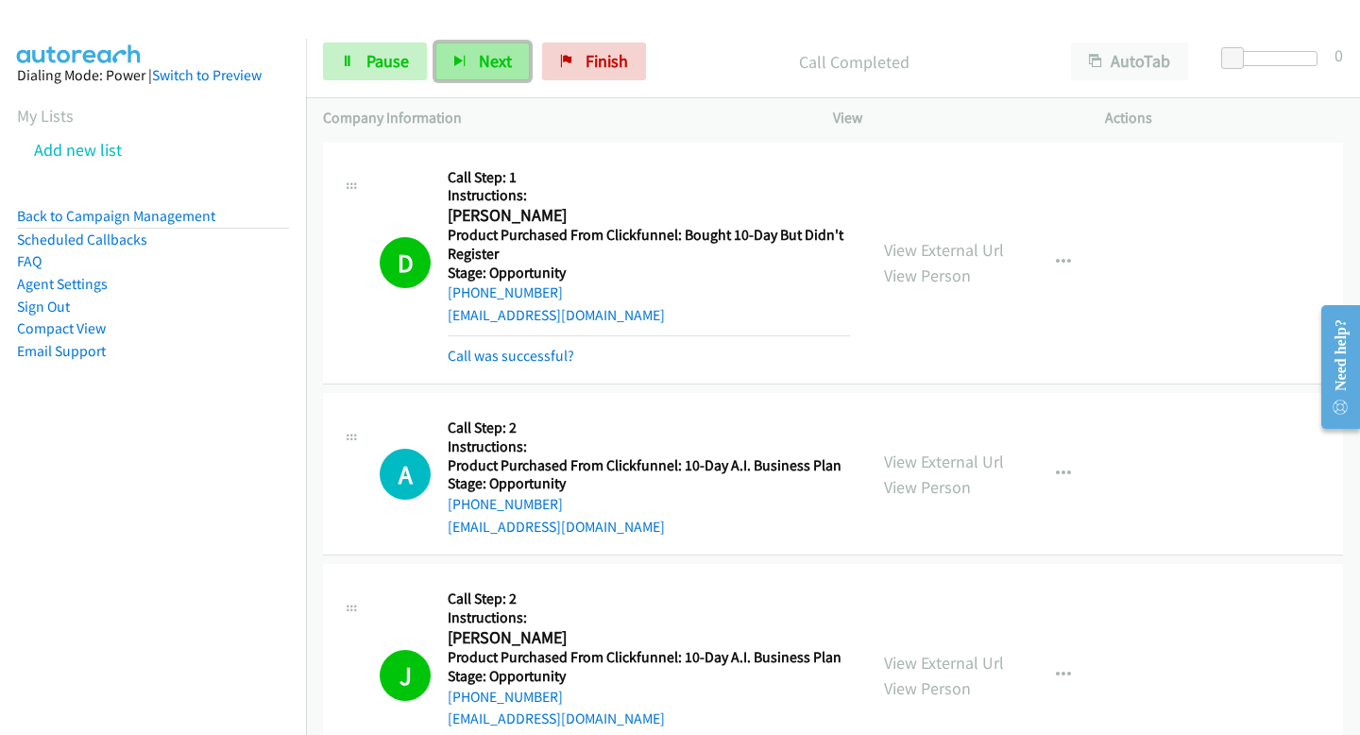
click at [474, 72] on button "Next" at bounding box center [482, 61] width 94 height 38
click at [500, 50] on span "Next" at bounding box center [495, 61] width 33 height 22
click at [348, 62] on icon at bounding box center [347, 62] width 13 height 13
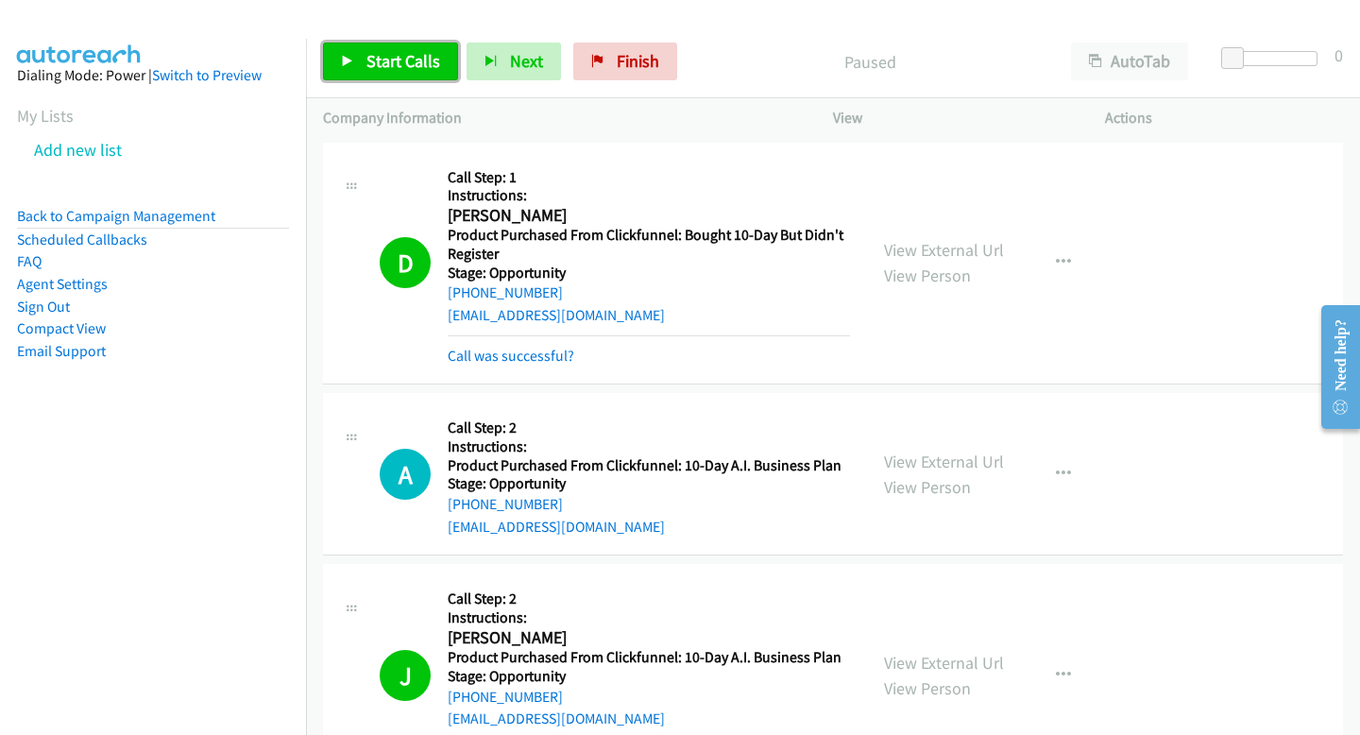
click at [376, 74] on link "Start Calls" at bounding box center [390, 61] width 135 height 38
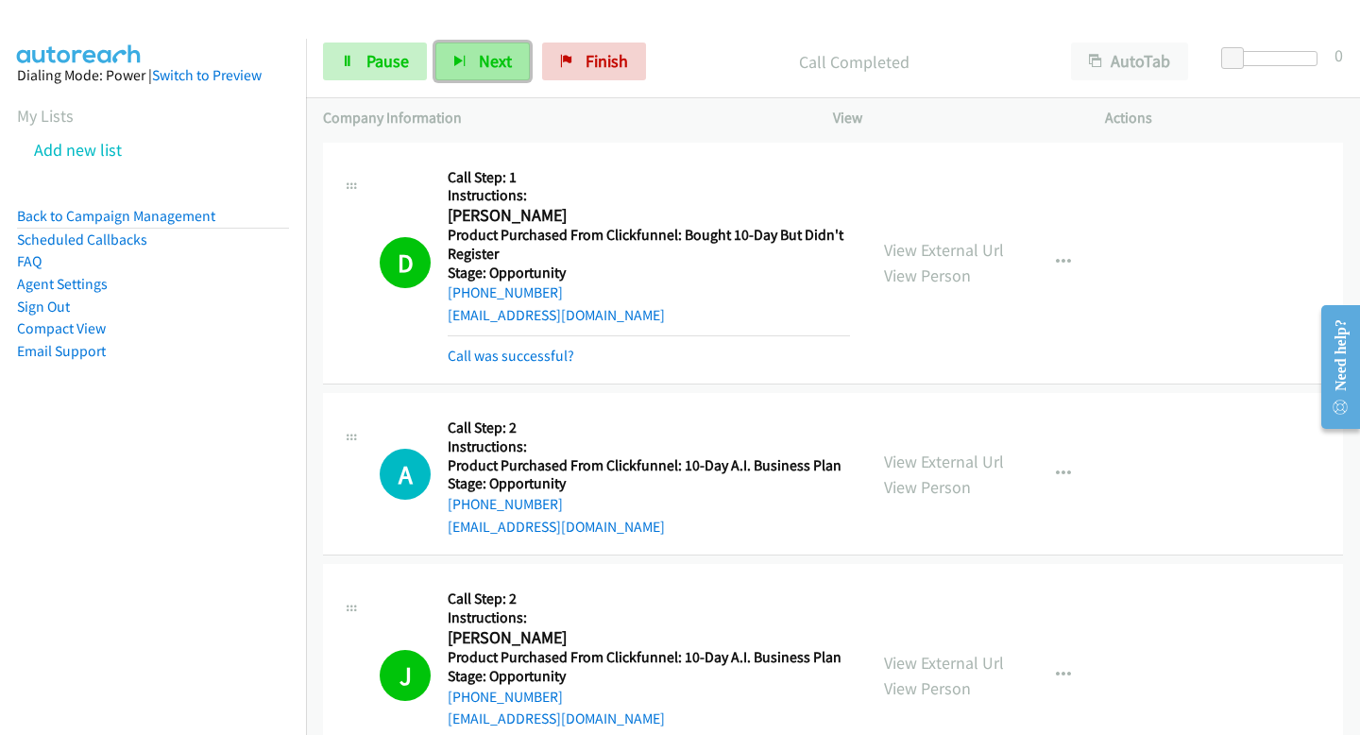
click at [480, 68] on span "Next" at bounding box center [495, 61] width 33 height 22
click at [501, 65] on span "Next" at bounding box center [495, 61] width 33 height 22
click at [496, 51] on span "Next" at bounding box center [495, 61] width 33 height 22
click at [479, 66] on span "Next" at bounding box center [495, 61] width 33 height 22
click at [479, 77] on button "Next" at bounding box center [482, 61] width 94 height 38
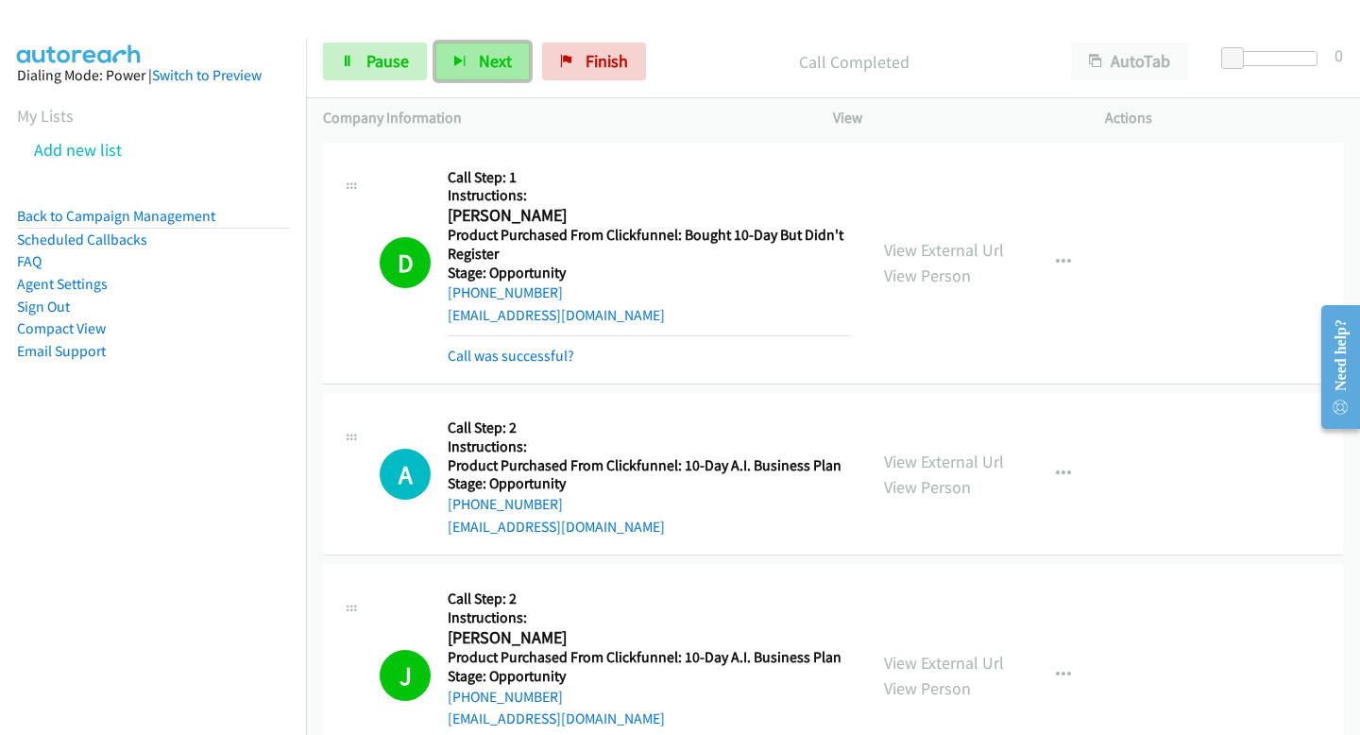
click at [509, 51] on button "Next" at bounding box center [482, 61] width 94 height 38
click at [474, 68] on button "Next" at bounding box center [482, 61] width 94 height 38
click at [367, 76] on link "Pause" at bounding box center [375, 61] width 104 height 38
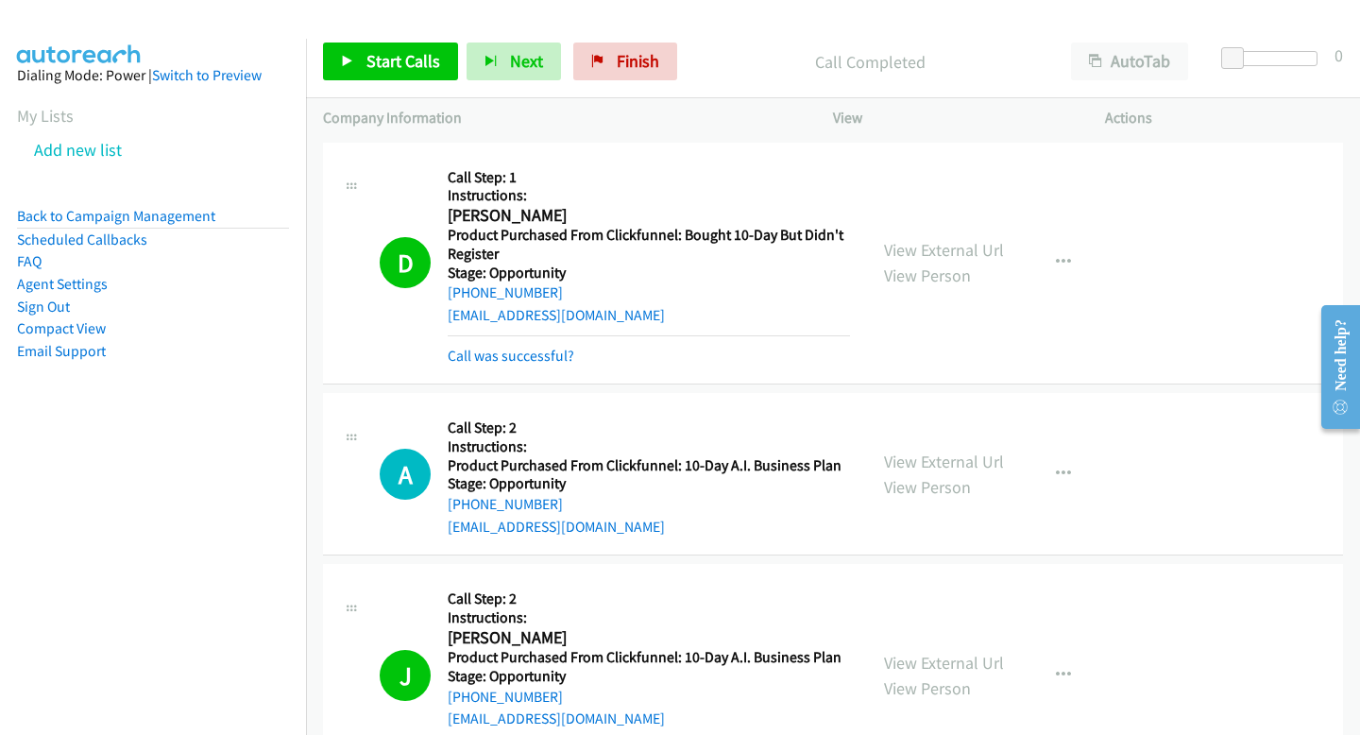
click at [348, 29] on div "Start Calls Pause Next Finish Call Completed AutoTab AutoTab 0" at bounding box center [833, 61] width 1054 height 73
click at [348, 33] on div "Start Calls Pause Next Finish Call Completed AutoTab AutoTab 0" at bounding box center [833, 61] width 1054 height 73
click at [348, 53] on link "Start Calls" at bounding box center [390, 61] width 135 height 38
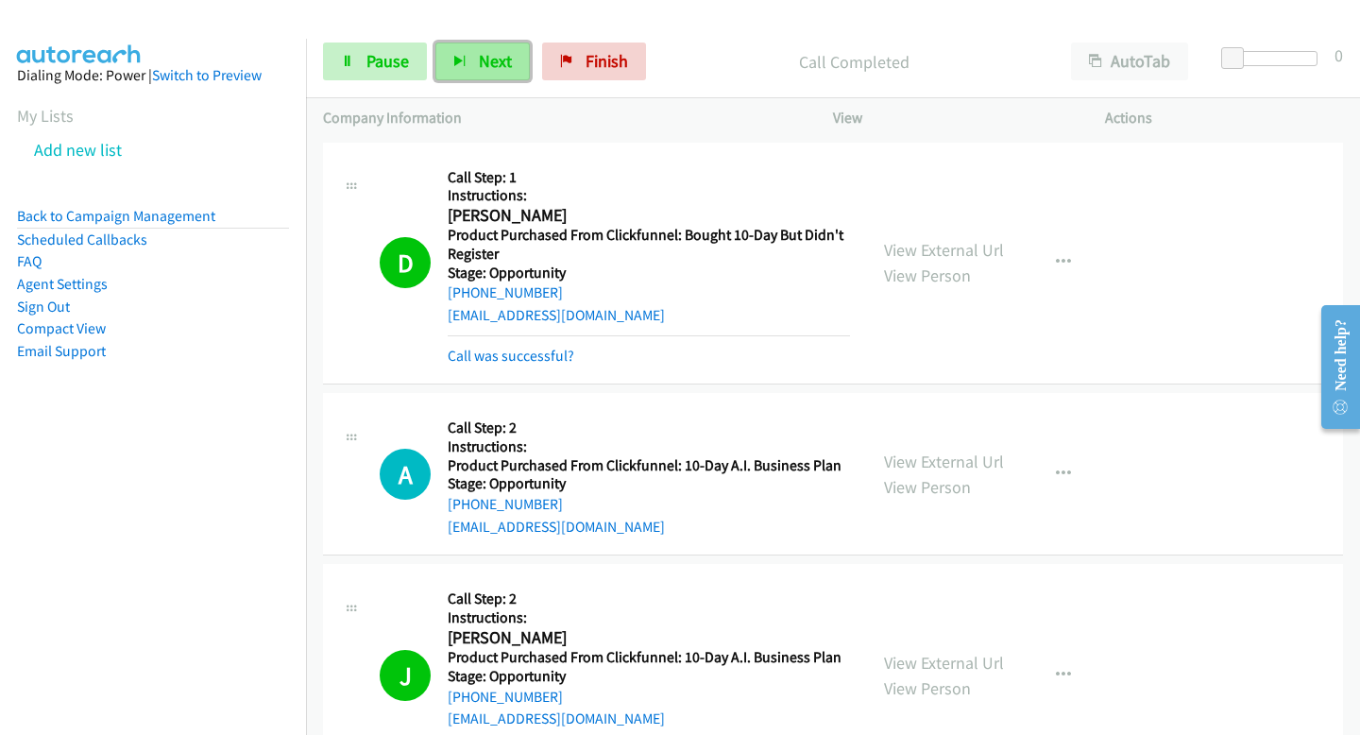
click at [479, 63] on span "Next" at bounding box center [495, 61] width 33 height 22
click at [520, 72] on button "Next" at bounding box center [482, 61] width 94 height 38
click at [476, 47] on button "Next" at bounding box center [482, 61] width 94 height 38
click at [467, 65] on button "Next" at bounding box center [482, 61] width 94 height 38
click at [500, 80] on div "Start Calls Pause Next Finish Call Completed AutoTab AutoTab 0" at bounding box center [833, 61] width 1054 height 73
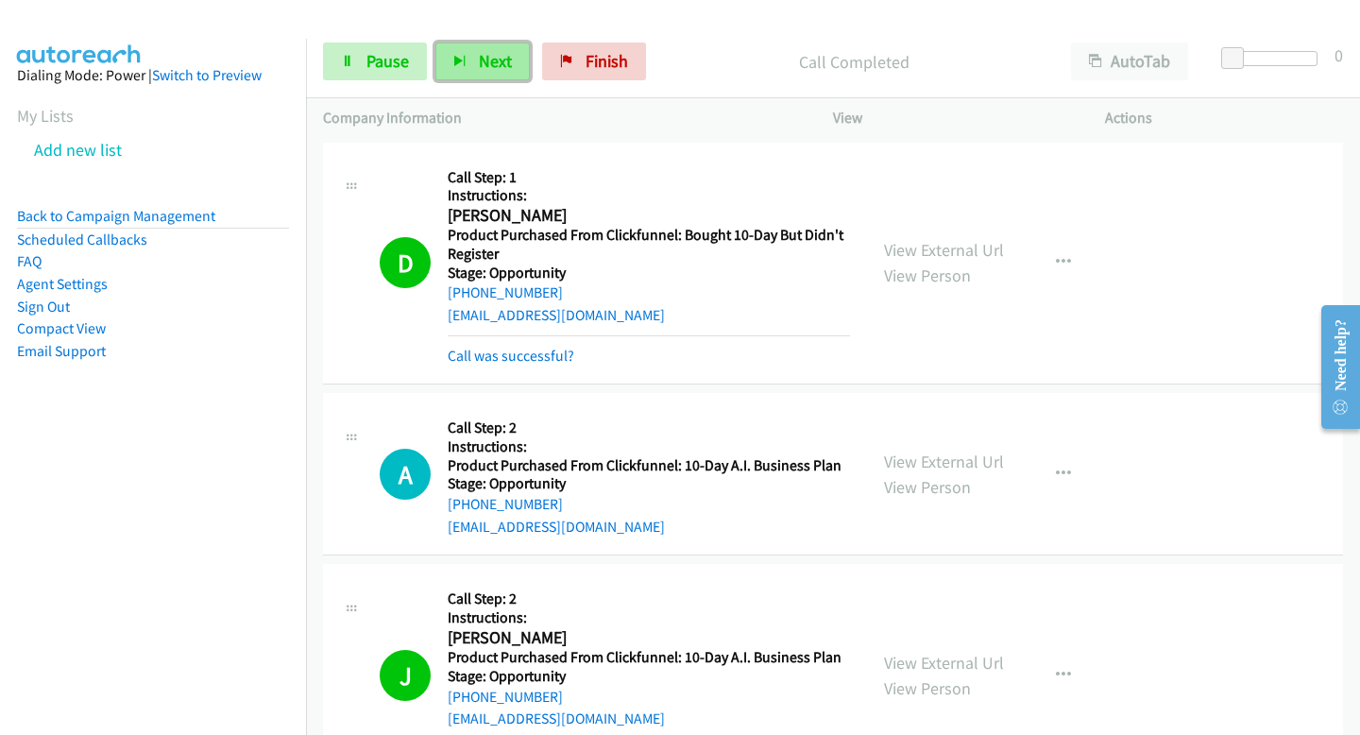
click at [496, 61] on span "Next" at bounding box center [495, 61] width 33 height 22
click at [467, 59] on button "Next" at bounding box center [482, 61] width 94 height 38
click at [458, 54] on button "Next" at bounding box center [482, 61] width 94 height 38
click at [475, 79] on button "Next" at bounding box center [482, 61] width 94 height 38
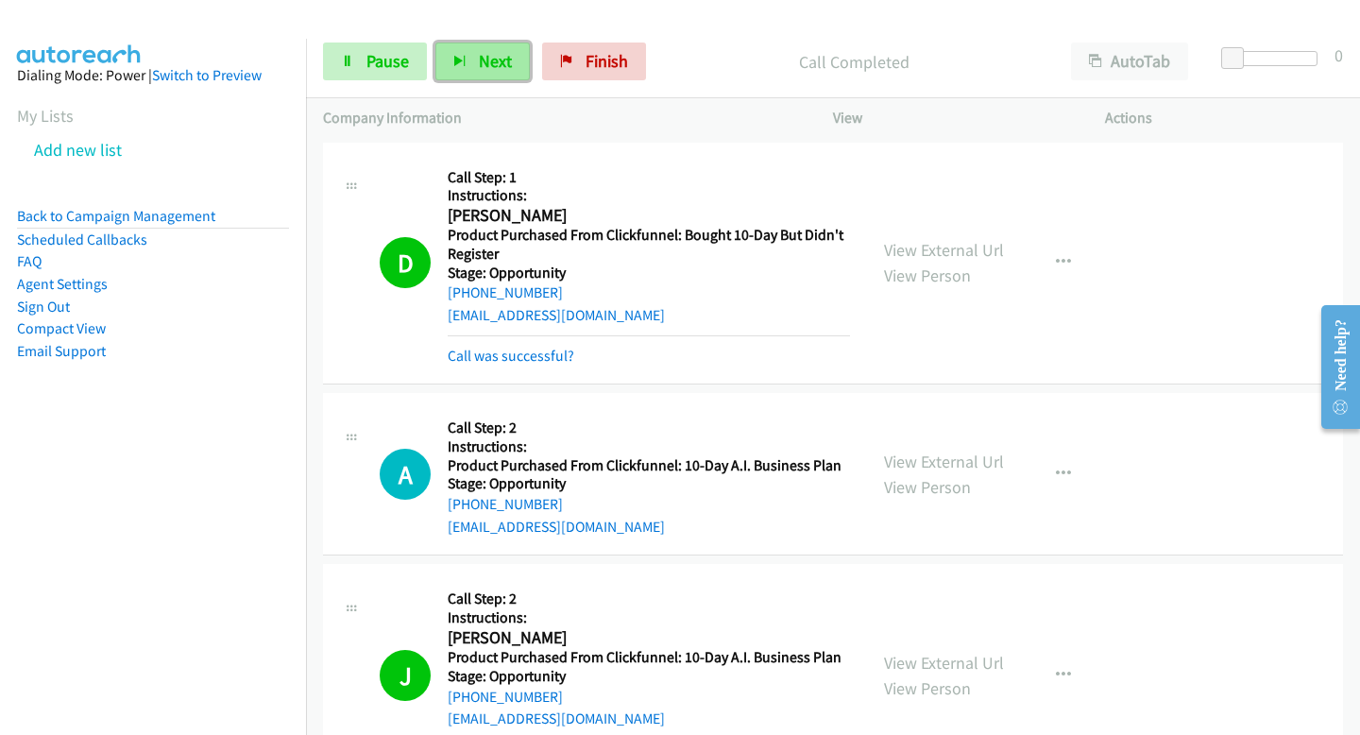
click at [497, 76] on button "Next" at bounding box center [482, 61] width 94 height 38
click at [497, 73] on button "Next" at bounding box center [482, 61] width 94 height 38
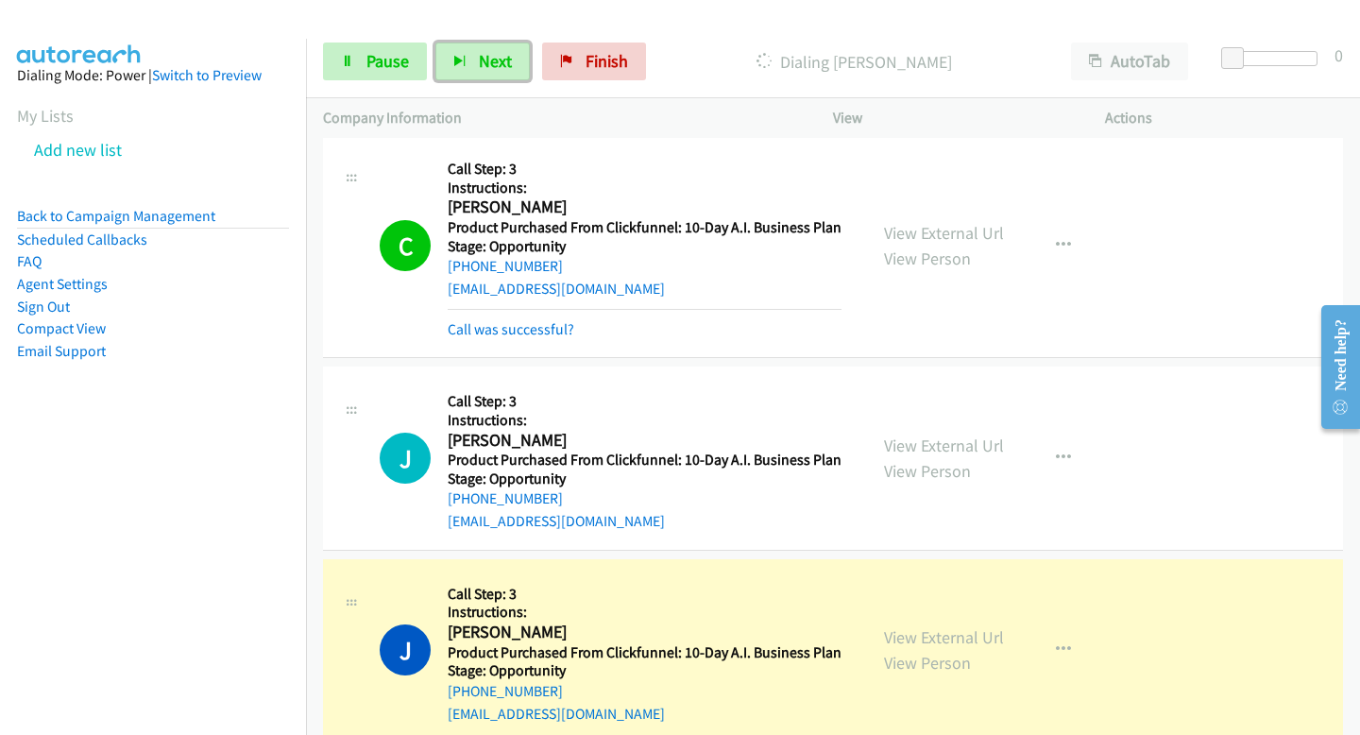
scroll to position [20723, 0]
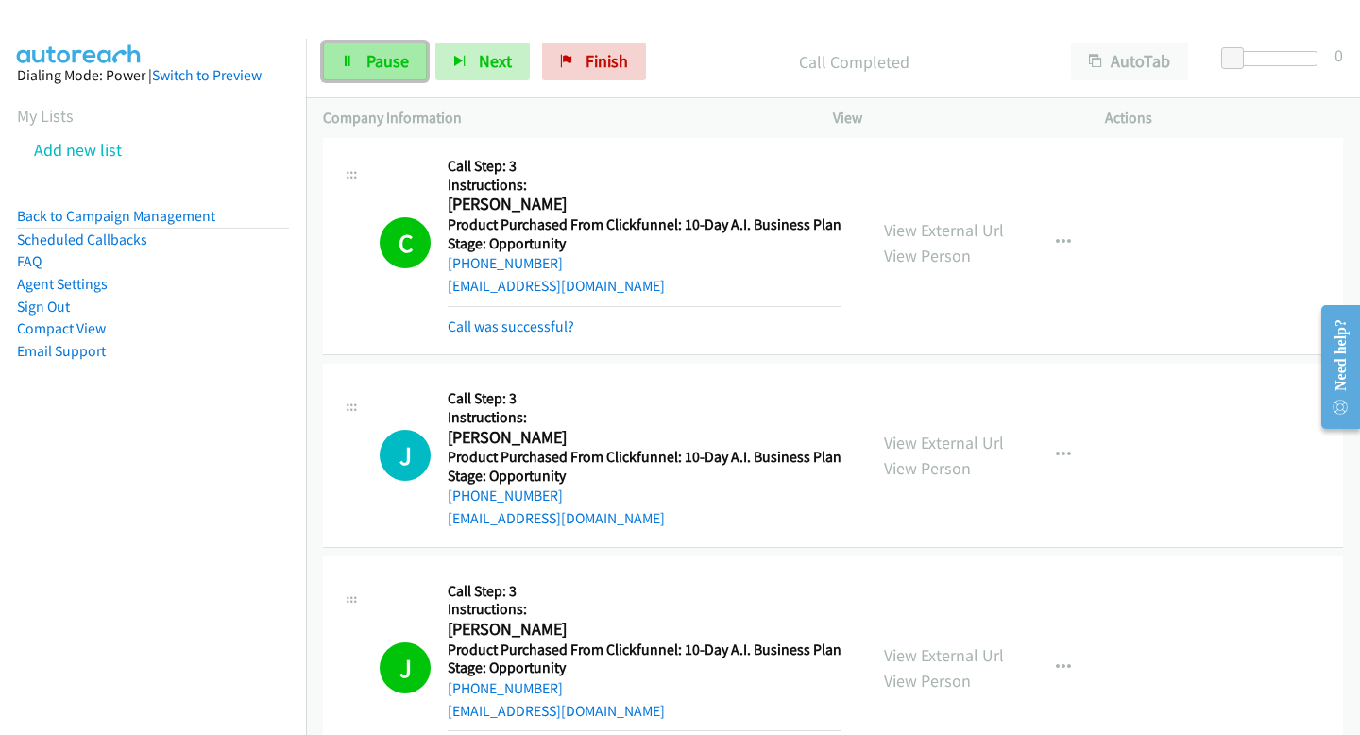
click at [411, 59] on link "Pause" at bounding box center [375, 61] width 104 height 38
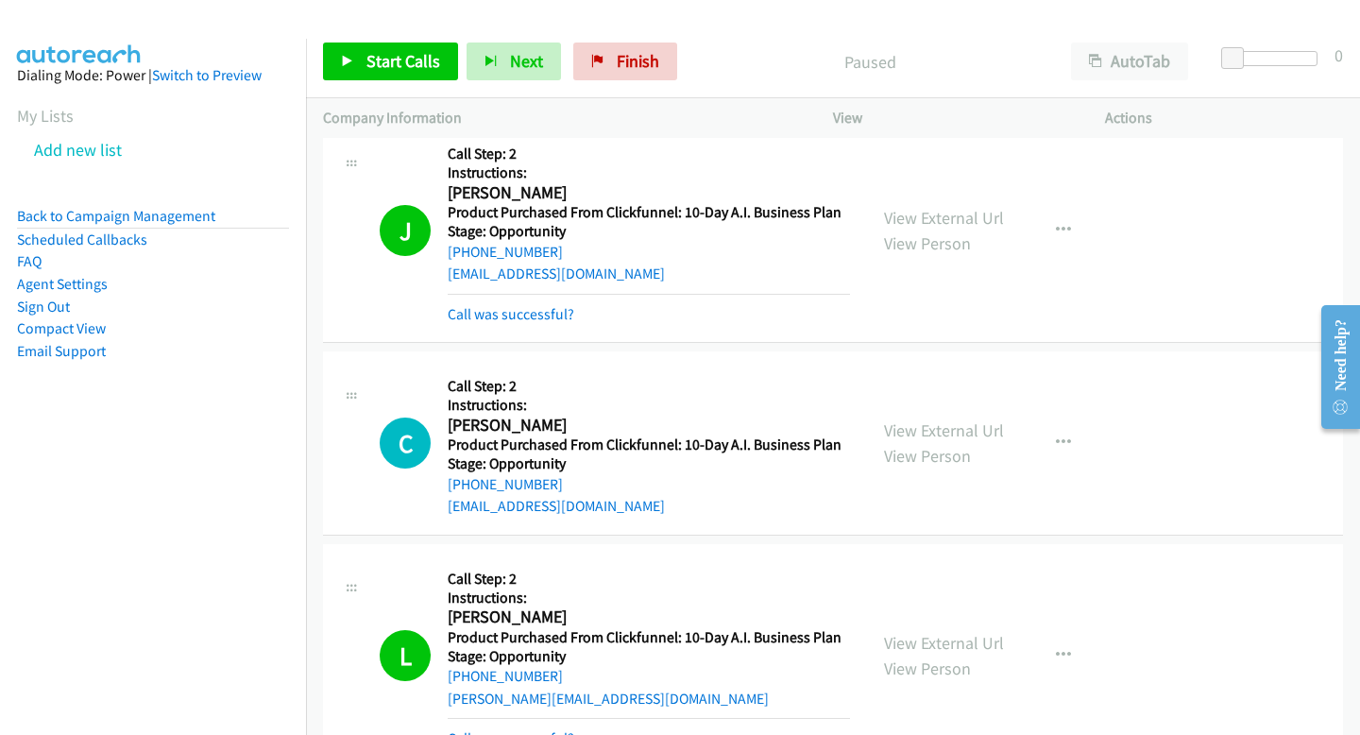
scroll to position [0, 0]
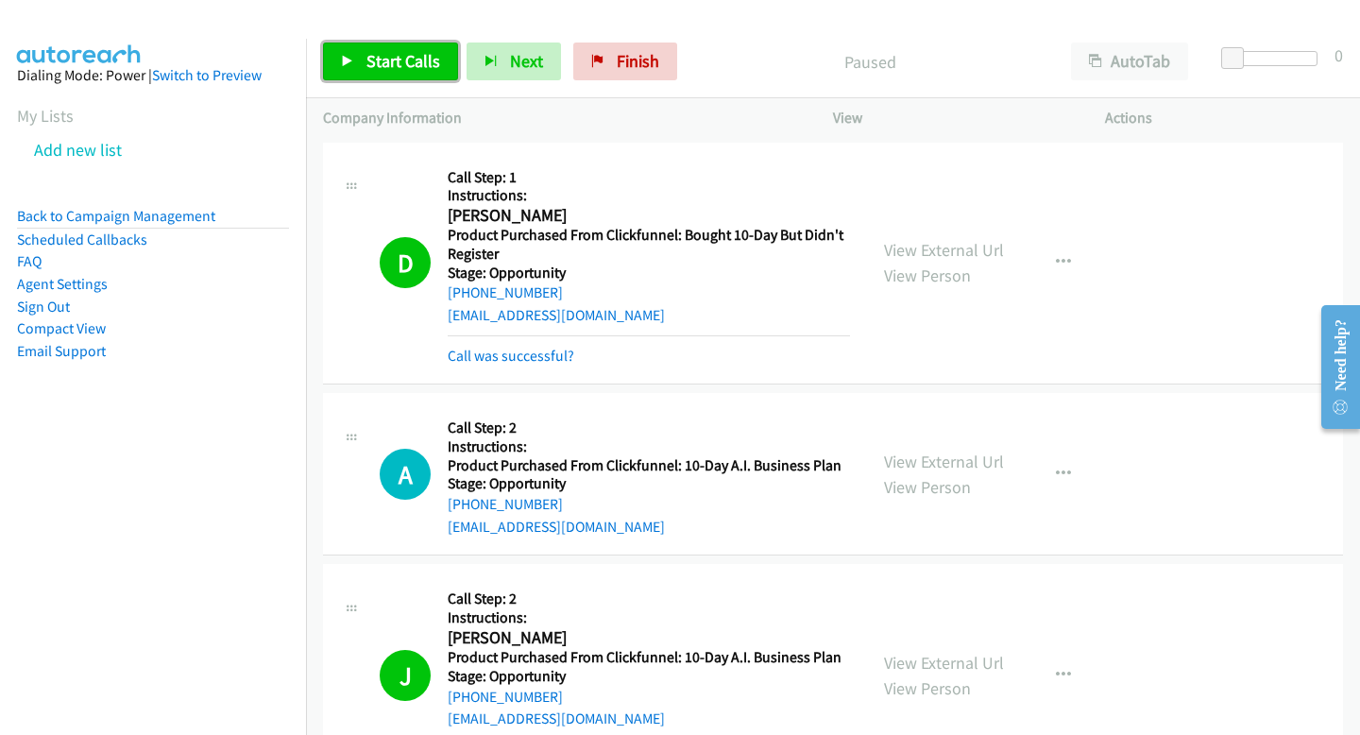
click at [399, 63] on span "Start Calls" at bounding box center [403, 61] width 74 height 22
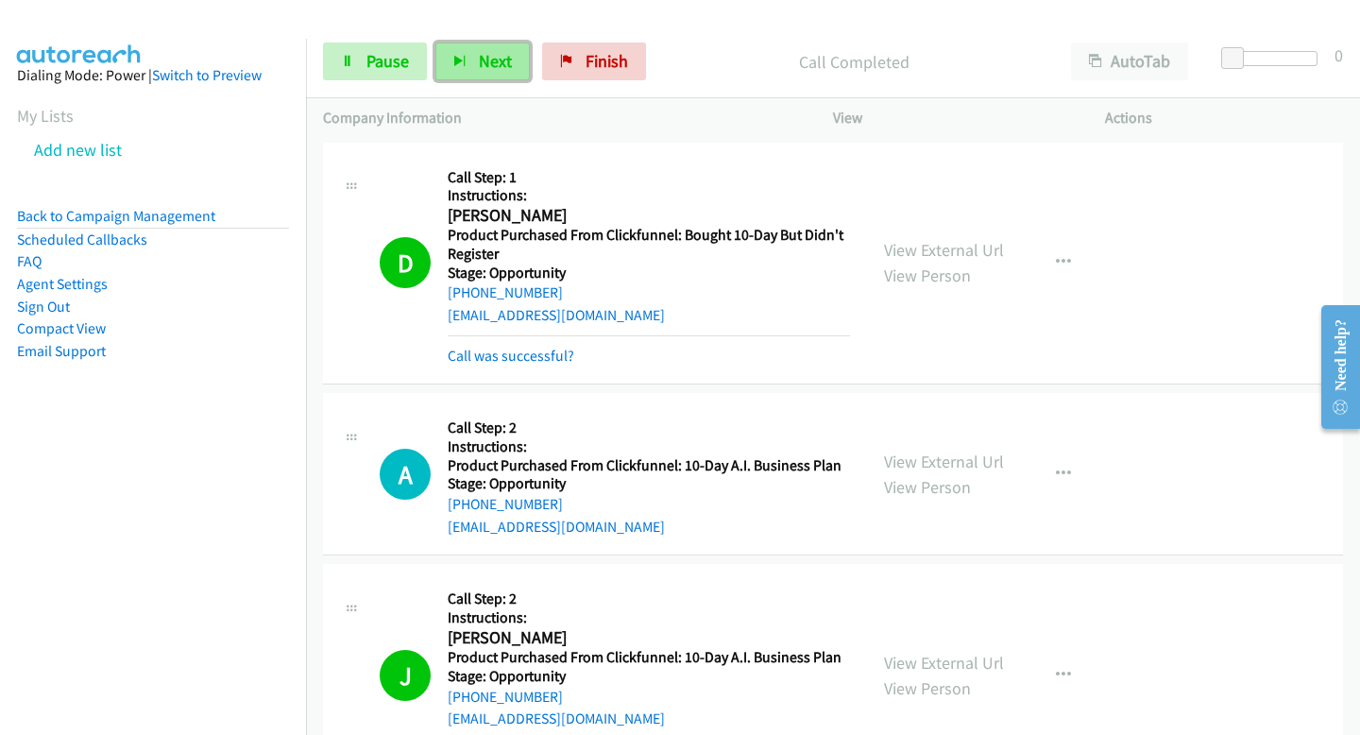
click at [464, 65] on icon "button" at bounding box center [459, 62] width 13 height 13
click at [500, 74] on button "Next" at bounding box center [482, 61] width 94 height 38
click at [464, 59] on icon "button" at bounding box center [459, 62] width 13 height 13
click at [504, 65] on span "Next" at bounding box center [495, 61] width 33 height 22
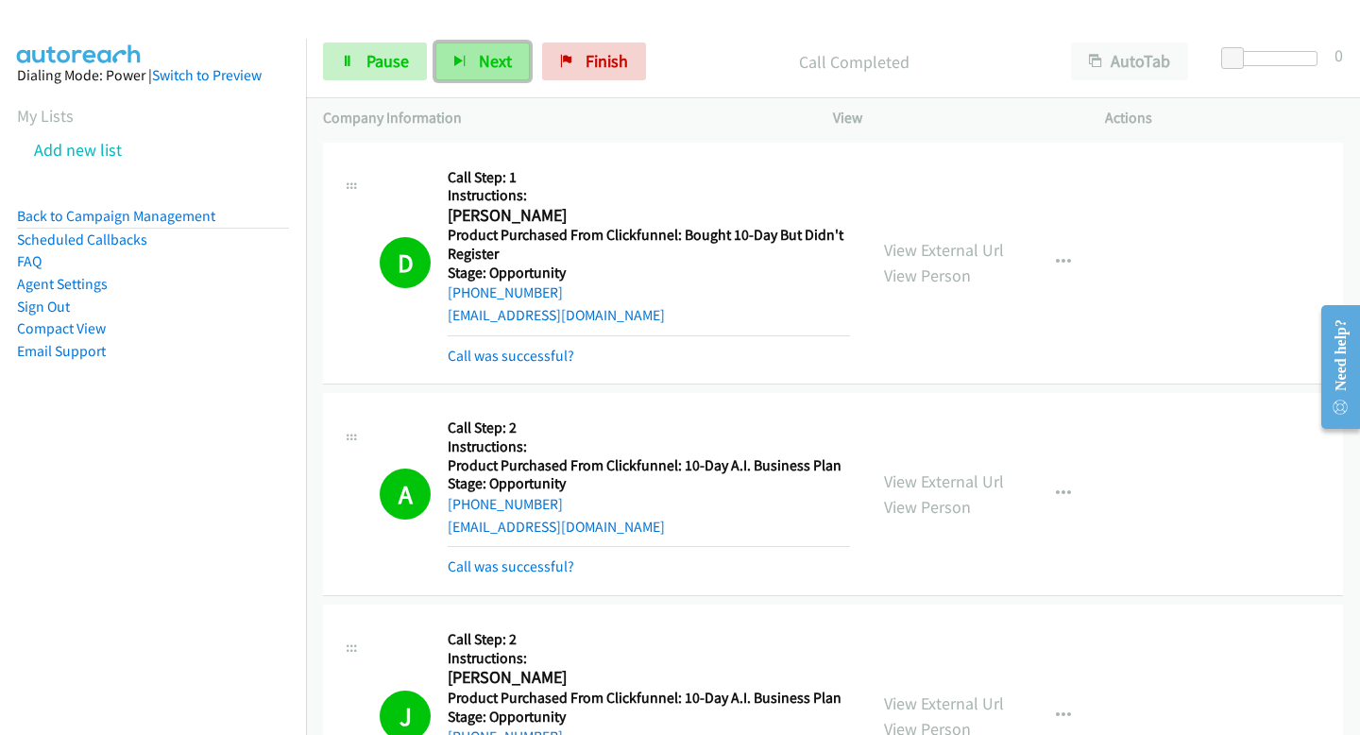
click at [457, 63] on icon "button" at bounding box center [459, 62] width 13 height 13
click at [503, 60] on span "Next" at bounding box center [495, 61] width 33 height 22
click at [442, 63] on button "Next" at bounding box center [482, 61] width 94 height 38
click at [499, 48] on button "Next" at bounding box center [482, 61] width 94 height 38
